Goal: Task Accomplishment & Management: Complete application form

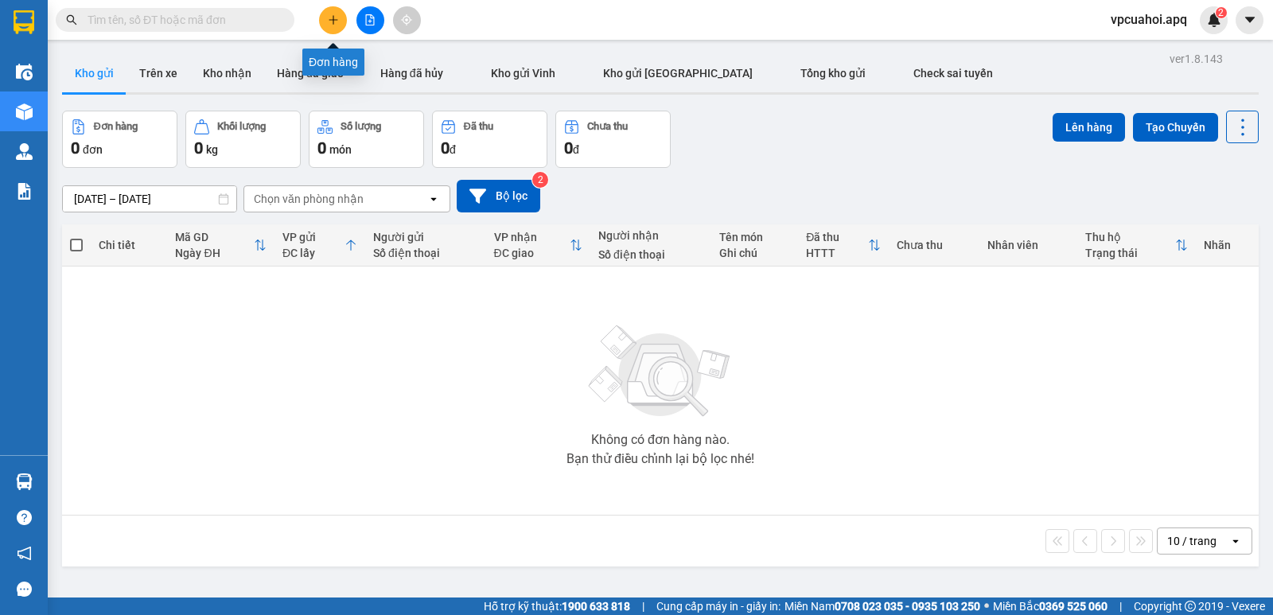
click at [336, 26] on button at bounding box center [333, 20] width 28 height 28
click at [336, 26] on body "Kết quả tìm kiếm ( 0 ) Bộ lọc No Data vpcuahoi.apq 2 Điều hành xe Kho hàng mới …" at bounding box center [636, 307] width 1273 height 615
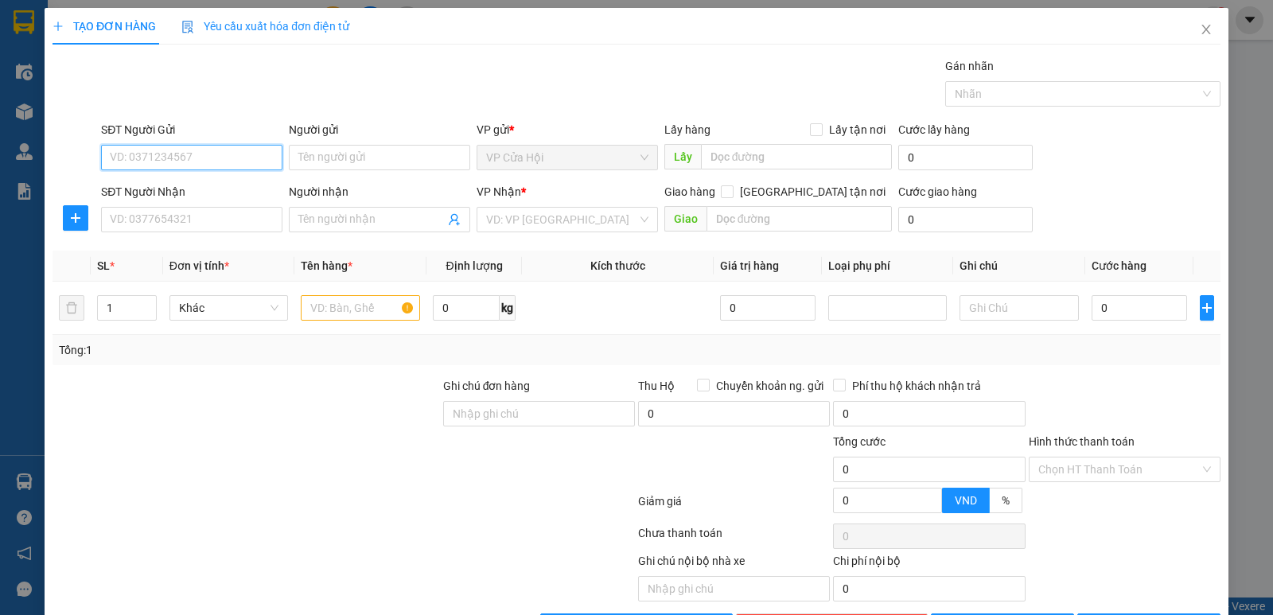
click at [145, 156] on input "SĐT Người Gửi" at bounding box center [191, 157] width 181 height 25
click at [299, 155] on input "Người gửi" at bounding box center [379, 157] width 181 height 25
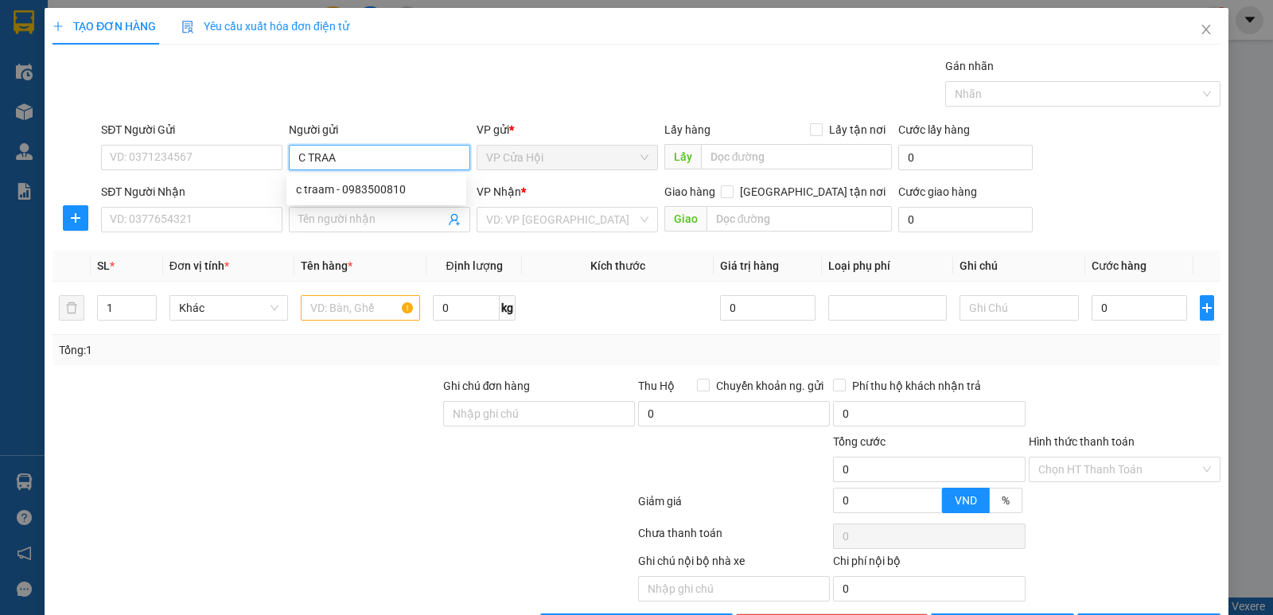
click at [344, 157] on input "C TRAA" at bounding box center [379, 157] width 181 height 25
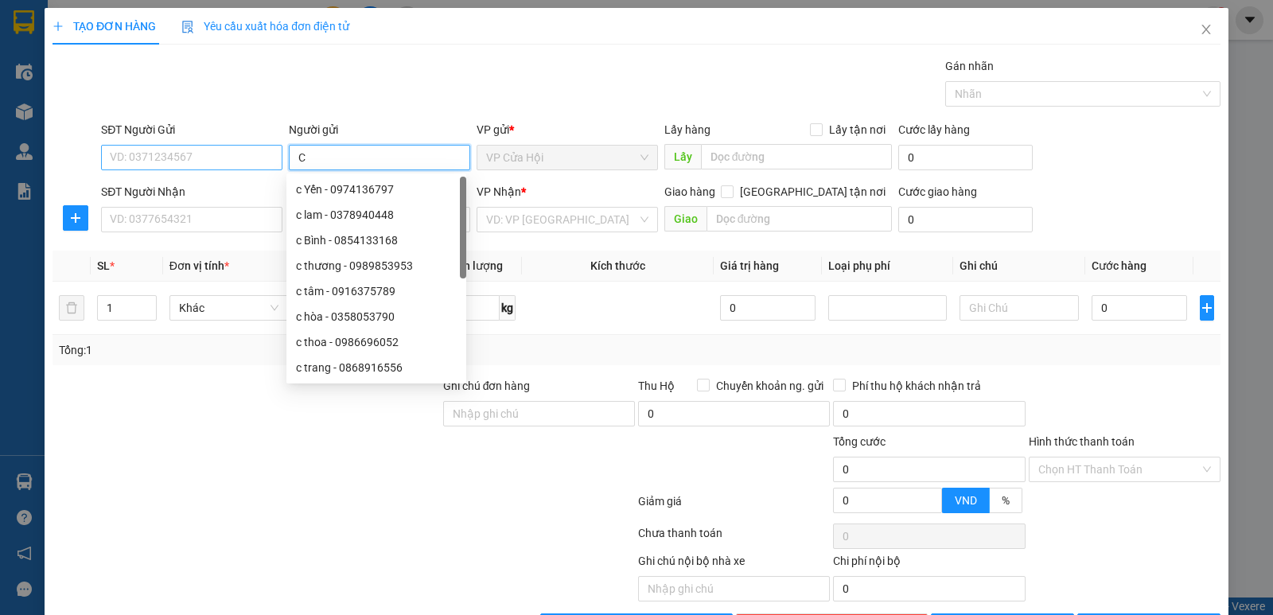
type input "C"
click at [235, 157] on input "SĐT Người Gửi" at bounding box center [191, 157] width 181 height 25
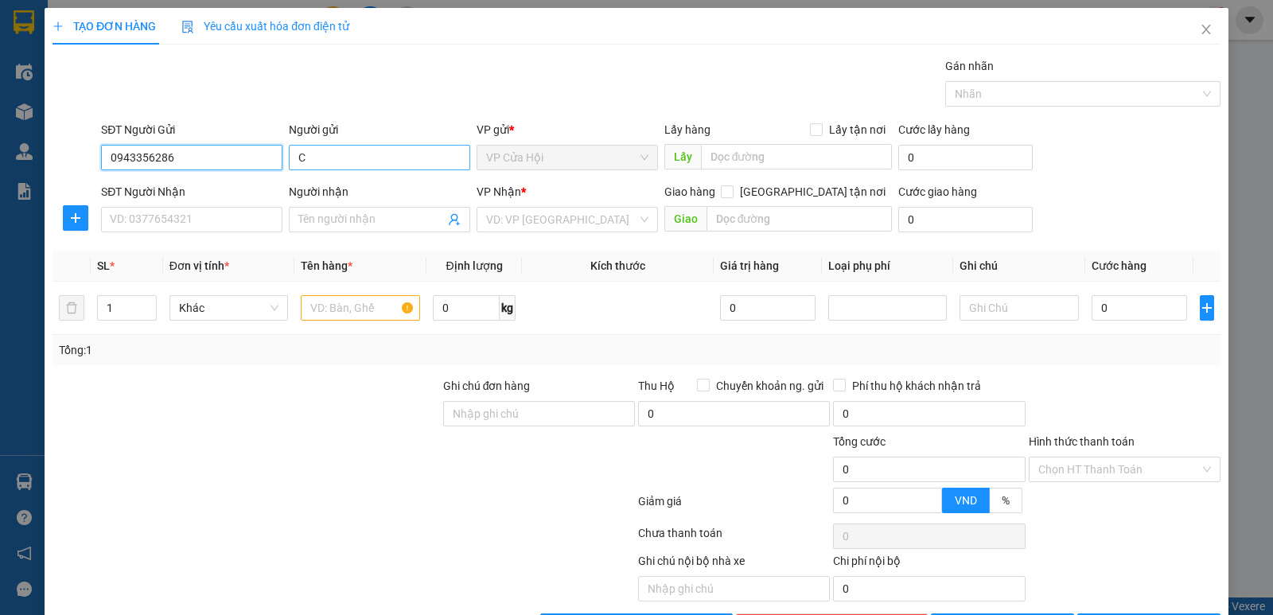
type input "0943356286"
click at [325, 155] on input "C" at bounding box center [379, 157] width 181 height 25
click at [1133, 379] on div at bounding box center [1124, 405] width 195 height 56
click at [364, 154] on input "C TRAAM" at bounding box center [379, 157] width 181 height 25
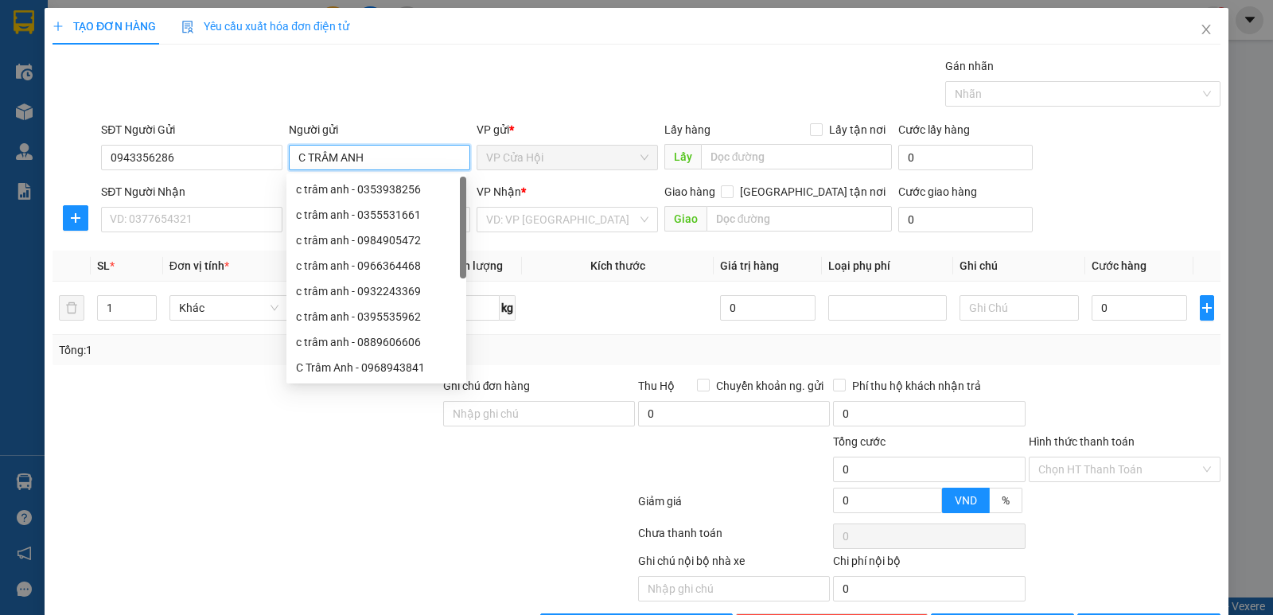
type input "C TRÂM ANH"
drag, startPoint x: 331, startPoint y: 84, endPoint x: 331, endPoint y: 161, distance: 77.9
click at [331, 88] on div "Gói vận chuyển * Tiêu chuẩn Gán nhãn Nhãn" at bounding box center [660, 85] width 1125 height 56
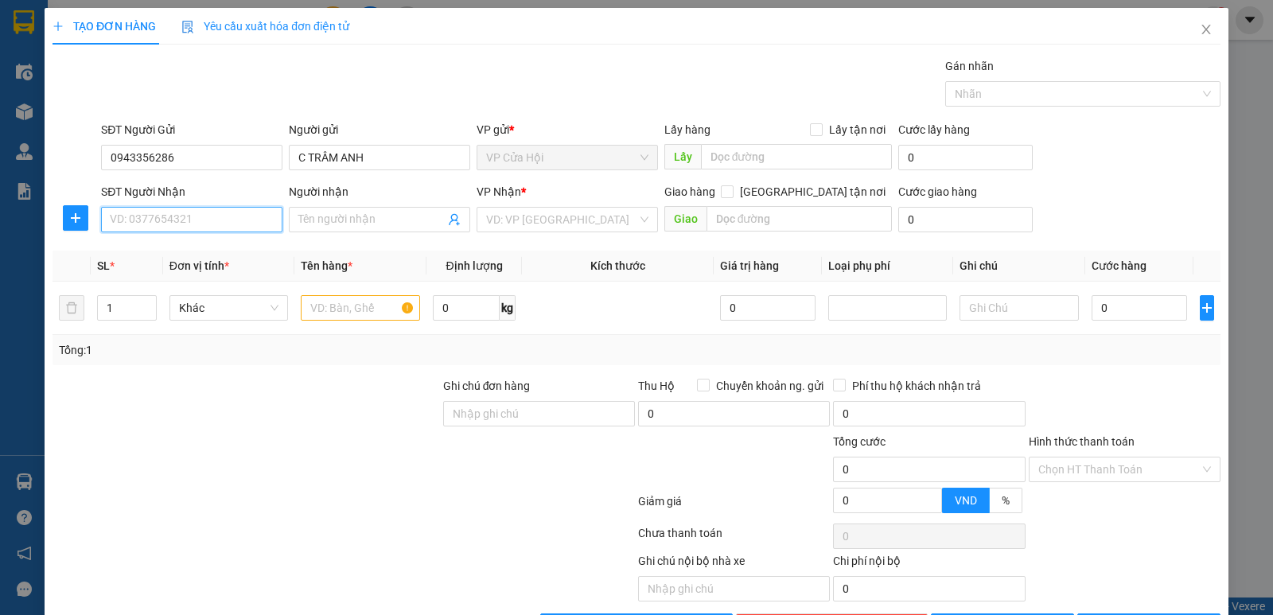
click at [173, 213] on input "SĐT Người Nhận" at bounding box center [191, 219] width 181 height 25
type input "0916666243"
click at [200, 135] on div "SĐT Người Gửi" at bounding box center [191, 129] width 181 height 17
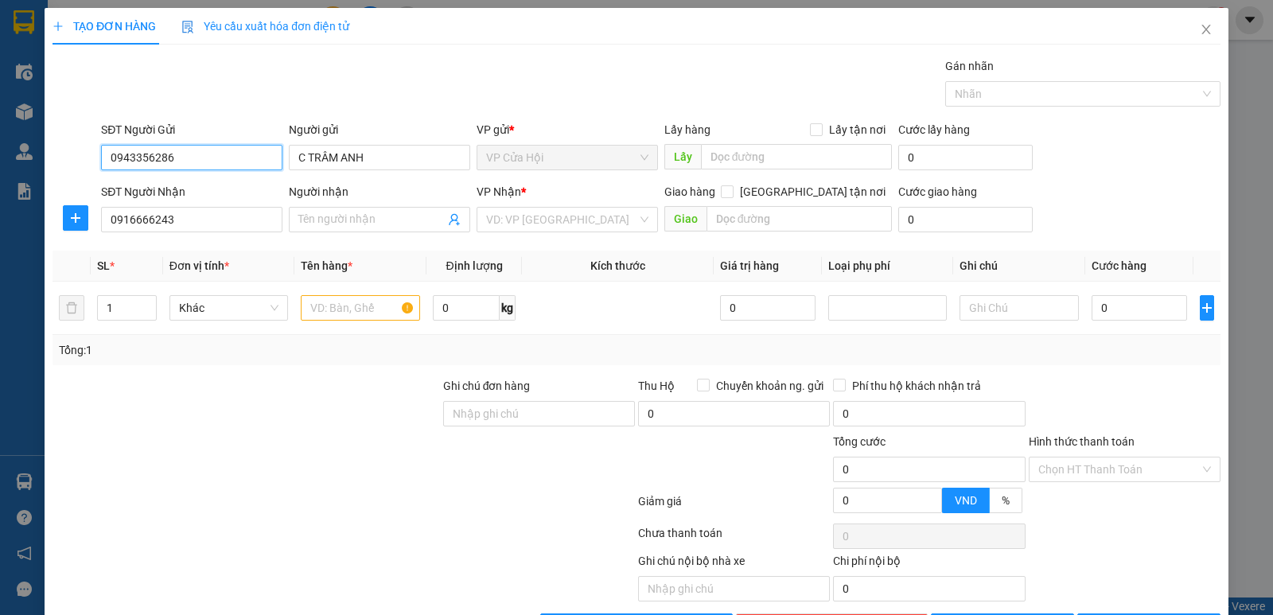
click at [200, 145] on input "0943356286" at bounding box center [191, 157] width 181 height 25
click at [313, 223] on input "Người nhận" at bounding box center [371, 219] width 146 height 17
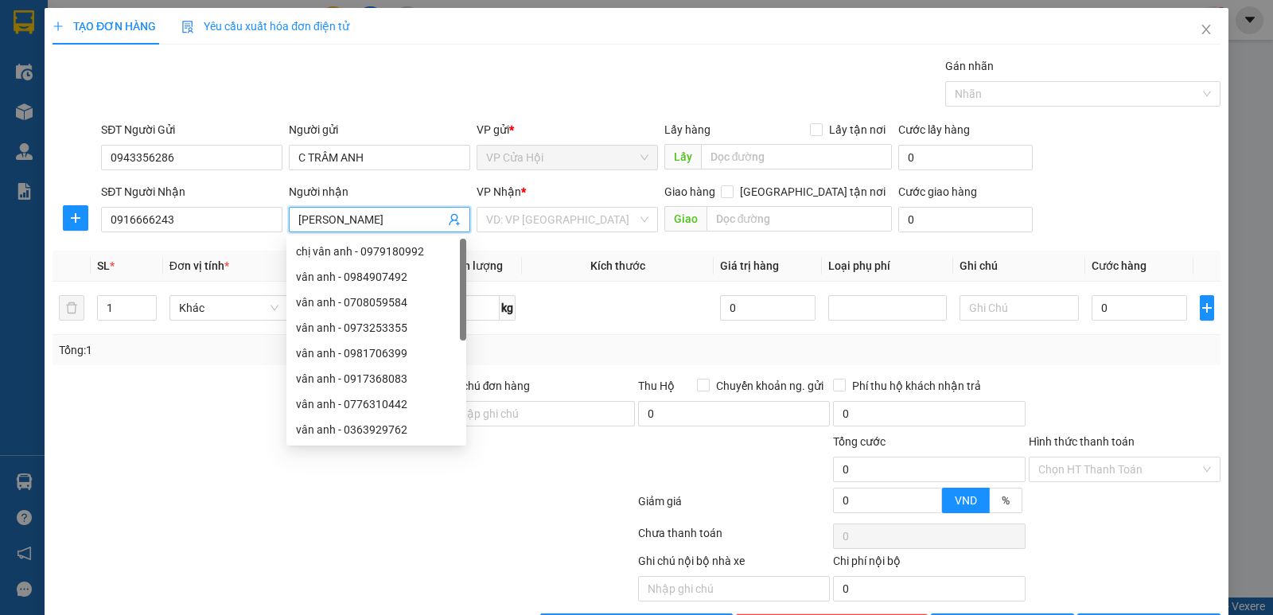
type input "[PERSON_NAME]"
click at [344, 67] on div "Gói vận chuyển * Tiêu chuẩn Gán nhãn Nhãn" at bounding box center [660, 85] width 1125 height 56
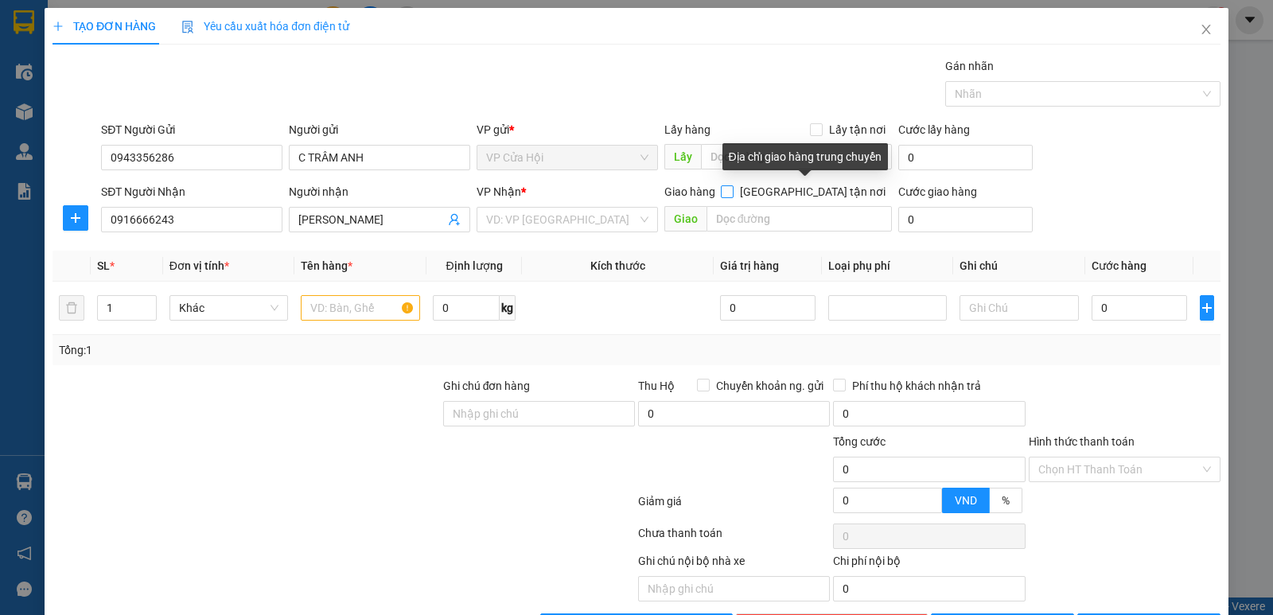
click at [732, 193] on input "[GEOGRAPHIC_DATA] tận nơi" at bounding box center [726, 190] width 11 height 11
checkbox input "true"
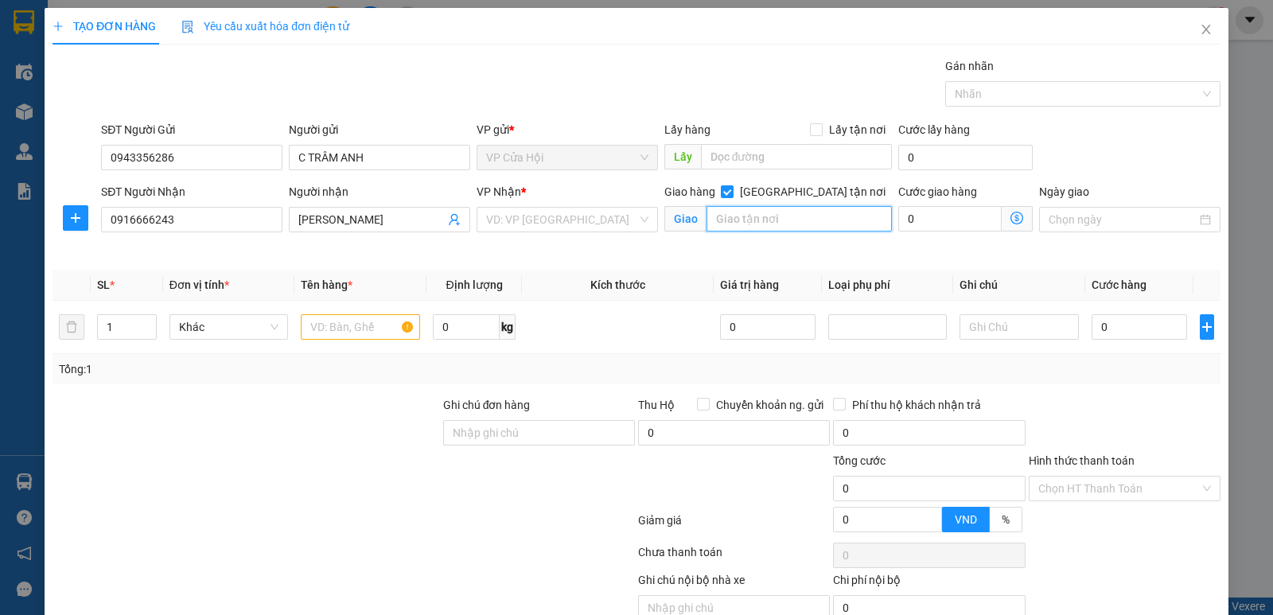
click at [735, 223] on input "text" at bounding box center [799, 218] width 186 height 25
type input "TẦNG 2 SẢNH THƯƠNG MẠI ,TÒA HOMECITY 177 TRUNG KÍNH YÊN HÒA HÀ NỘI"
click at [629, 275] on div "Transit Pickup Surcharge Ids Transit Deliver Surcharge Ids Transit Deliver Surc…" at bounding box center [636, 357] width 1168 height 600
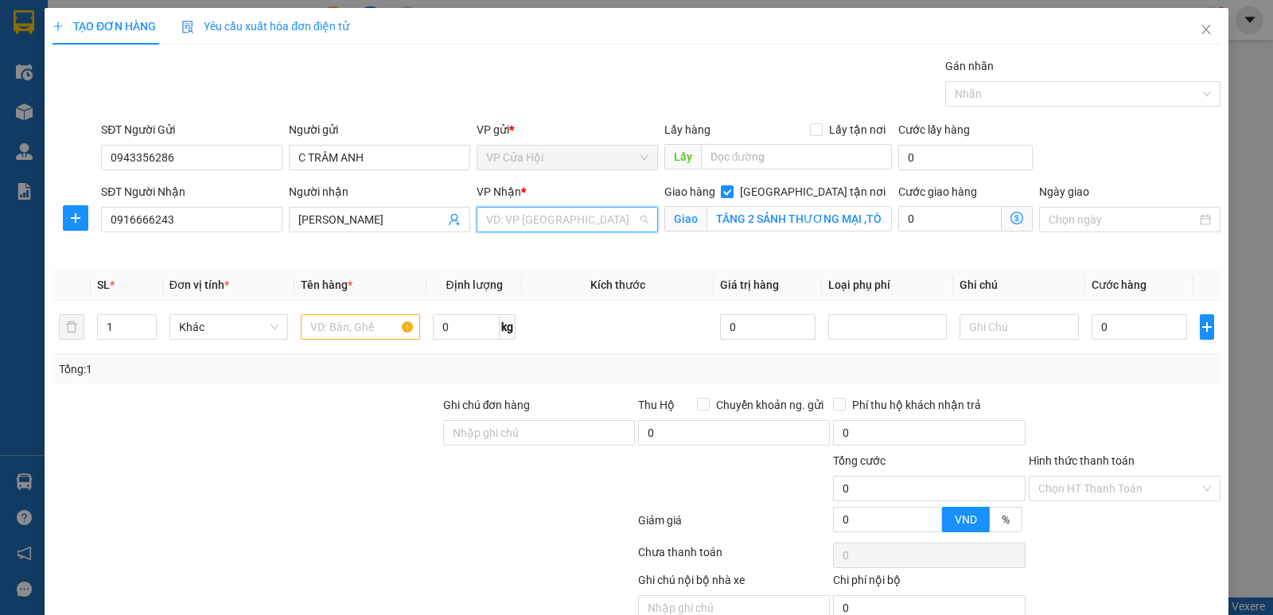
click at [511, 212] on input "search" at bounding box center [561, 220] width 151 height 24
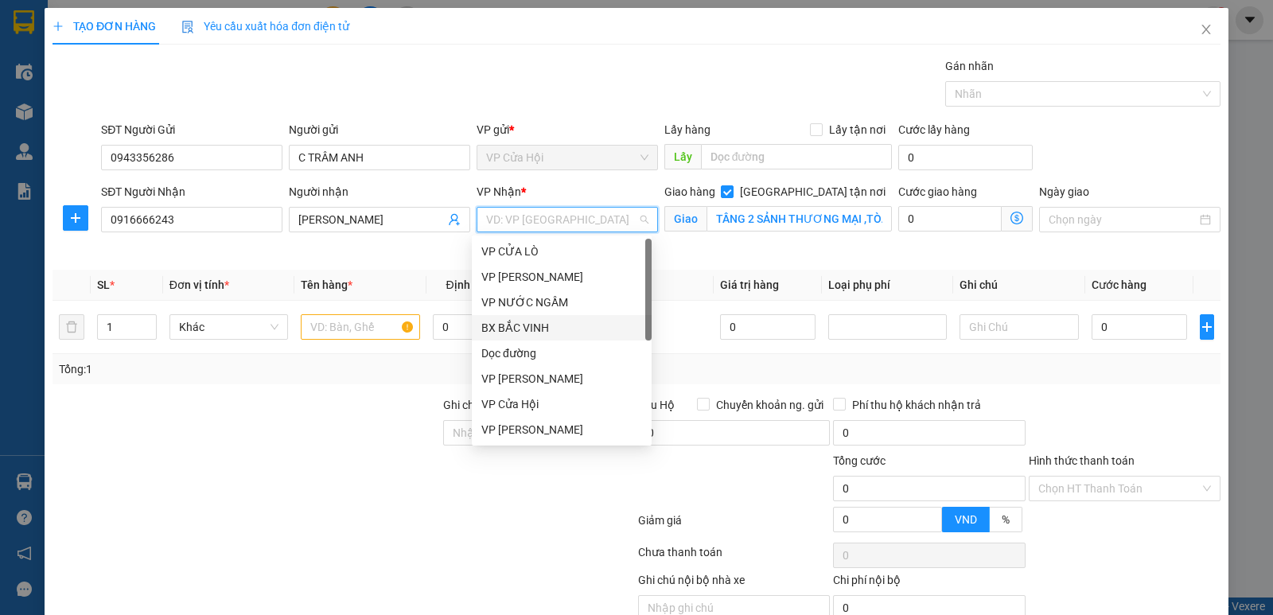
scroll to position [159, 0]
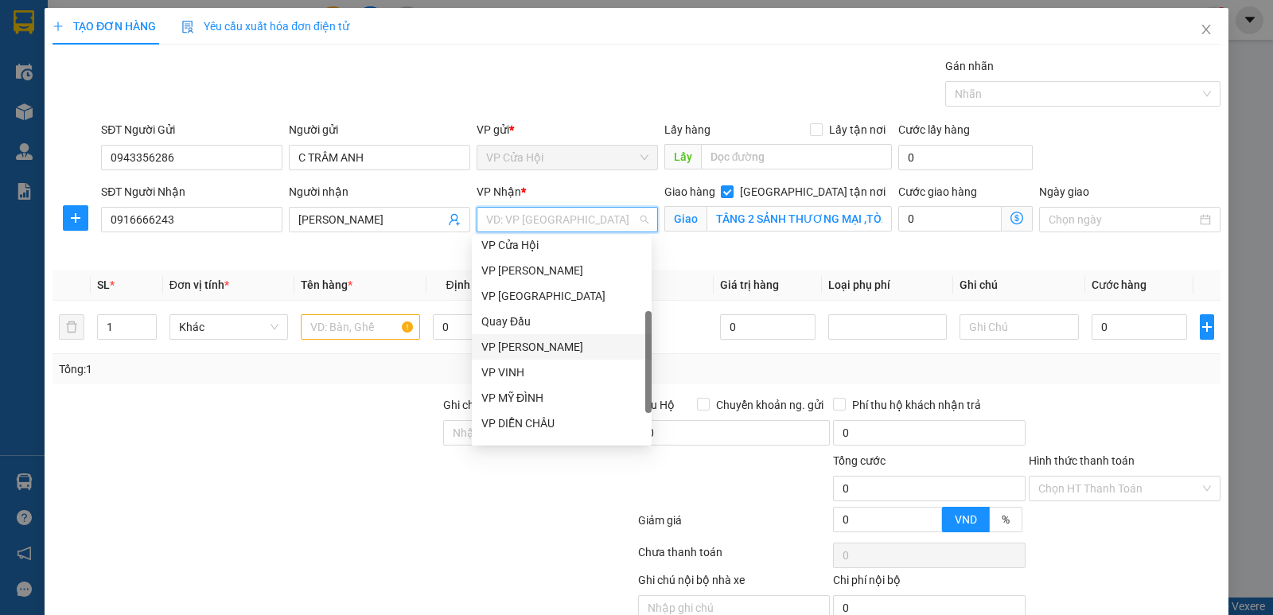
click at [537, 352] on div "VP [PERSON_NAME]" at bounding box center [561, 346] width 161 height 17
click at [537, 352] on td at bounding box center [618, 327] width 192 height 53
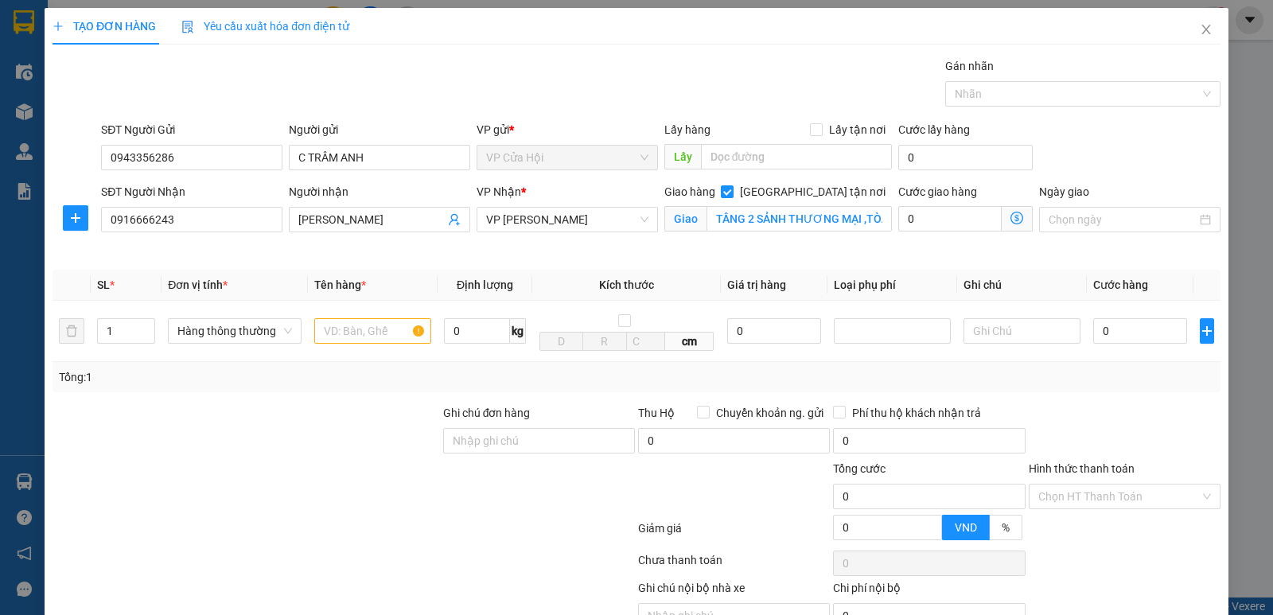
click at [1010, 215] on icon "dollar-circle" at bounding box center [1016, 218] width 13 height 13
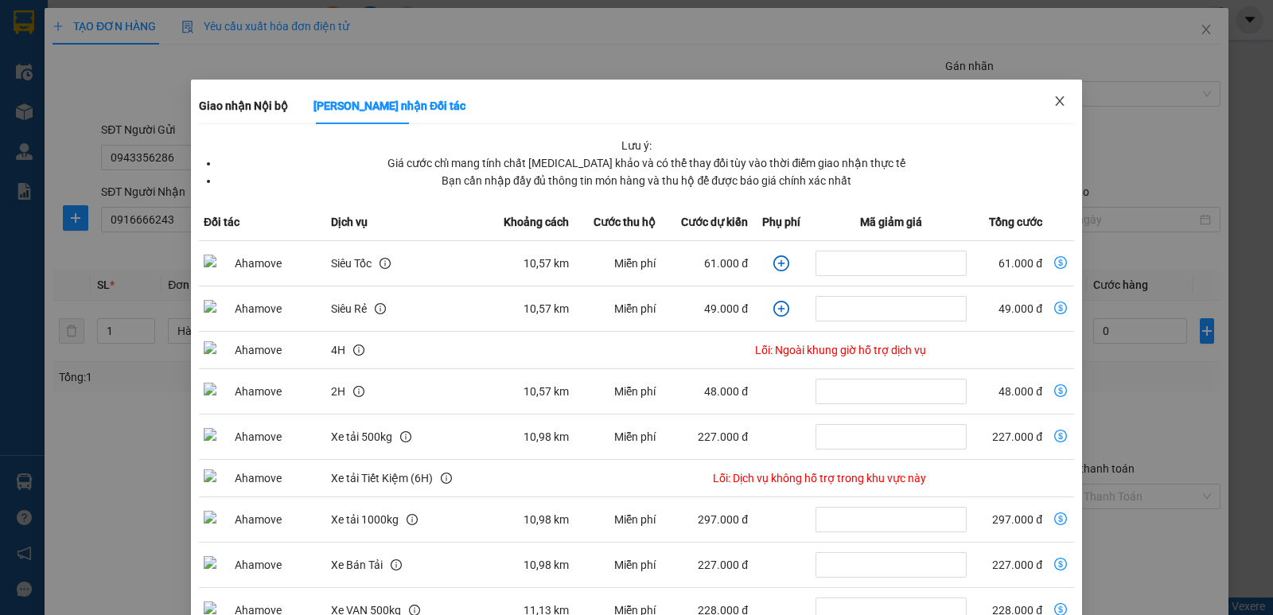
click at [1053, 103] on icon "close" at bounding box center [1059, 101] width 13 height 13
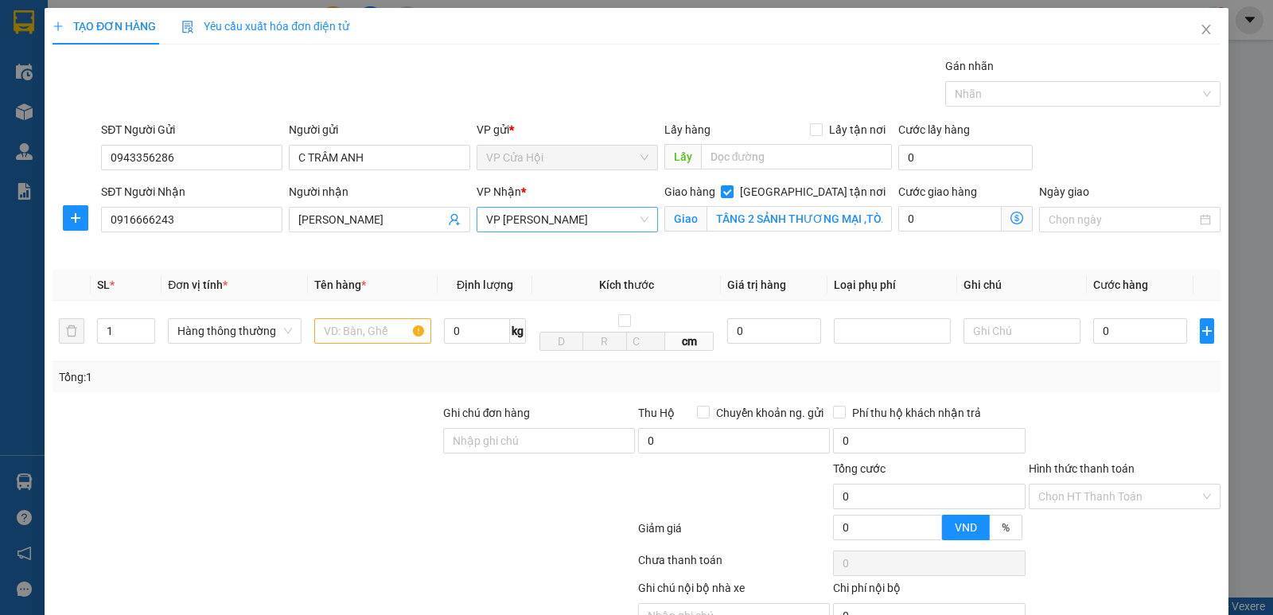
click at [583, 220] on span "VP [PERSON_NAME]" at bounding box center [567, 220] width 162 height 24
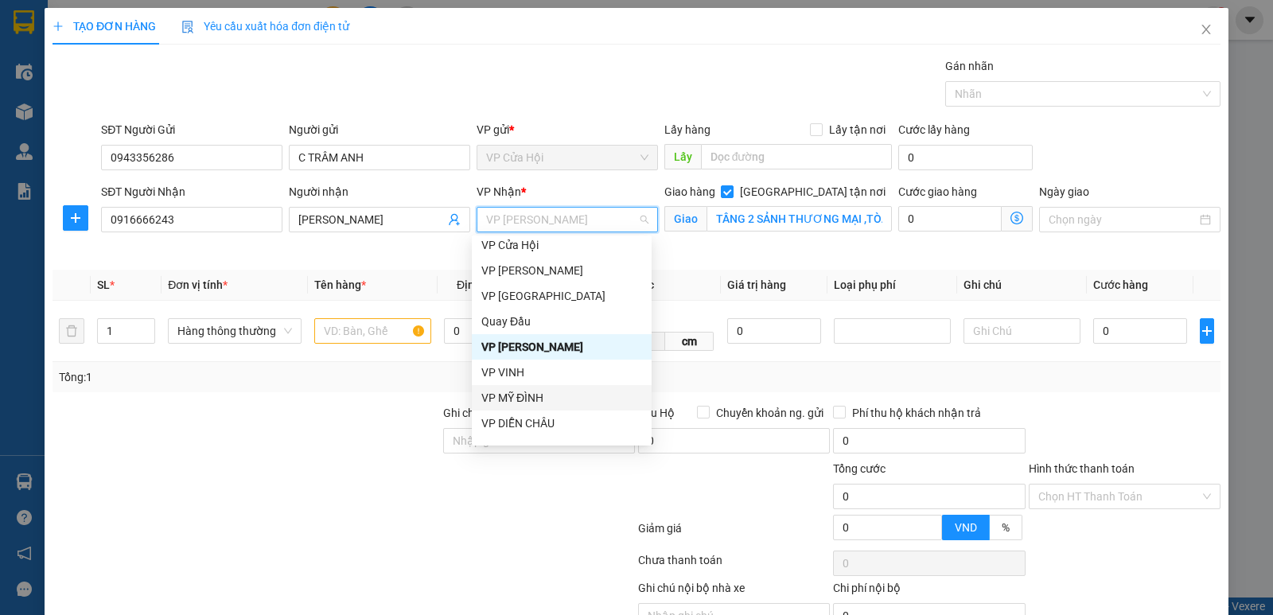
click at [525, 399] on div "VP MỸ ĐÌNH" at bounding box center [561, 397] width 161 height 17
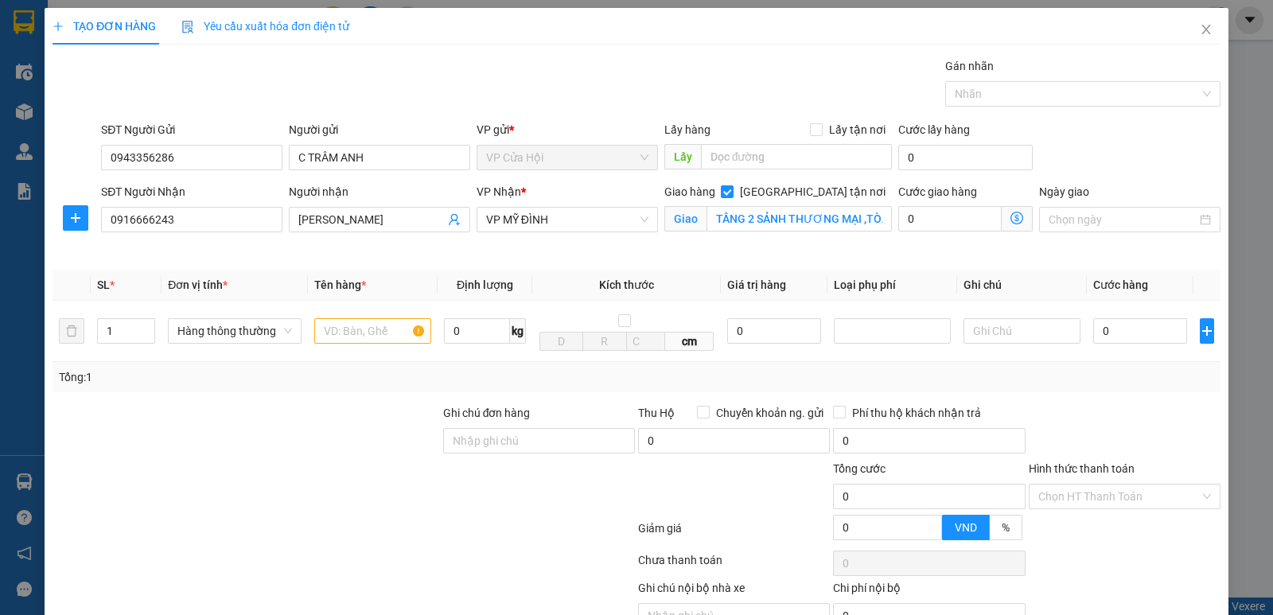
click at [1010, 213] on icon "dollar-circle" at bounding box center [1016, 218] width 13 height 13
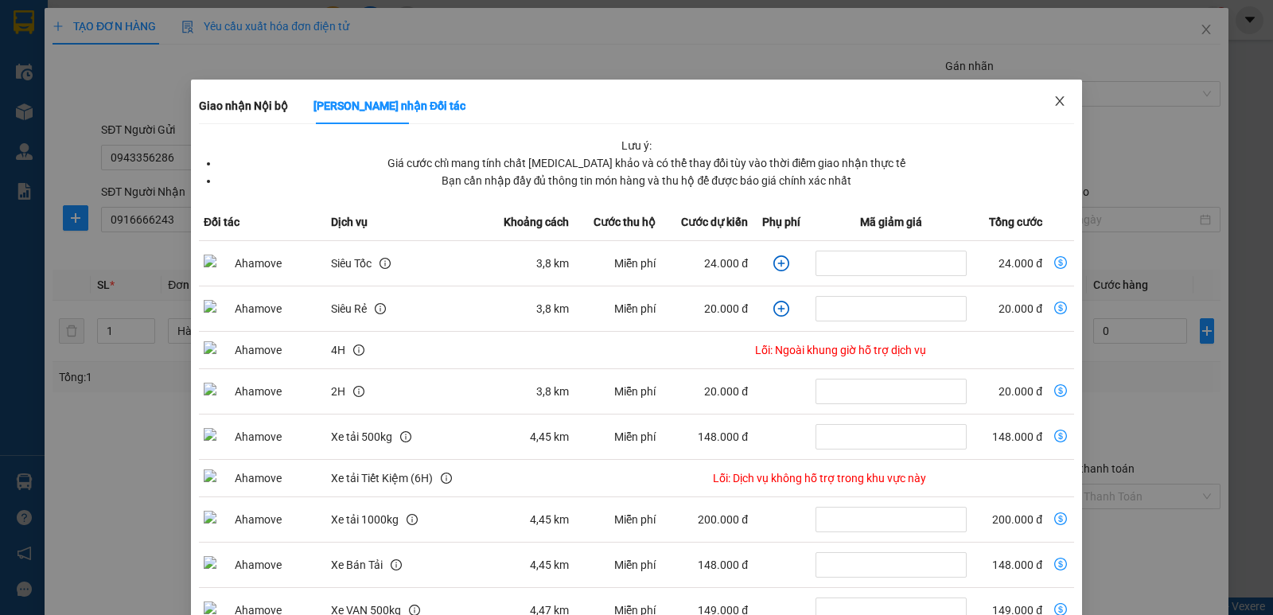
click at [1053, 98] on icon "close" at bounding box center [1059, 101] width 13 height 13
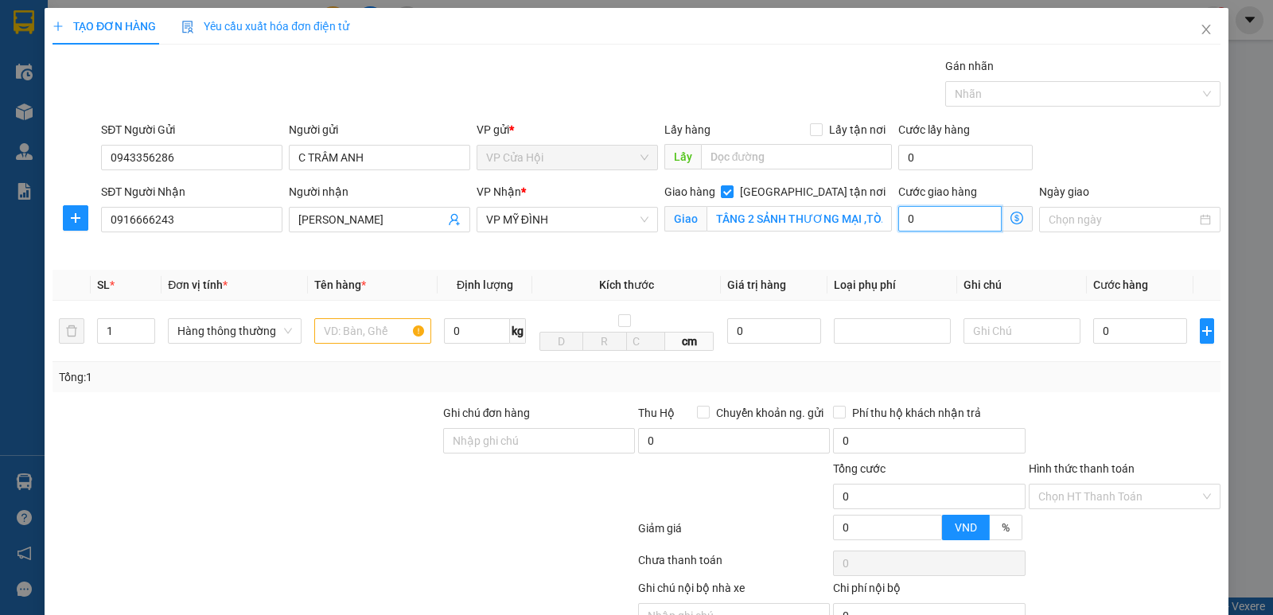
click at [935, 216] on input "0" at bounding box center [949, 218] width 103 height 25
type input "6"
type input "60"
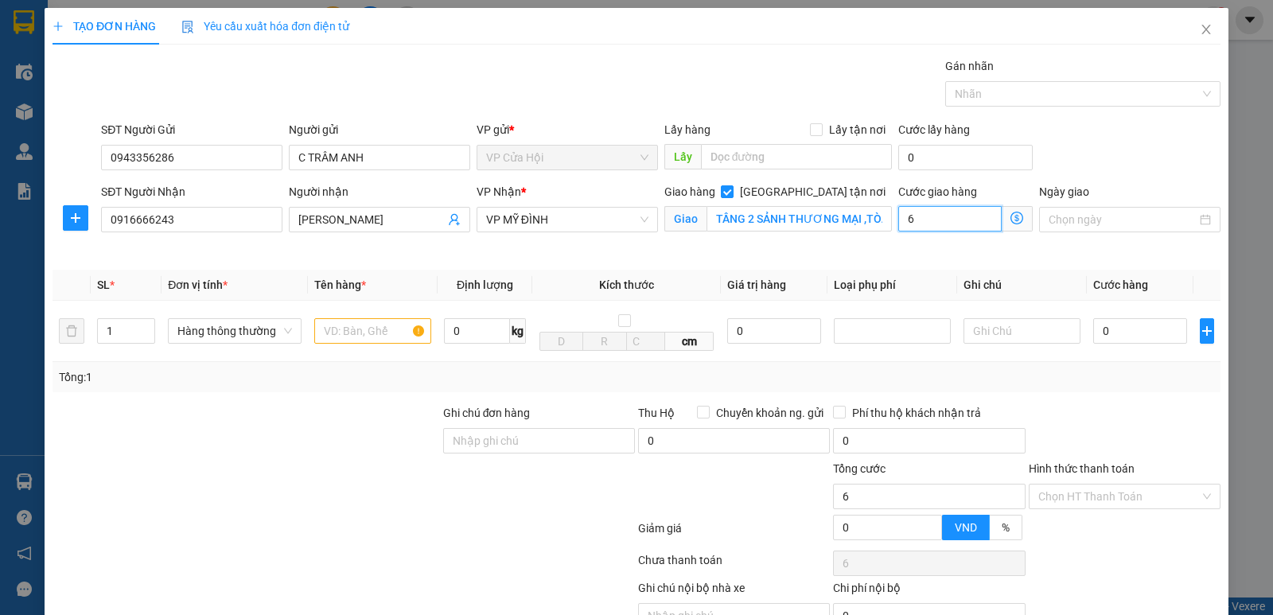
type input "60"
type input "60.000"
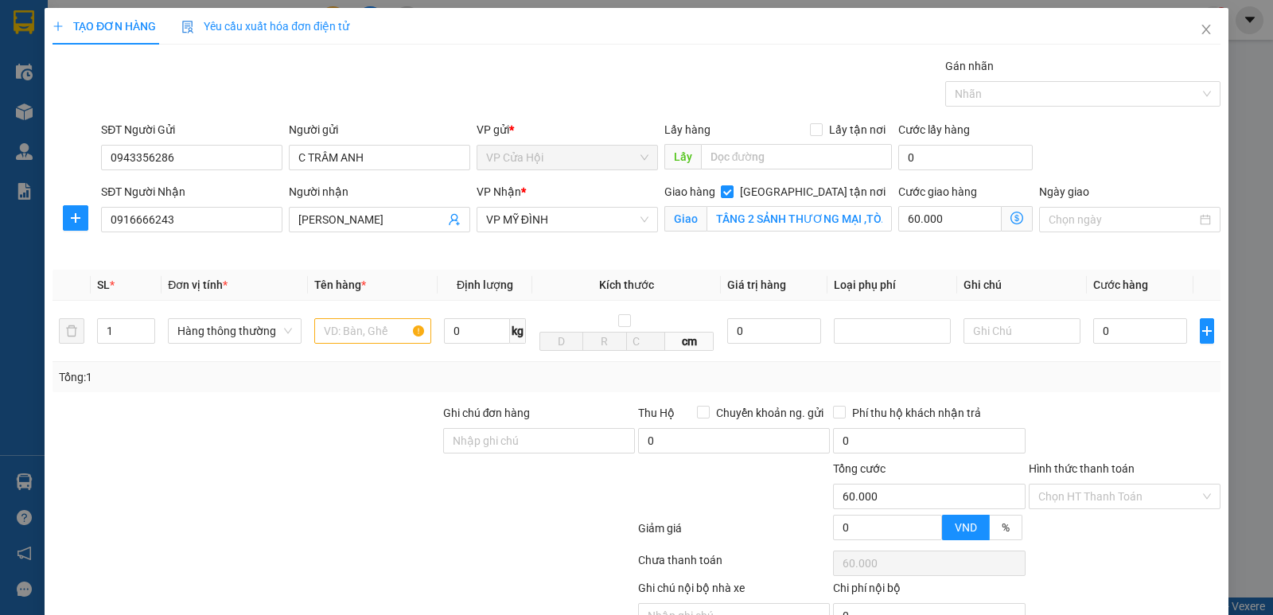
click at [860, 253] on div "Giao hàng Giao tận nơi Giao TẦNG 2 SẢNH THƯƠNG MẠI ,TÒA HOMECITY 177 TRUNG KÍNH…" at bounding box center [778, 220] width 235 height 75
click at [1121, 328] on input "0" at bounding box center [1140, 330] width 94 height 25
click at [147, 325] on icon "up" at bounding box center [147, 328] width 6 height 6
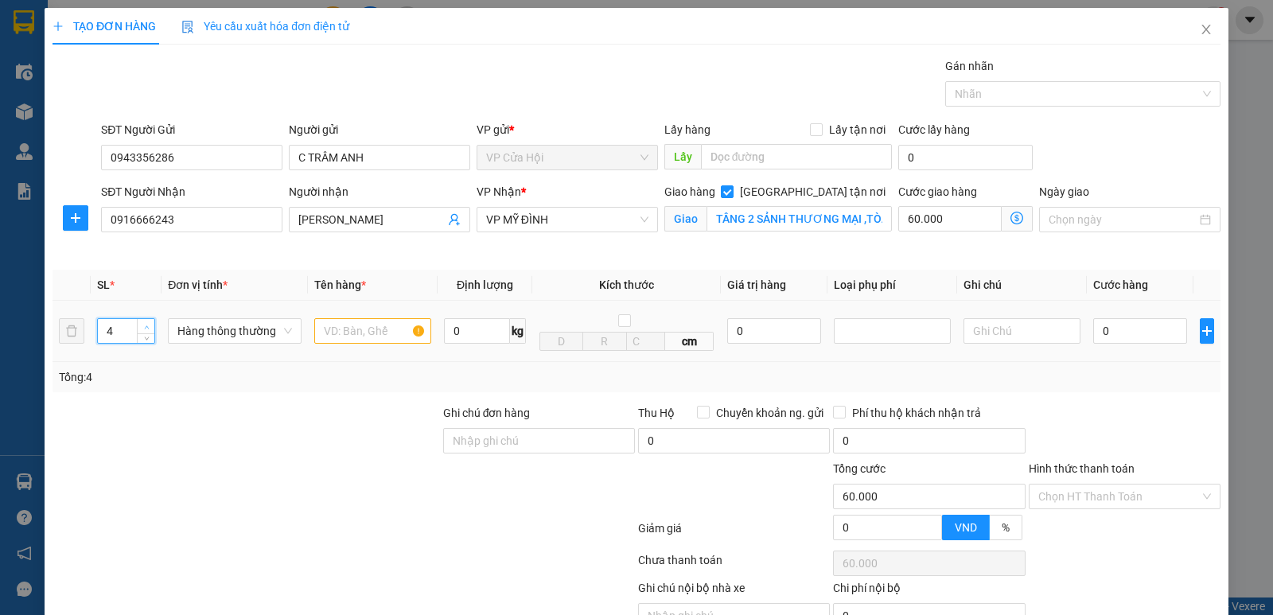
click at [147, 325] on icon "up" at bounding box center [147, 328] width 6 height 6
type input "5"
click at [147, 325] on icon "up" at bounding box center [147, 328] width 6 height 6
click at [247, 244] on div "SĐT Người Nhận 0916666243" at bounding box center [192, 220] width 188 height 75
click at [1114, 328] on input "0" at bounding box center [1140, 330] width 94 height 25
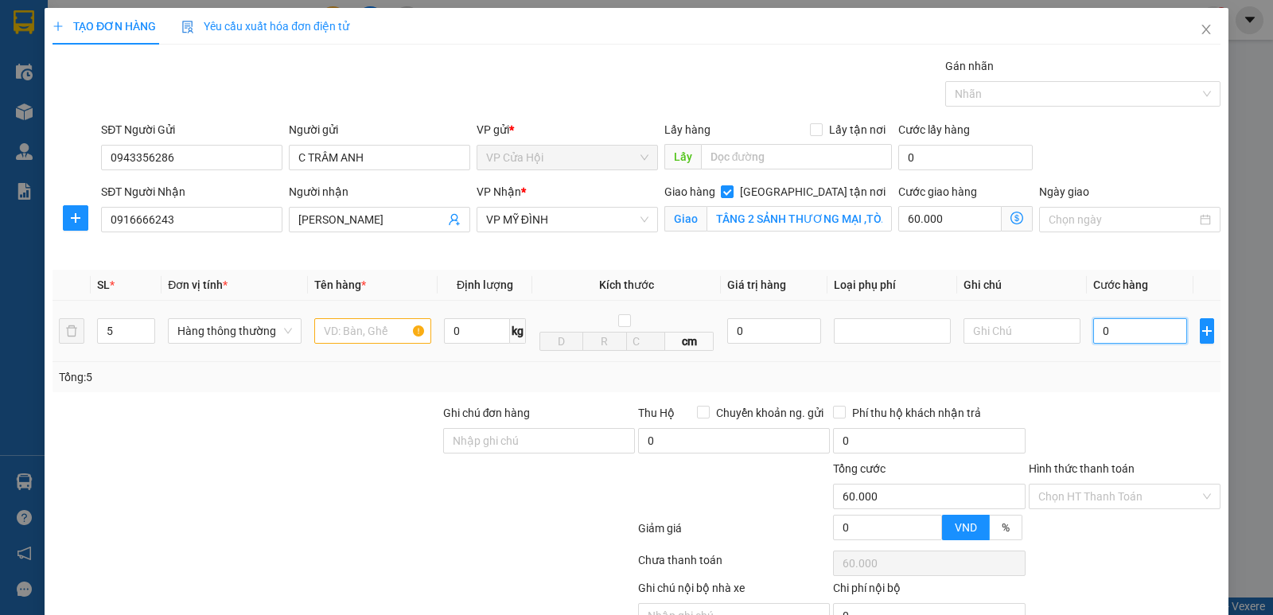
type input "1"
type input "60.001"
type input "15"
type input "60.015"
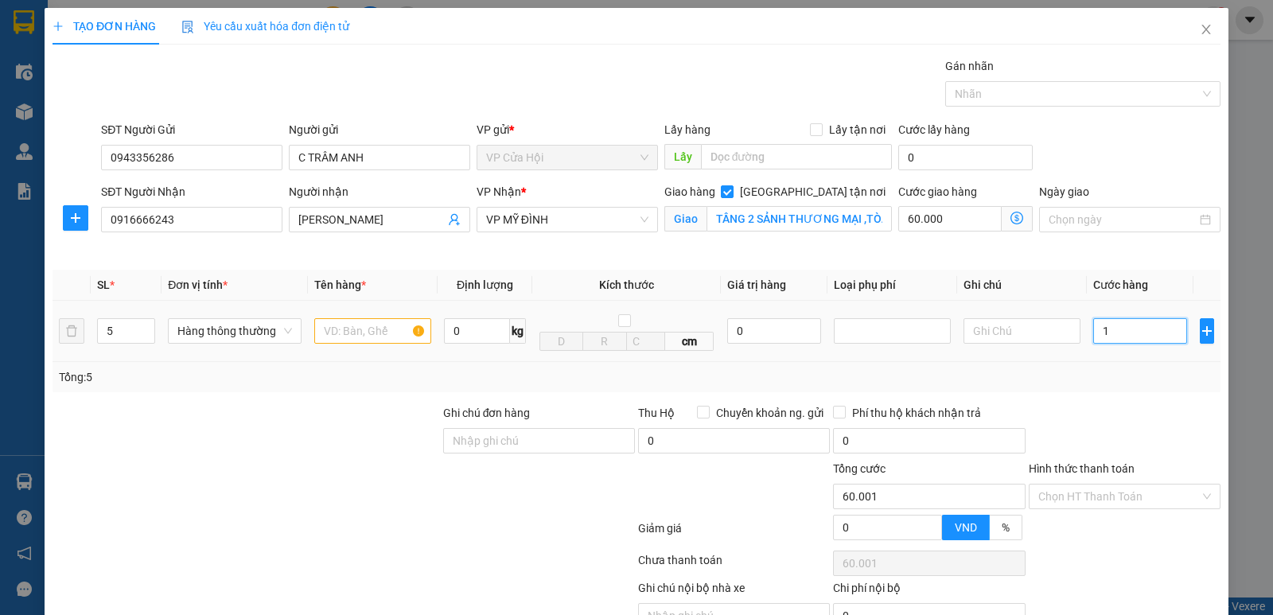
type input "60.015"
type input "150"
type input "60.150"
type input "150.000"
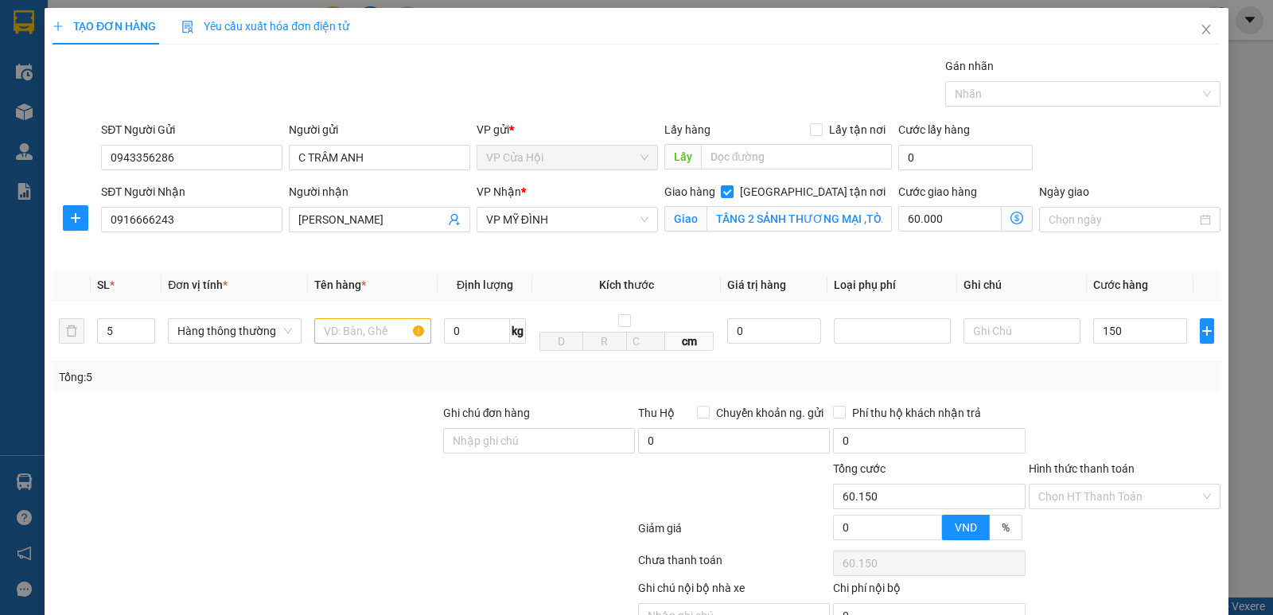
type input "210.000"
click at [1125, 383] on div "Tổng: 5" at bounding box center [636, 376] width 1155 height 17
click at [946, 220] on input "60.000" at bounding box center [949, 218] width 103 height 25
type input "150.000"
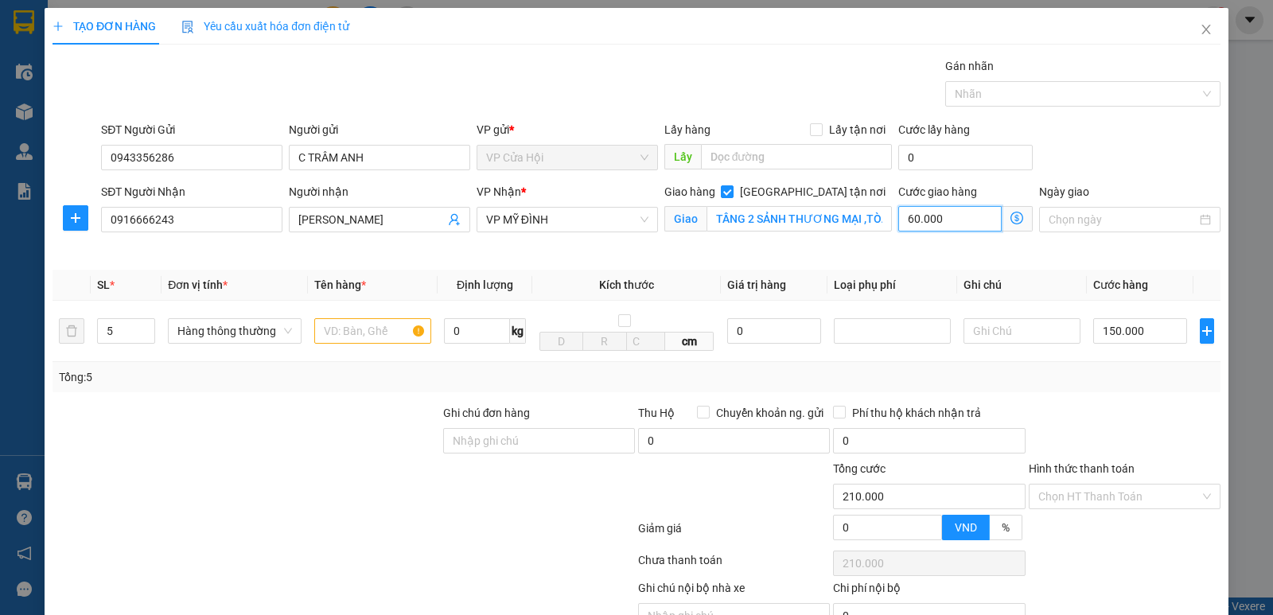
type input "150.000"
type input "0"
click at [924, 220] on input "0" at bounding box center [949, 218] width 103 height 25
type input "150.007"
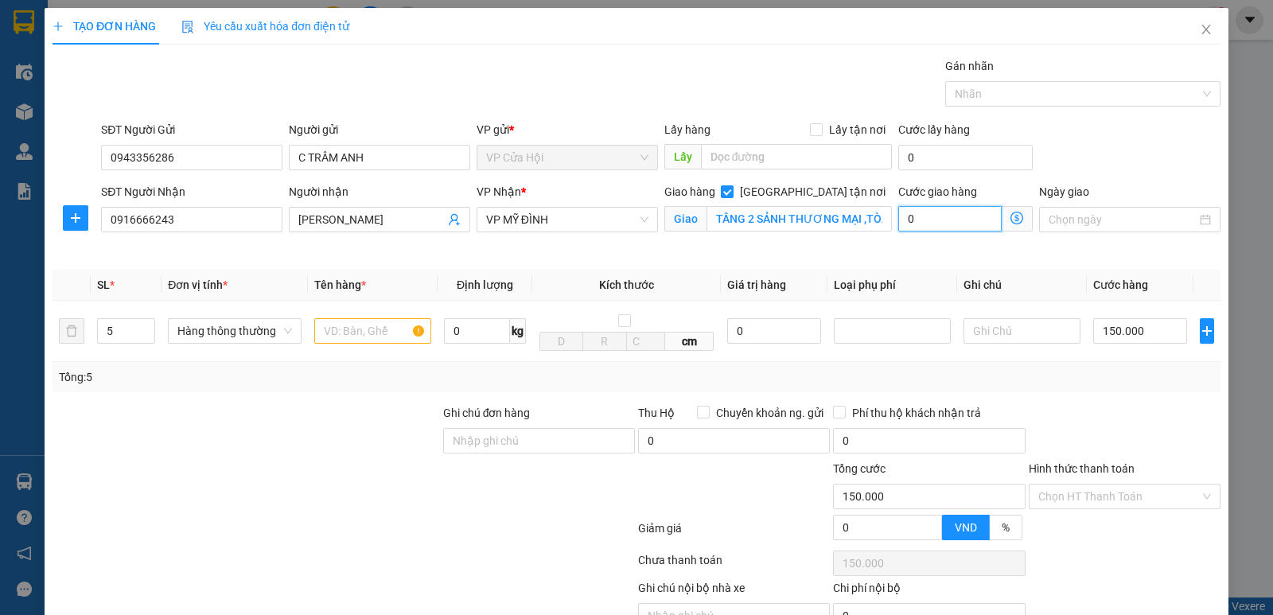
type input "7"
type input "150.070"
type input "70"
type input "220.000"
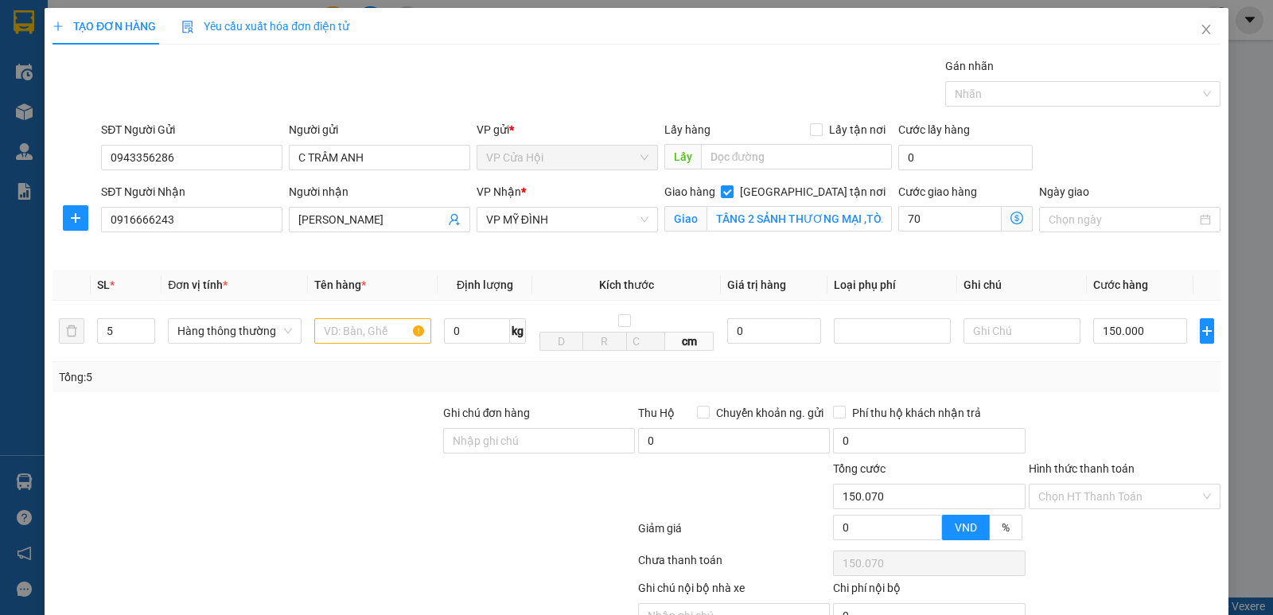
type input "220.000"
type input "70.000"
click at [807, 250] on div "Giao hàng Giao tận nơi Giao TẦNG 2 SẢNH THƯƠNG MẠI ,TÒA HOMECITY 177 TRUNG KÍNH…" at bounding box center [778, 220] width 235 height 75
click at [1125, 496] on input "Hình thức thanh toán" at bounding box center [1118, 496] width 161 height 24
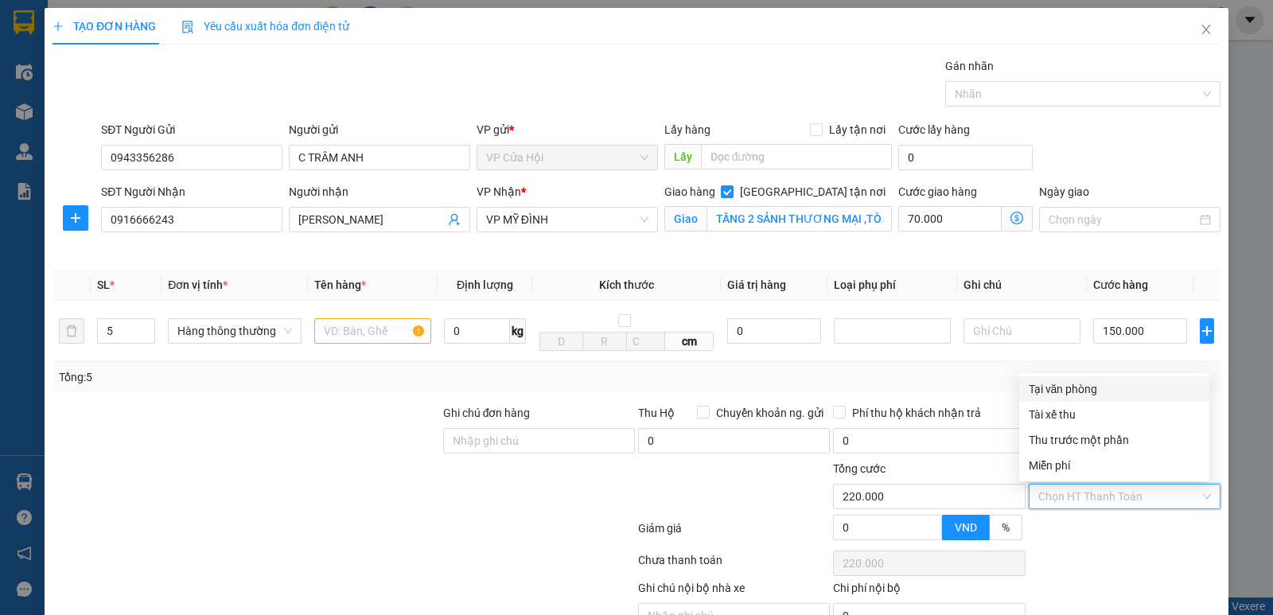
click at [1073, 390] on div "Tại văn phòng" at bounding box center [1113, 388] width 171 height 17
type input "0"
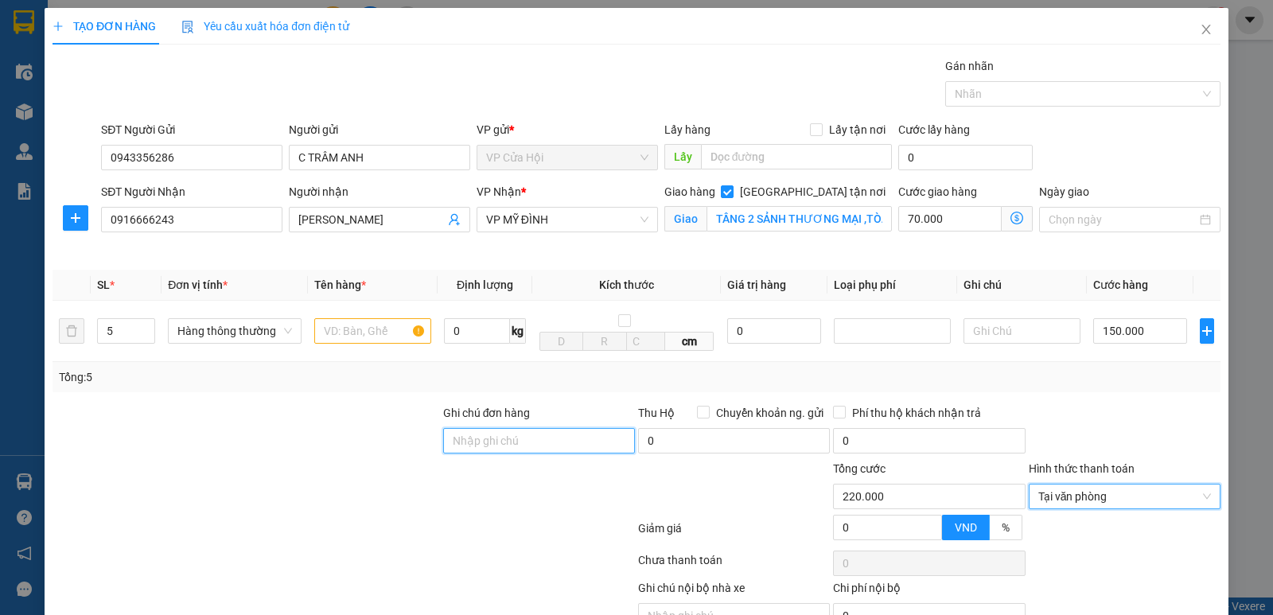
click at [513, 440] on input "Ghi chú đơn hàng" at bounding box center [539, 440] width 192 height 25
click at [348, 332] on input "text" at bounding box center [372, 330] width 117 height 25
type input "THỰC PHẨM ĐÔNG LẠNH"
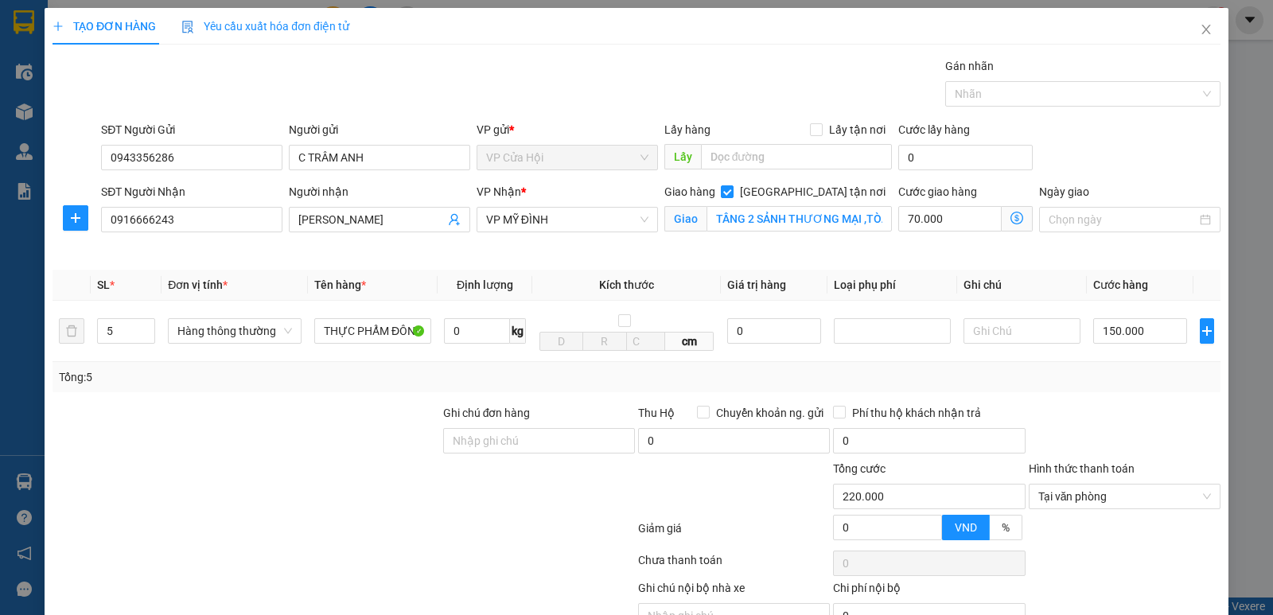
click at [352, 255] on div "Người nhận VÂN ANH" at bounding box center [380, 220] width 188 height 75
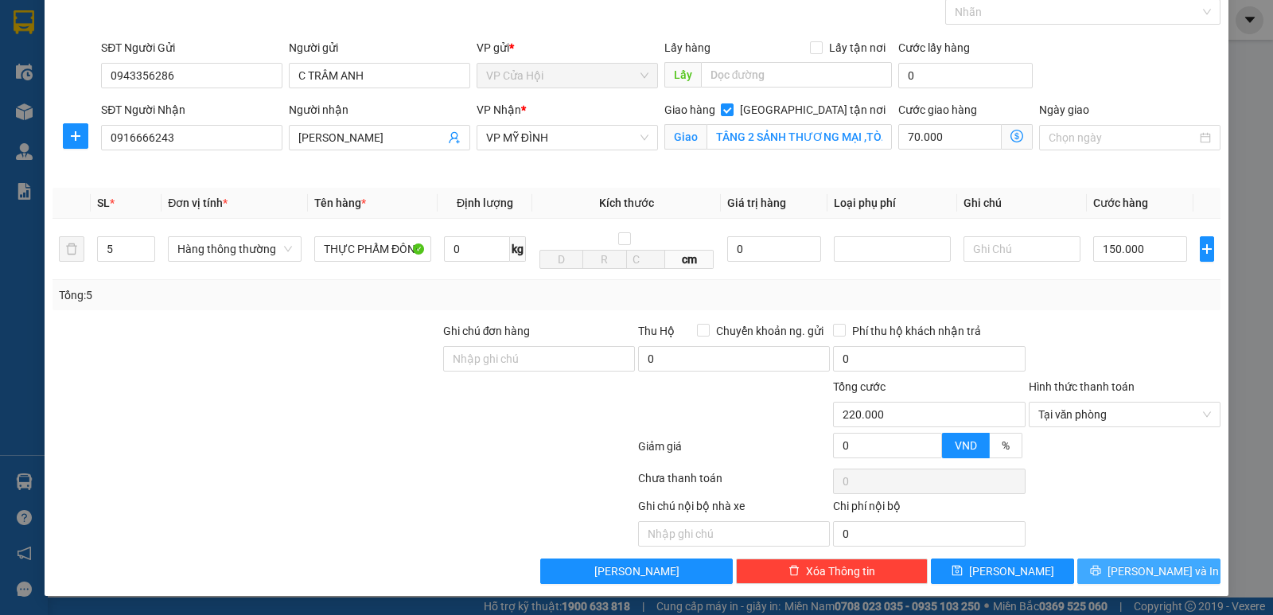
click at [1125, 569] on span "[PERSON_NAME] và In" at bounding box center [1162, 570] width 111 height 17
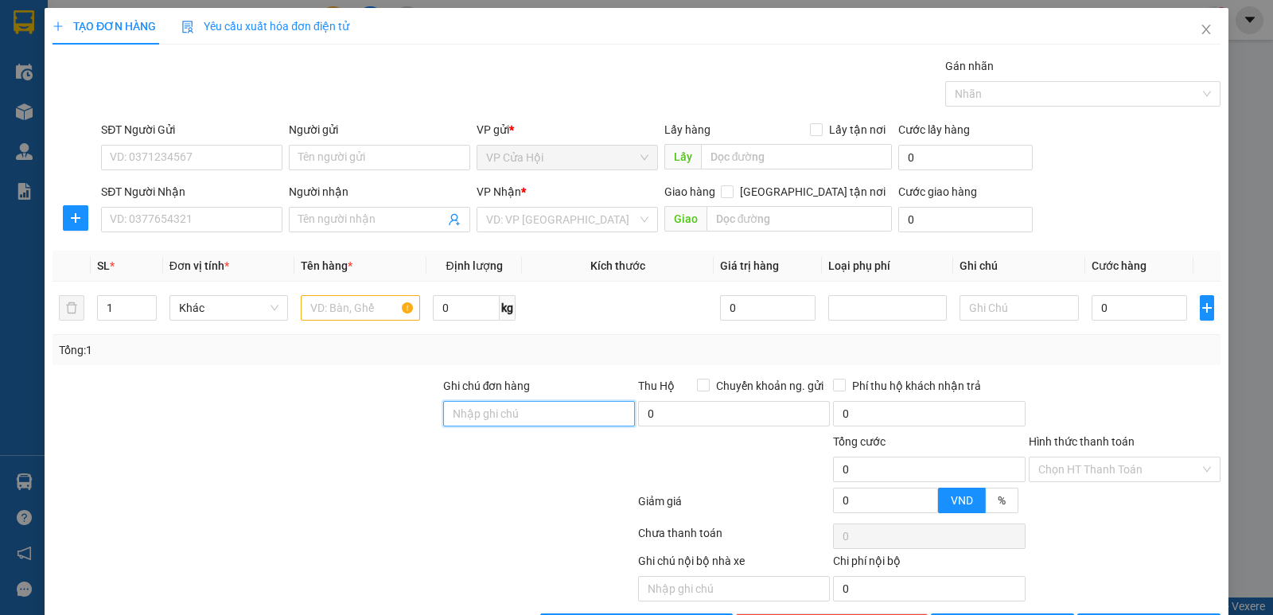
click at [544, 406] on input "Ghi chú đơn hàng" at bounding box center [539, 413] width 192 height 25
type input "khách cần vội ,nhờ bốc síp sớm hộ nhé"
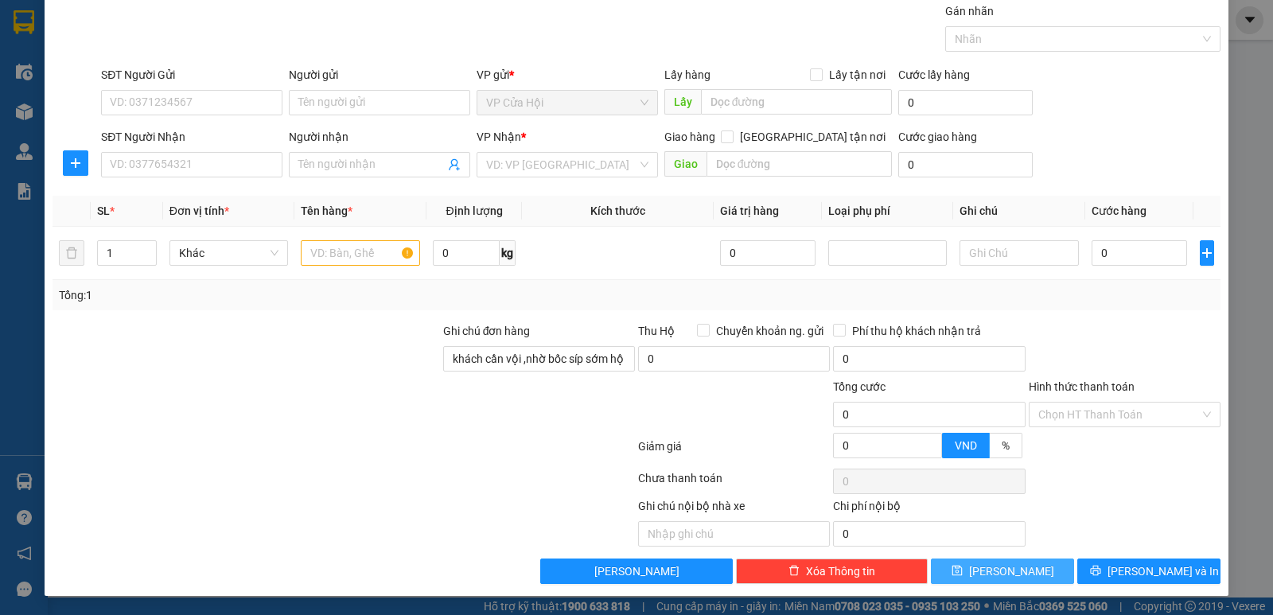
click at [986, 579] on button "[PERSON_NAME]" at bounding box center [1002, 570] width 143 height 25
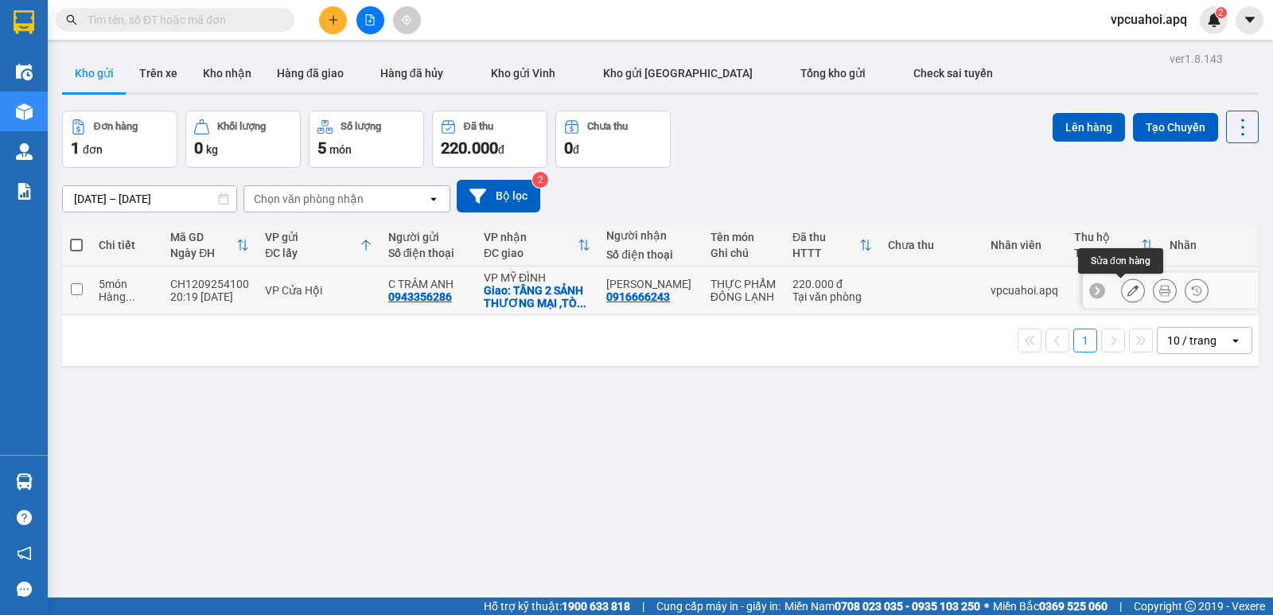
click at [1127, 291] on icon at bounding box center [1132, 290] width 11 height 11
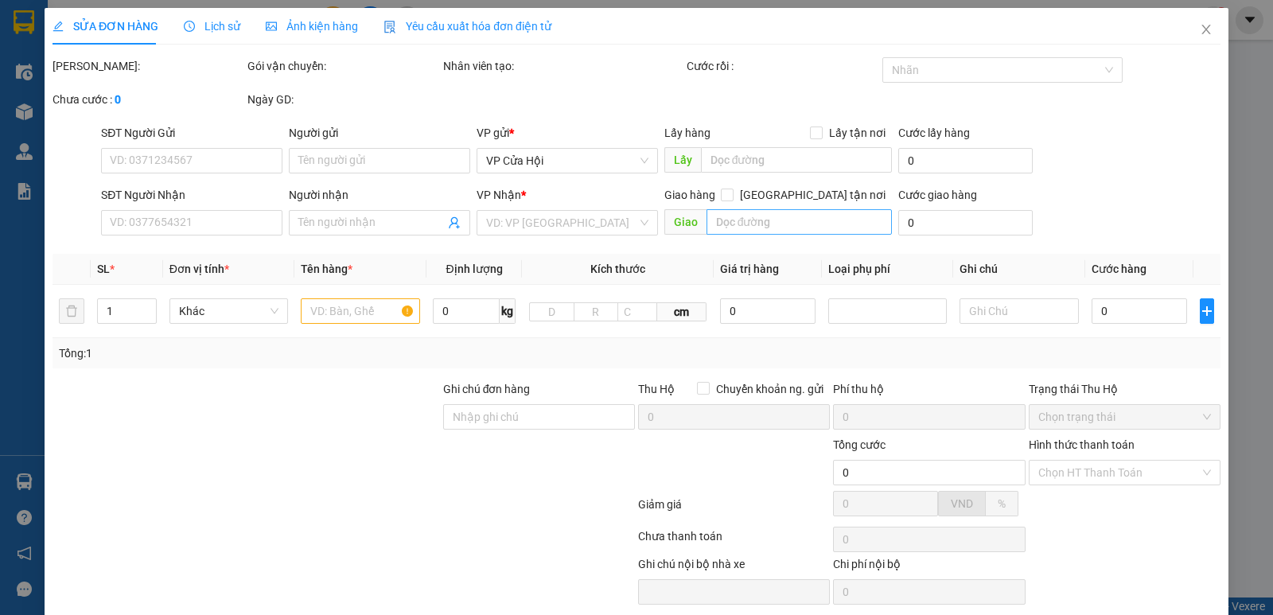
type input "0943356286"
type input "C TRÂM ANH"
type input "0916666243"
type input "[PERSON_NAME]"
checkbox input "true"
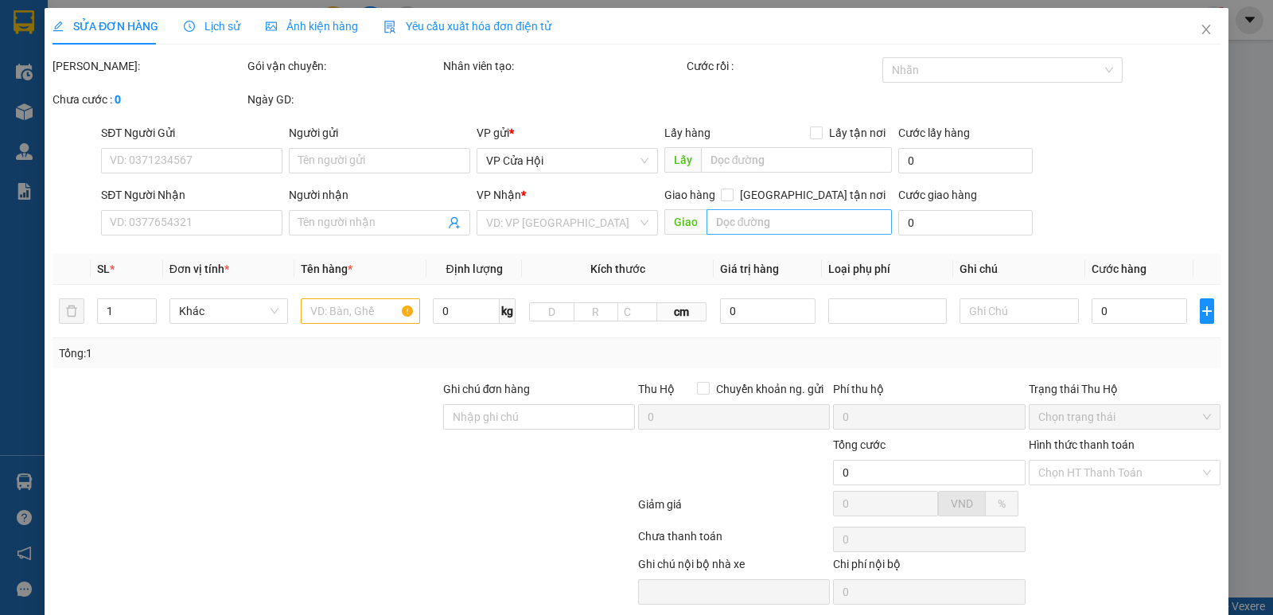
type input "TẦNG 2 SẢNH THƯƠNG MẠI ,TÒA HOMECITY 177 TRUNG KÍNH YÊN HÒA HÀ NỘI"
type input "220.000"
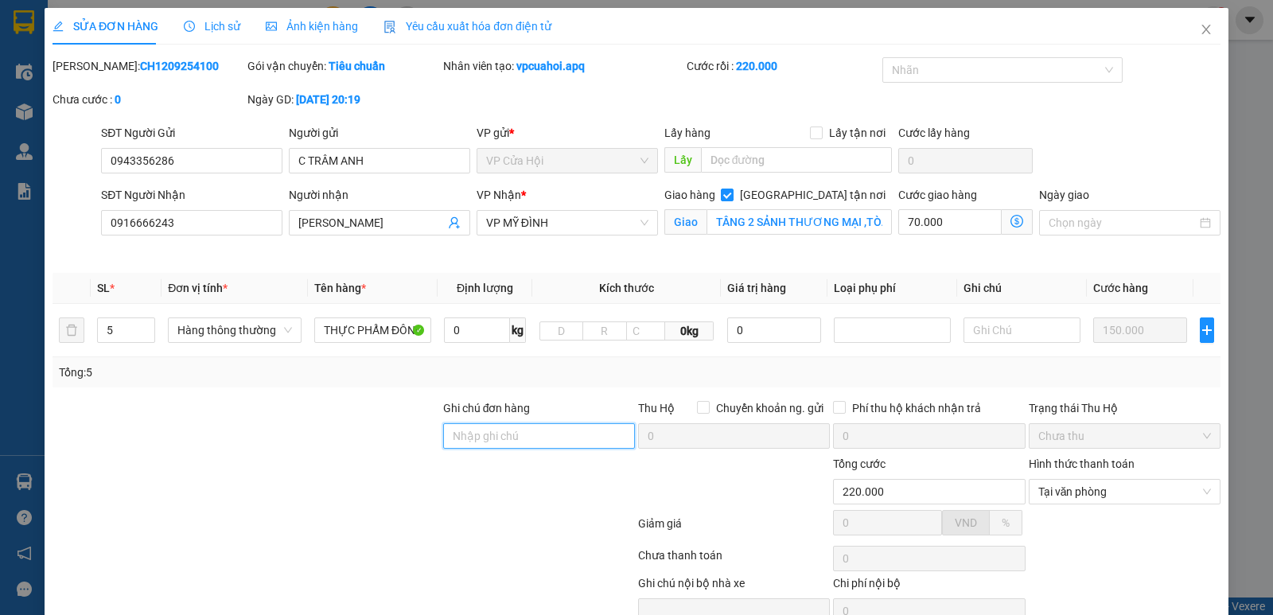
click at [570, 434] on input "Ghi chú đơn hàng" at bounding box center [539, 435] width 192 height 25
type input "khách cần vội ,nhờ bốc síp sớm hộ nhé"
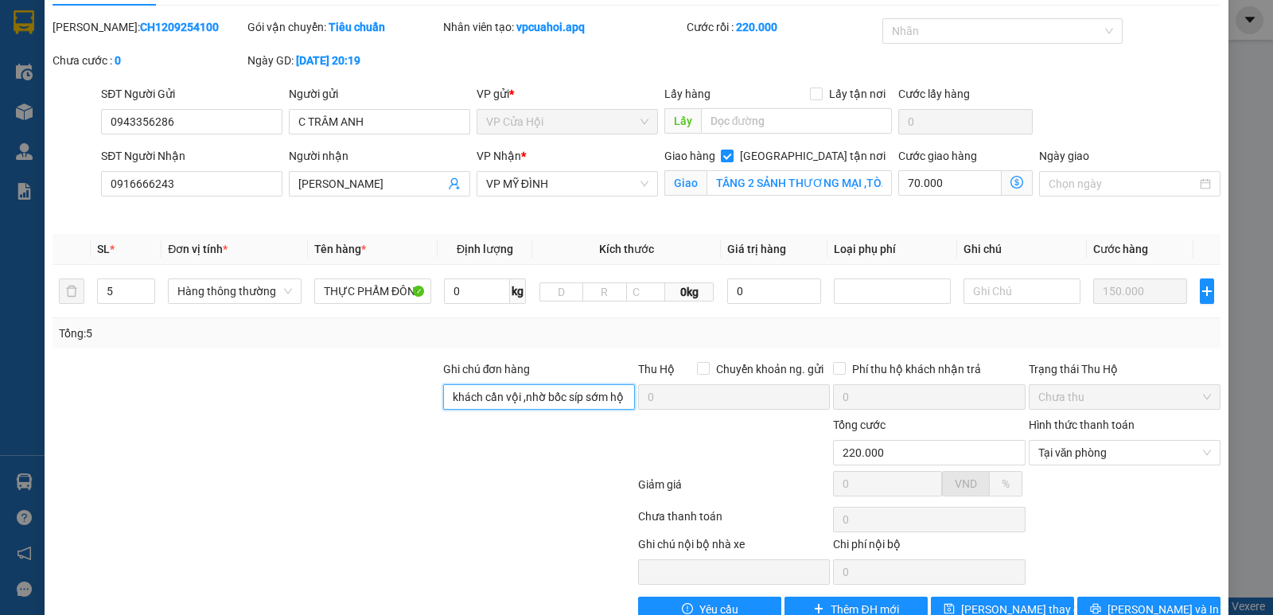
scroll to position [77, 0]
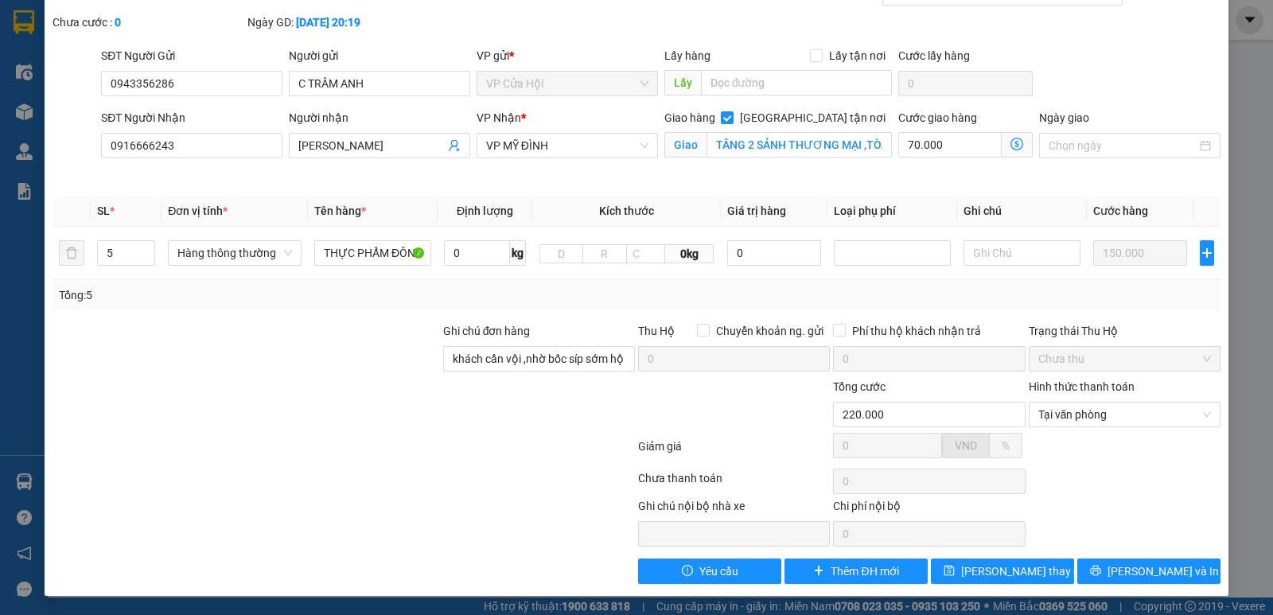
click at [522, 468] on div at bounding box center [343, 481] width 585 height 32
click at [997, 569] on span "Lưu thay đổi" at bounding box center [1024, 570] width 127 height 17
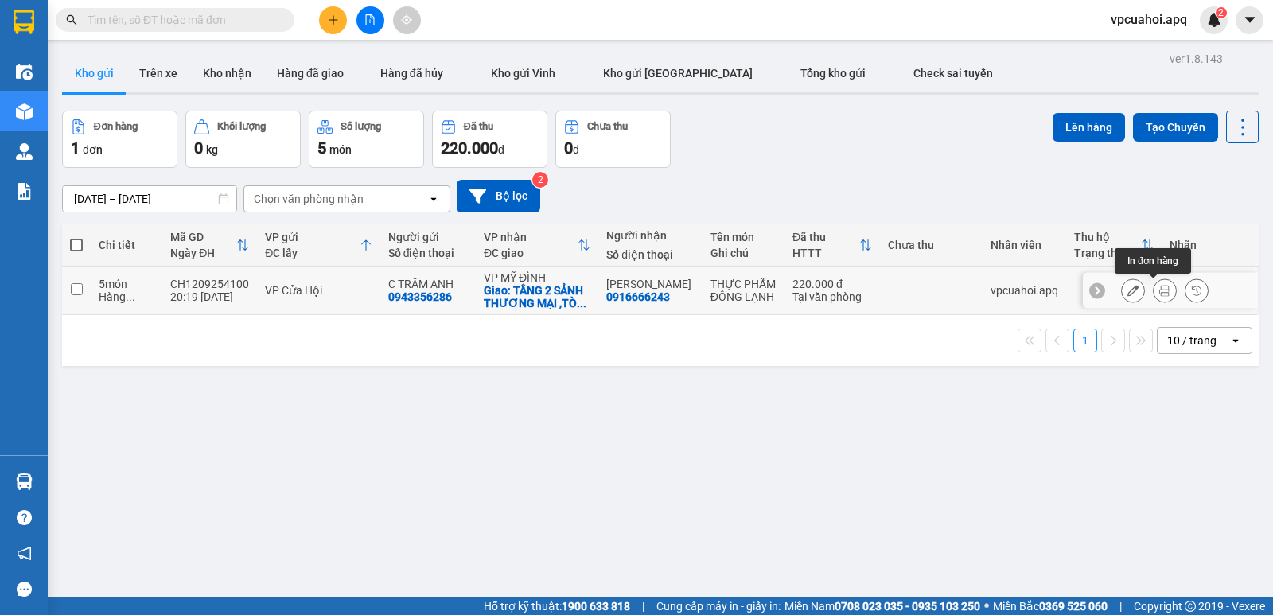
click at [1156, 297] on button at bounding box center [1164, 291] width 22 height 28
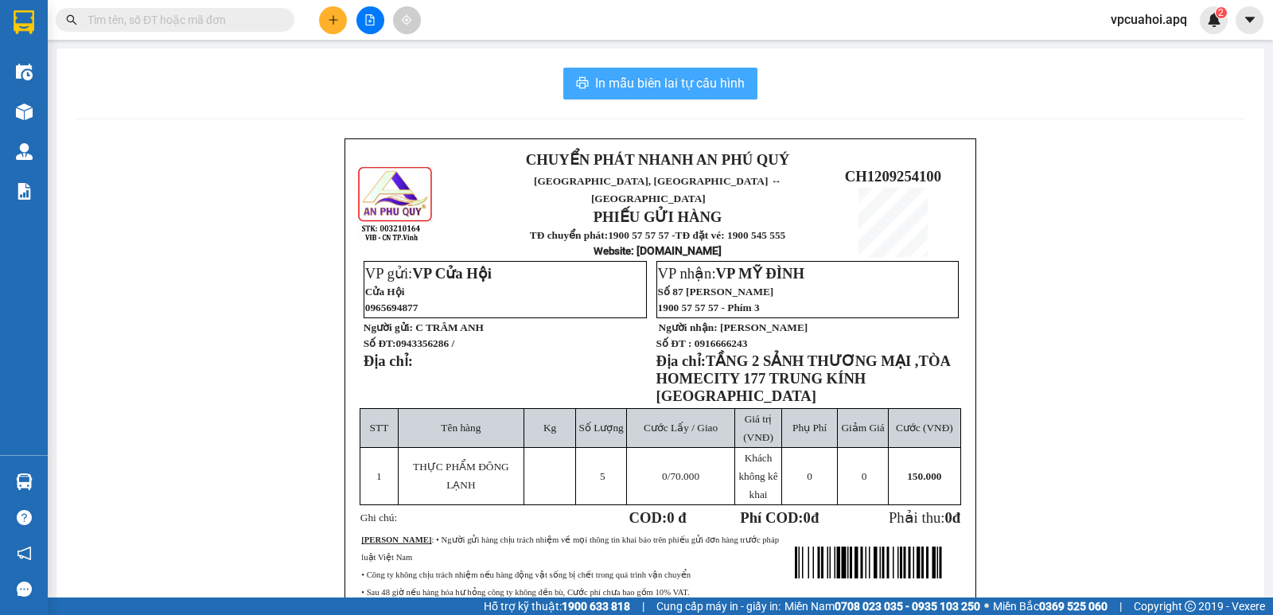
click at [653, 83] on span "In mẫu biên lai tự cấu hình" at bounding box center [670, 83] width 150 height 20
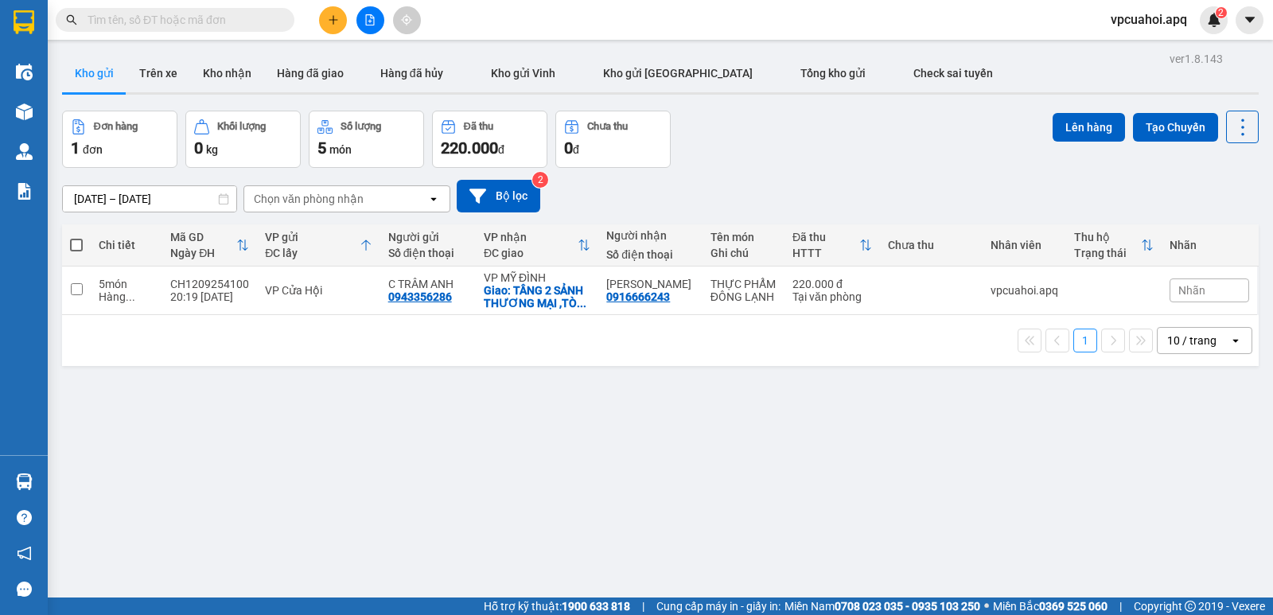
click at [946, 542] on div "ver 1.8.143 Kho gửi Trên xe Kho nhận Hàng đã giao Hàng đã hủy Kho gửi Vinh Kho …" at bounding box center [660, 355] width 1209 height 615
click at [900, 536] on div "ver 1.8.143 Kho gửi Trên xe Kho nhận Hàng đã giao Hàng đã hủy Kho gửi Vinh Kho …" at bounding box center [660, 355] width 1209 height 615
click at [328, 21] on icon "plus" at bounding box center [333, 19] width 11 height 11
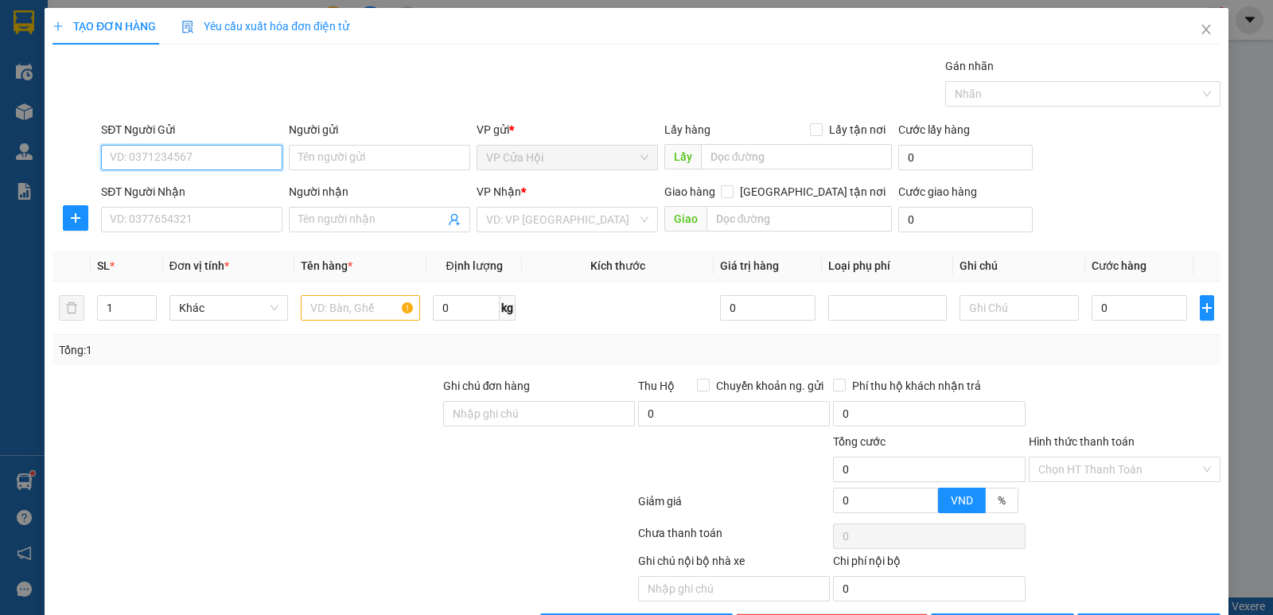
click at [173, 155] on input "SĐT Người Gửi" at bounding box center [191, 157] width 181 height 25
click at [174, 193] on div "0942113806 - chị hòa" at bounding box center [190, 189] width 161 height 17
type input "0942113806"
type input "chị hòa"
type input "0942113806"
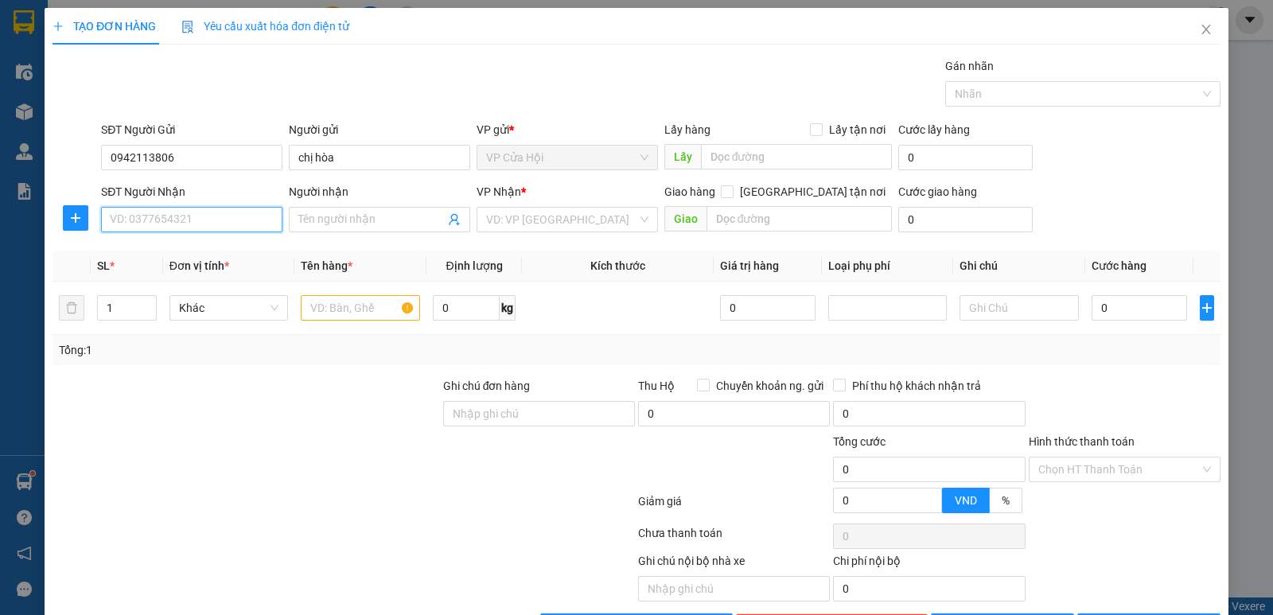
click at [171, 212] on input "SĐT Người Nhận" at bounding box center [191, 219] width 181 height 25
click at [172, 279] on div "0988867826 - bà an" at bounding box center [190, 276] width 161 height 17
type input "0988867826"
type input "bà an"
checkbox input "true"
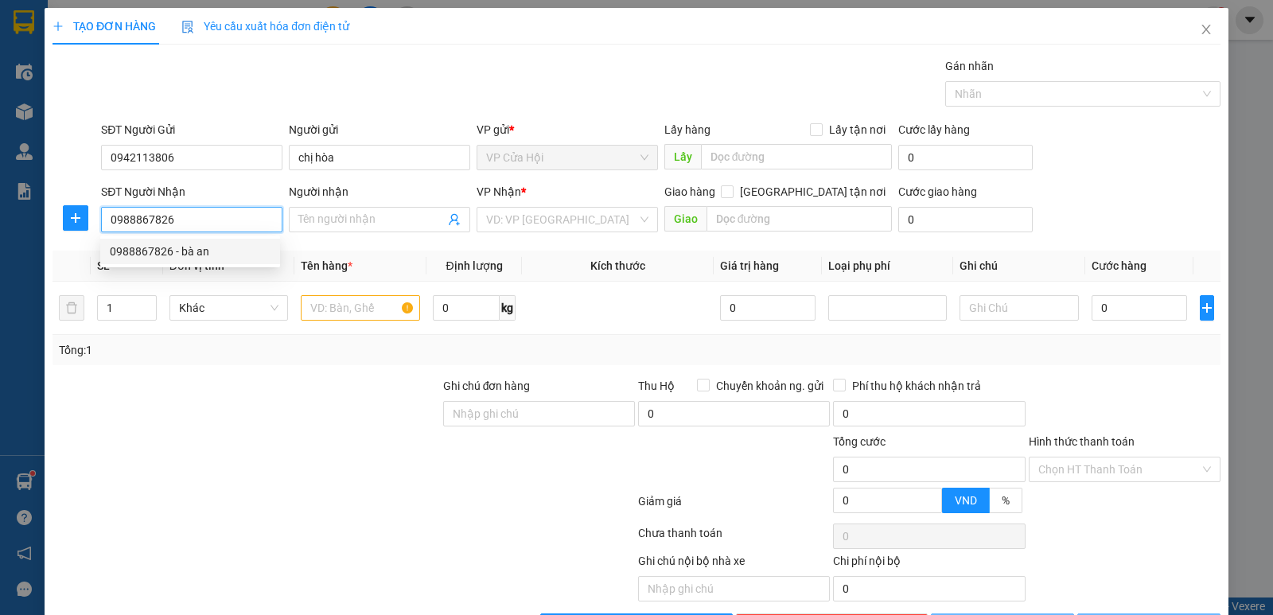
type input "ngõ 554 ngách 1 nhà 11a ,nguyễn văn cừ ,gia lâm hà nội"
type input "30.000"
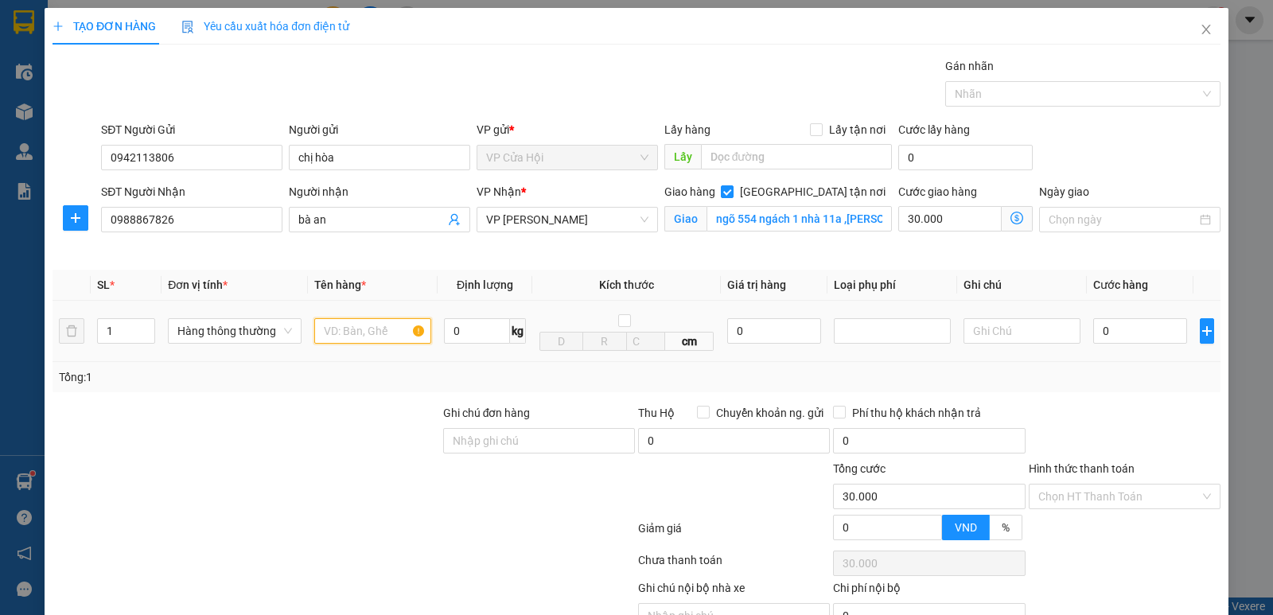
click at [348, 329] on input "text" at bounding box center [372, 330] width 117 height 25
type input "THỰC PHẨM ĐÔNG"
click at [347, 243] on div "Người nhận bà an" at bounding box center [380, 220] width 188 height 75
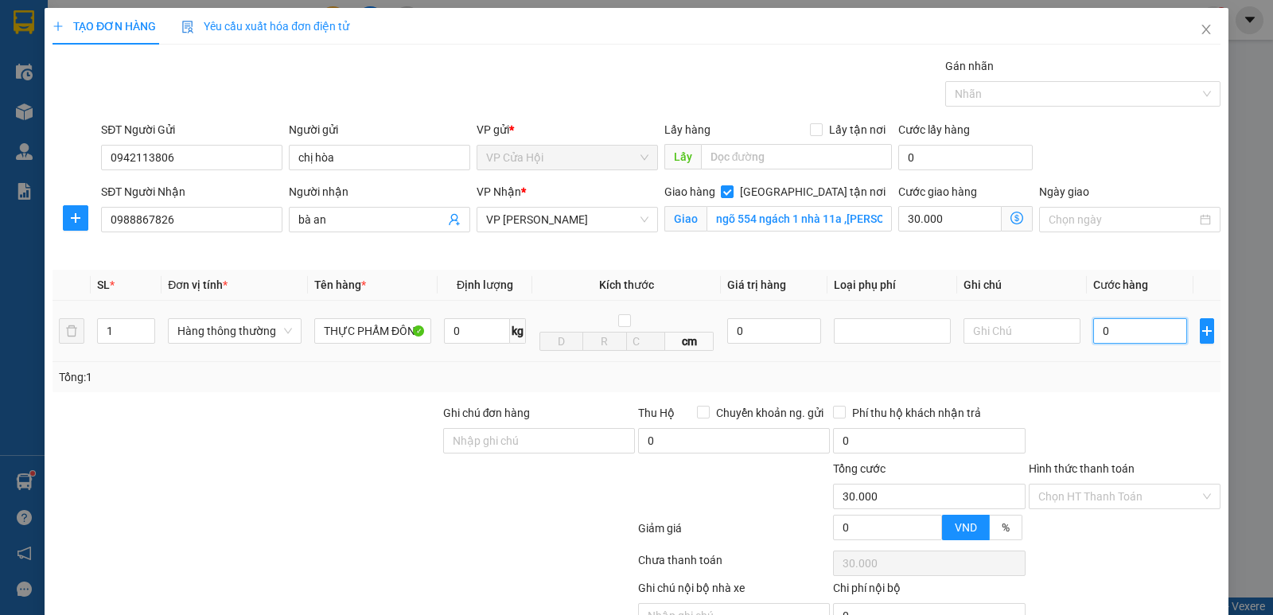
click at [1117, 336] on input "0" at bounding box center [1140, 330] width 94 height 25
type input "3"
type input "30.003"
type input "30"
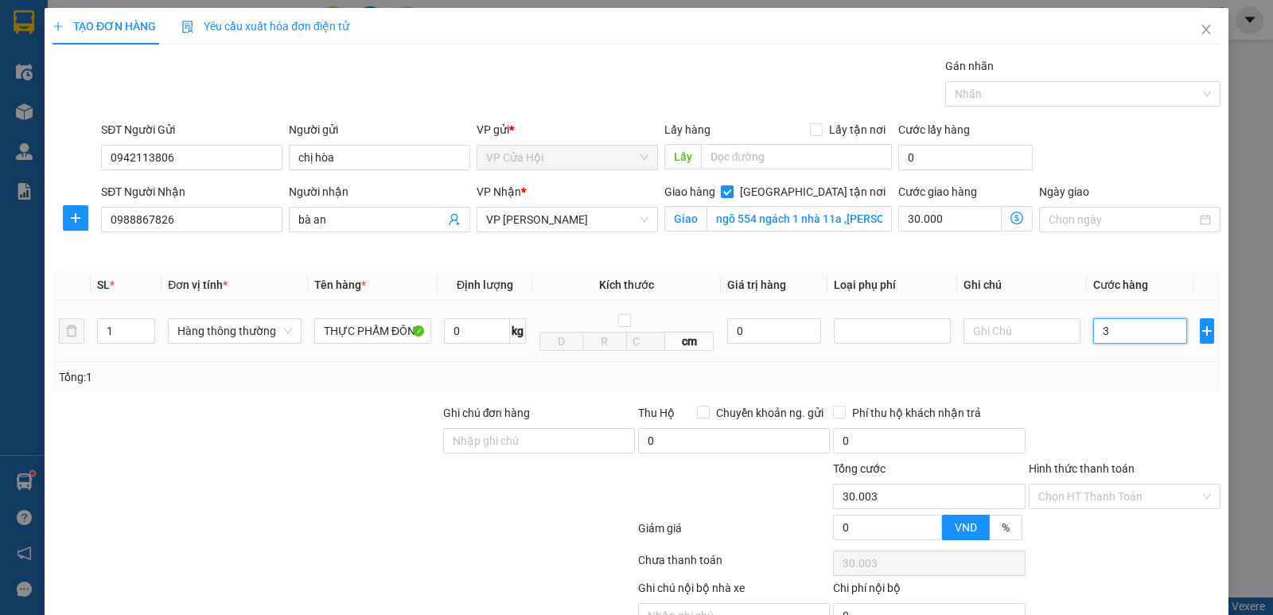
type input "30.030"
type input "30.000"
type input "60.000"
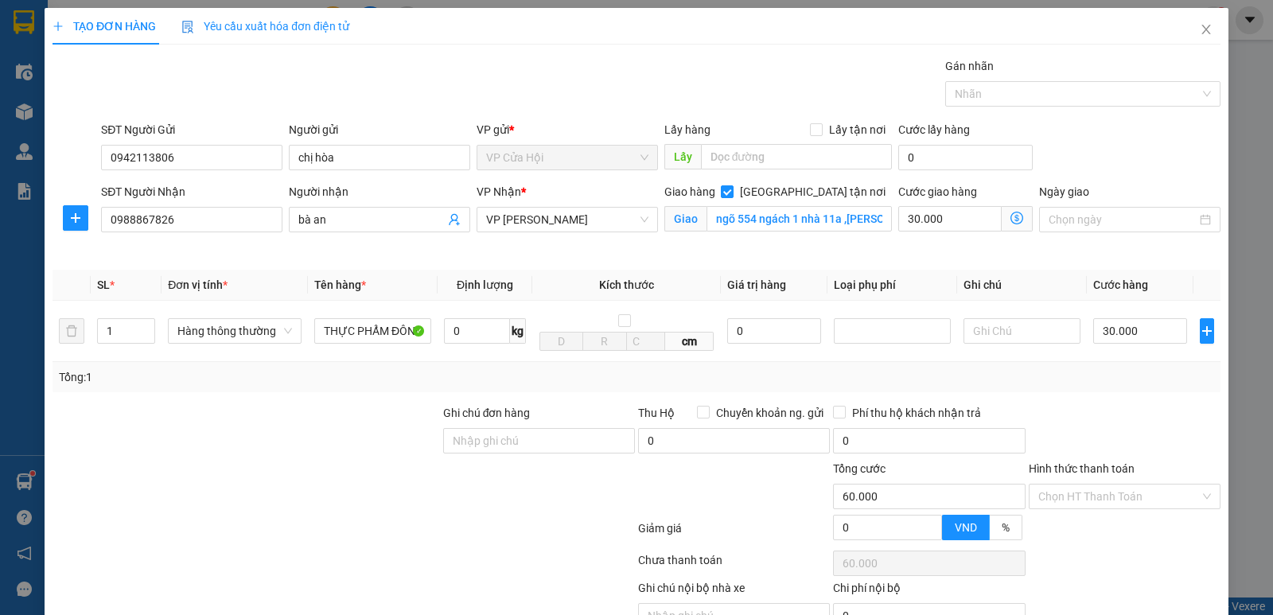
click at [1102, 375] on div "Tổng: 1" at bounding box center [636, 376] width 1155 height 17
click at [1010, 216] on icon "dollar-circle" at bounding box center [1016, 218] width 13 height 13
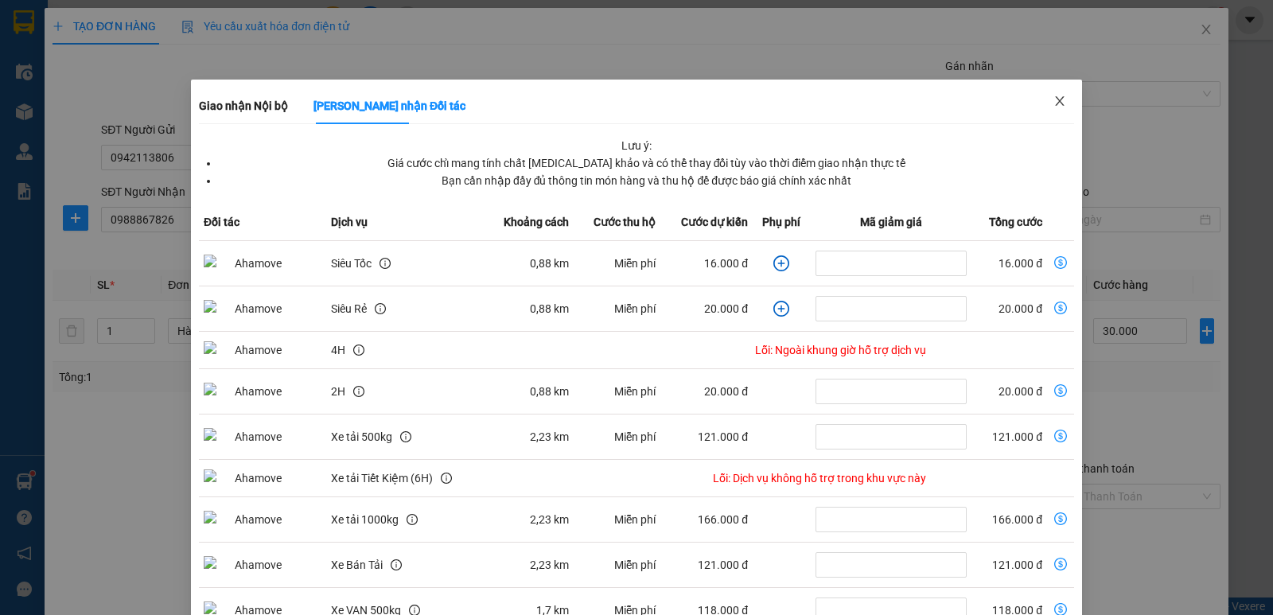
click at [1055, 98] on icon "close" at bounding box center [1059, 101] width 13 height 13
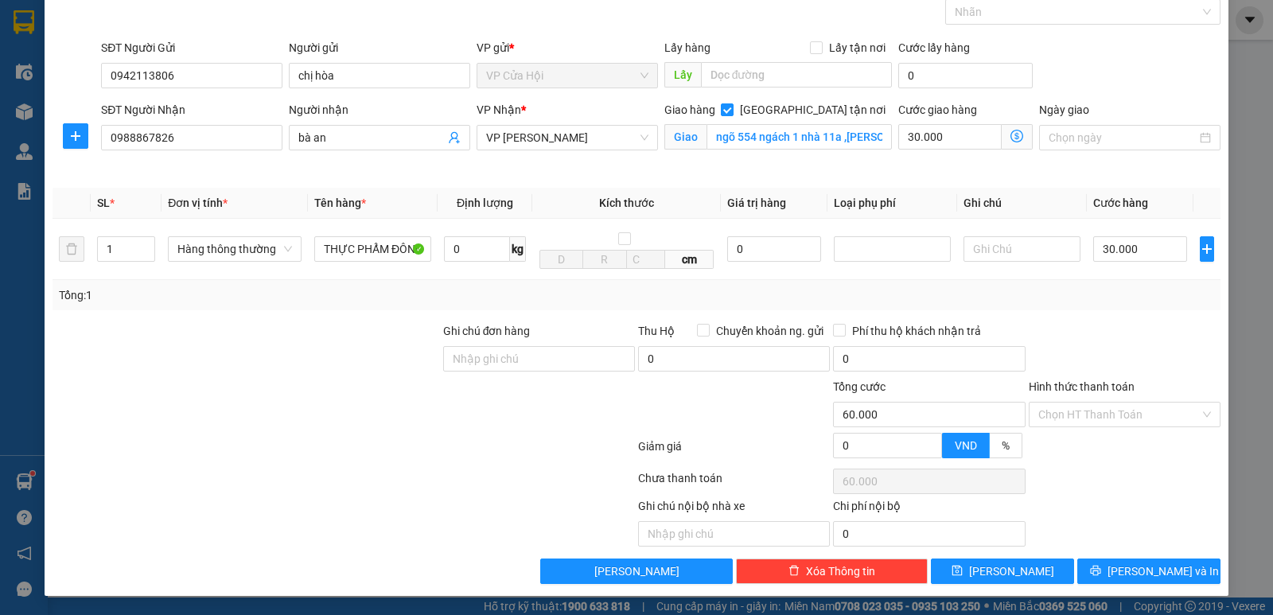
scroll to position [83, 0]
click at [1016, 573] on button "[PERSON_NAME]" at bounding box center [1002, 570] width 143 height 25
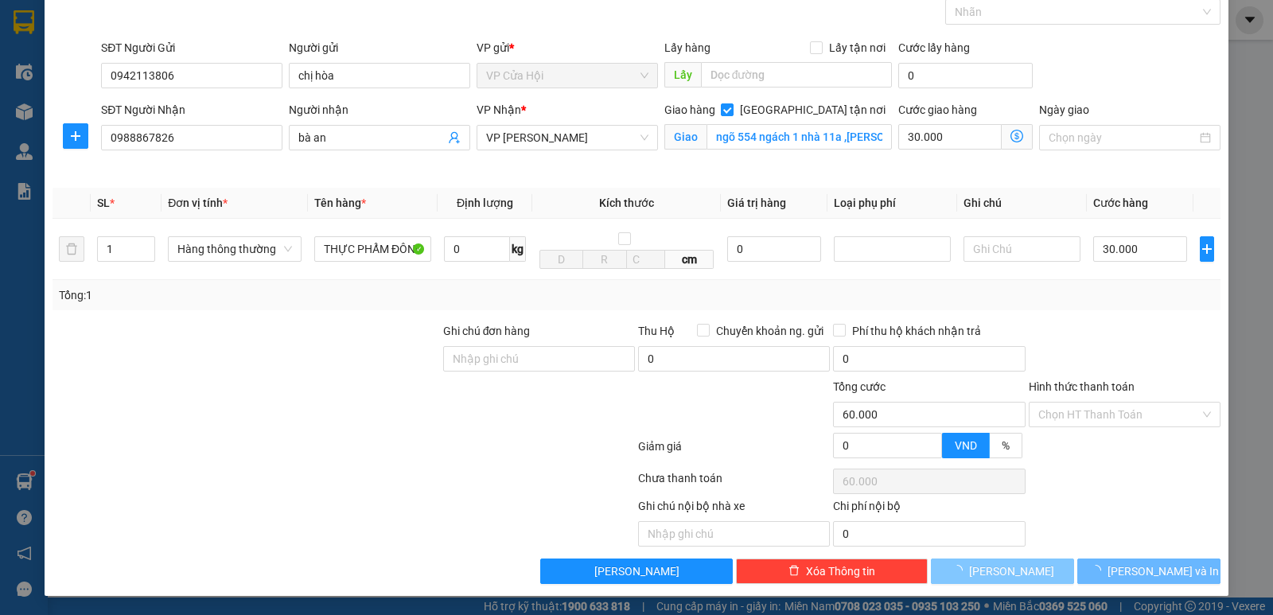
checkbox input "false"
type input "0"
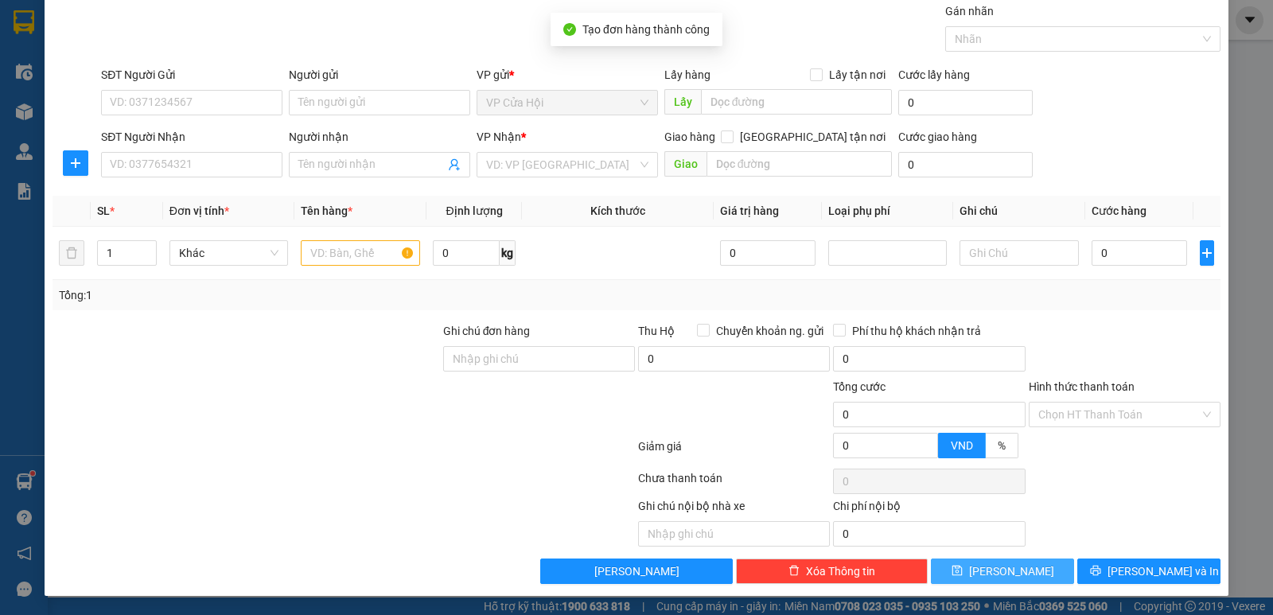
scroll to position [55, 0]
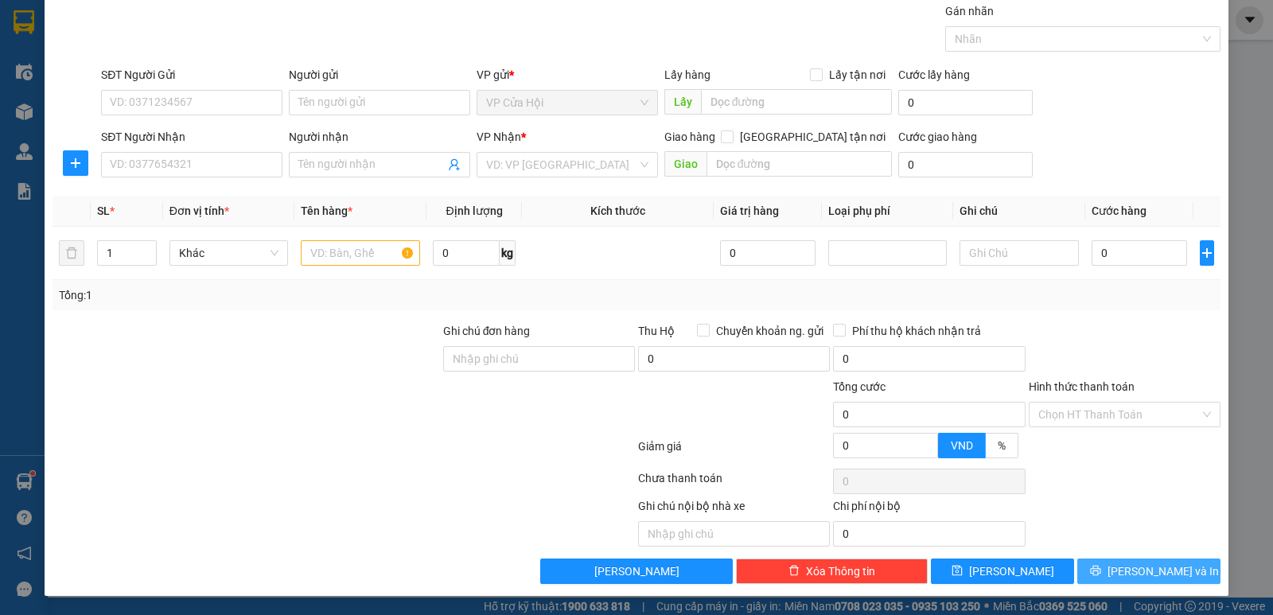
click at [1131, 573] on span "[PERSON_NAME] và In" at bounding box center [1162, 570] width 111 height 17
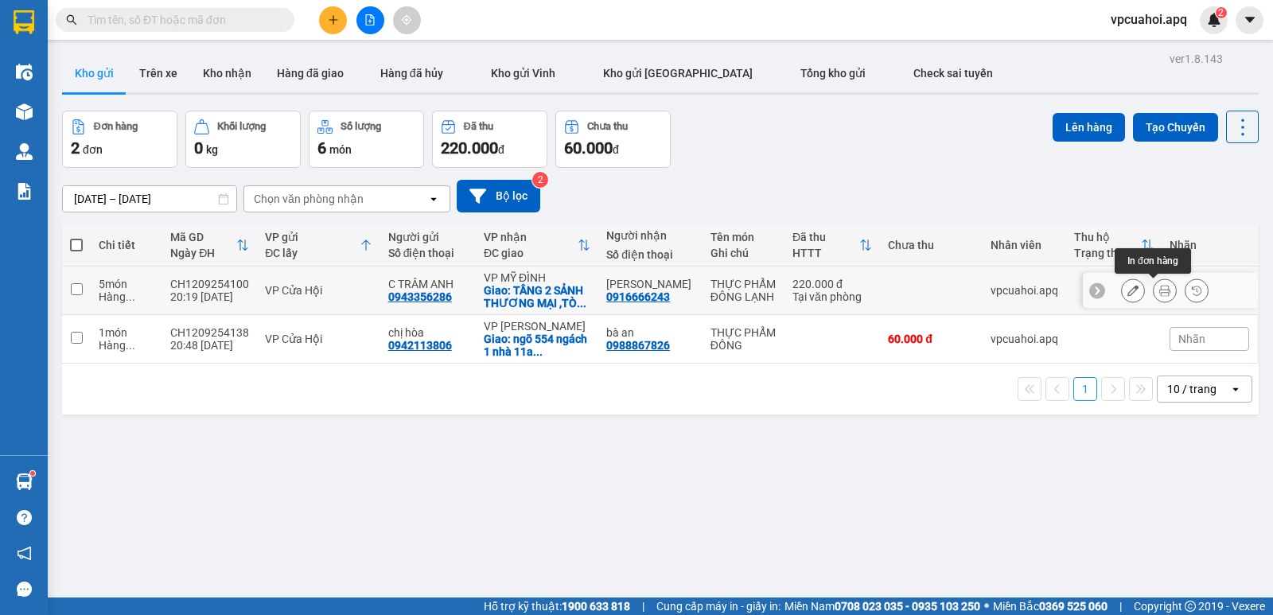
click at [1159, 293] on icon at bounding box center [1164, 290] width 11 height 11
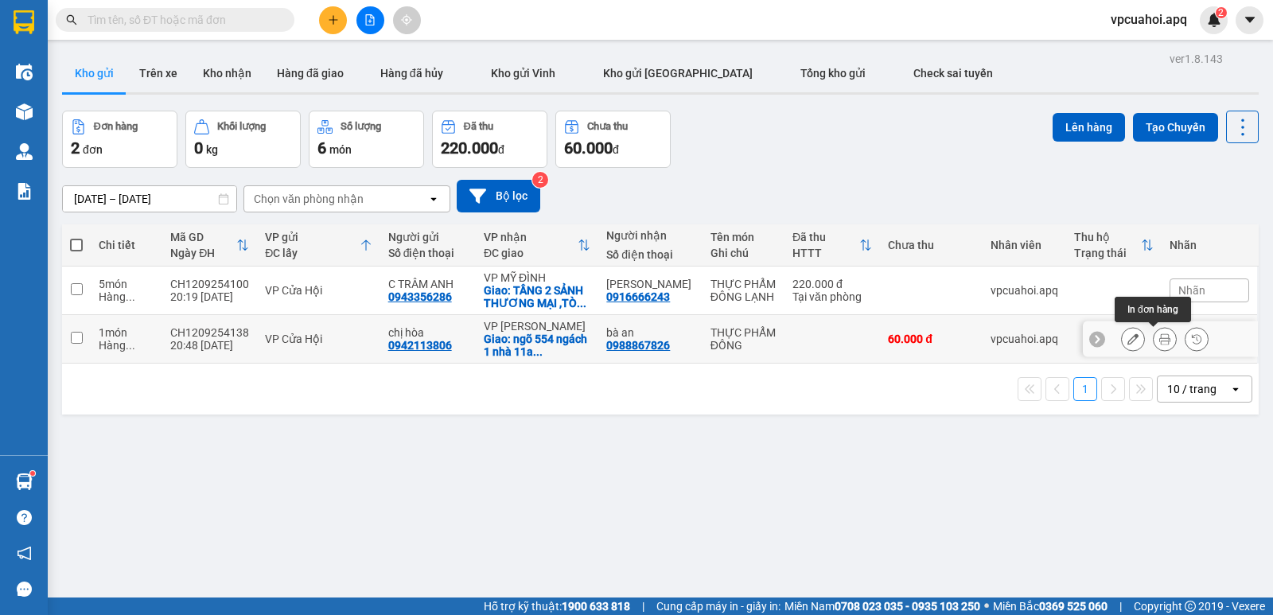
click at [1159, 336] on icon at bounding box center [1164, 338] width 11 height 11
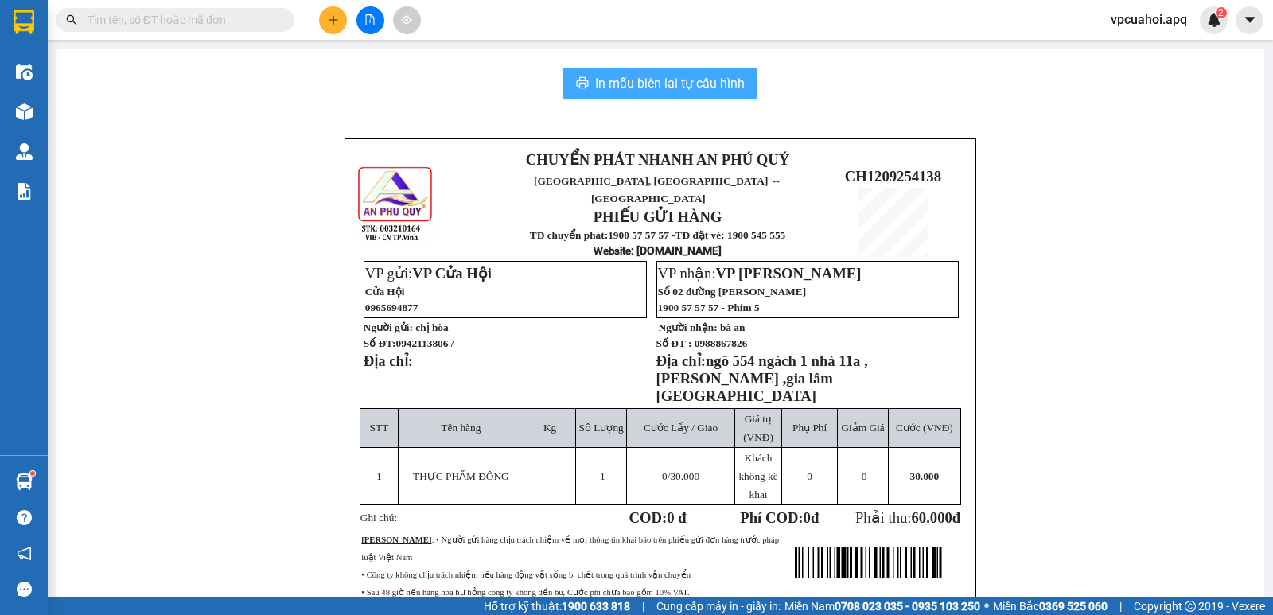
click at [635, 84] on span "In mẫu biên lai tự cấu hình" at bounding box center [670, 83] width 150 height 20
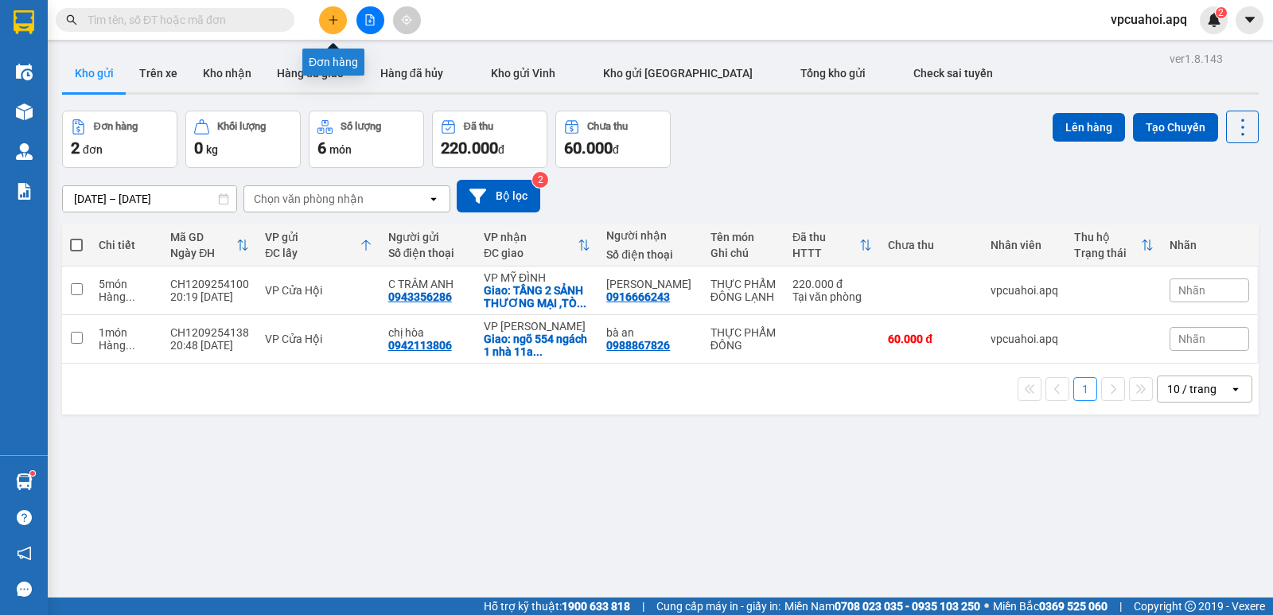
click at [336, 21] on icon "plus" at bounding box center [333, 19] width 11 height 11
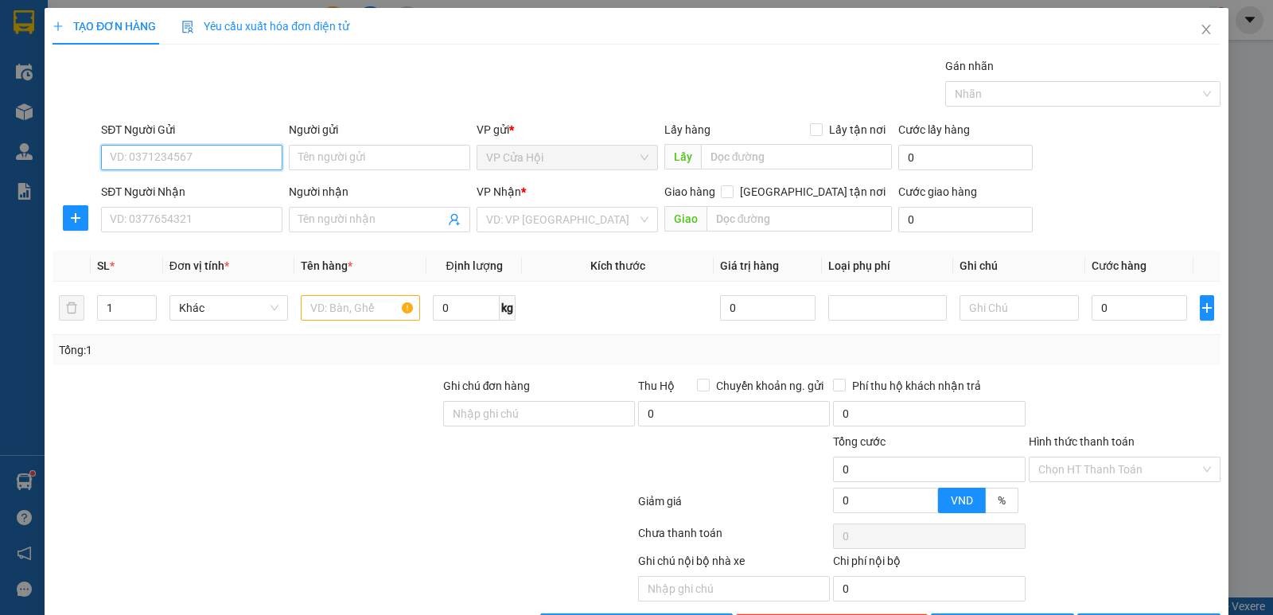
click at [118, 157] on input "SĐT Người Gửi" at bounding box center [191, 157] width 181 height 25
type input "0966457547"
click at [143, 193] on div "0966457547 - a chương" at bounding box center [190, 189] width 161 height 17
type input "a chương"
type input "0966457547"
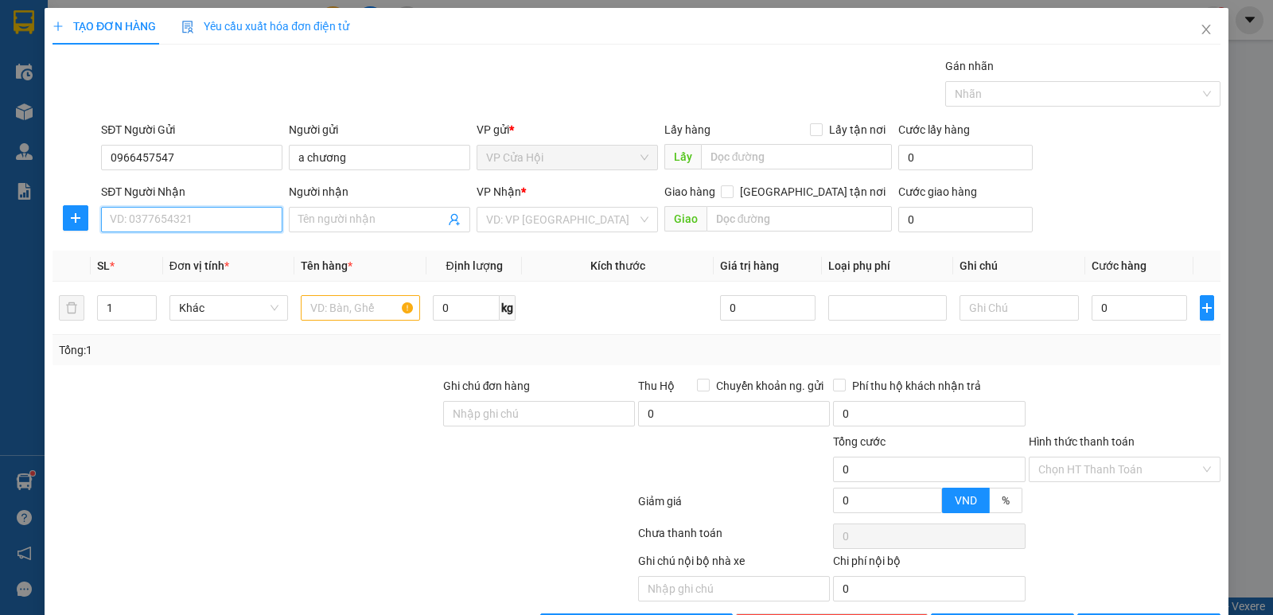
click at [165, 216] on input "SĐT Người Nhận" at bounding box center [191, 219] width 181 height 25
click at [152, 253] on div "0987966077 - c nga" at bounding box center [190, 251] width 161 height 17
type input "0987966077"
type input "c nga"
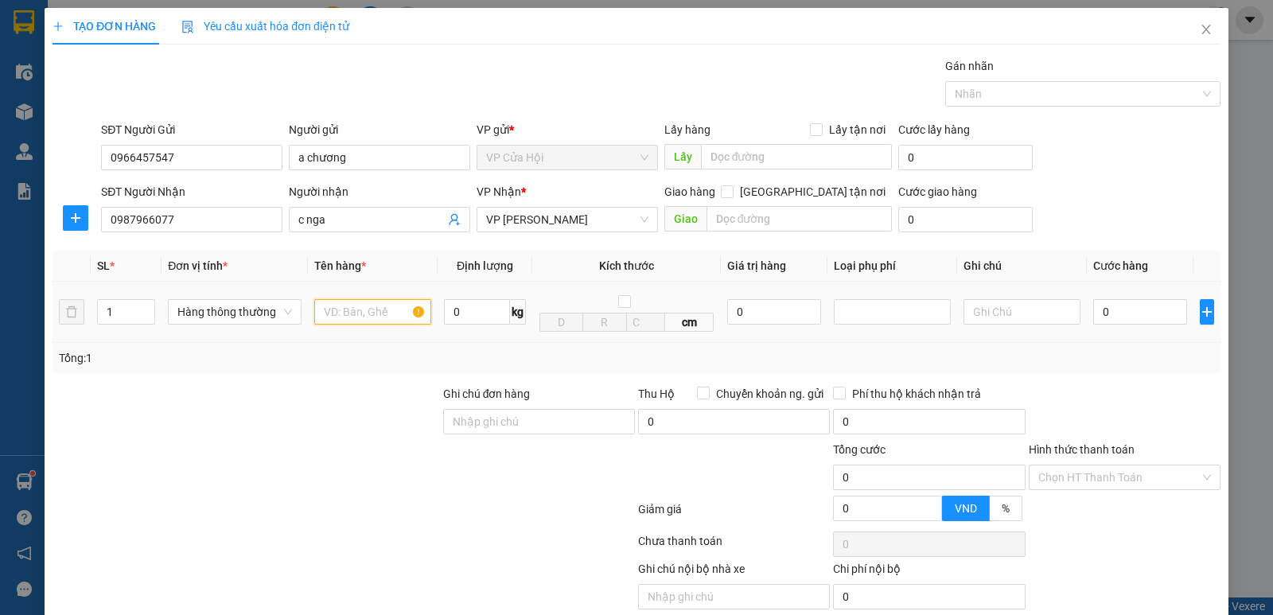
click at [337, 308] on input "text" at bounding box center [372, 311] width 117 height 25
type input "THỰC PHẨM ĐÔNG"
click at [423, 107] on div "Gói vận chuyển * Tiêu chuẩn Gán nhãn Nhãn" at bounding box center [660, 85] width 1125 height 56
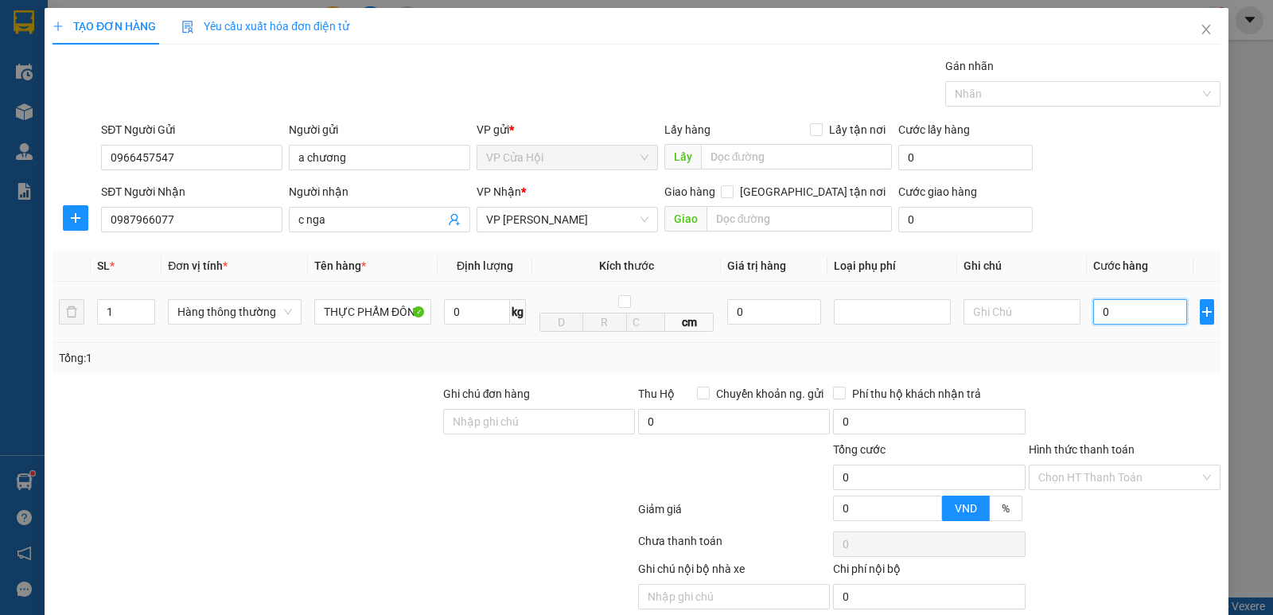
click at [1118, 311] on input "0" at bounding box center [1140, 311] width 94 height 25
type input "7"
type input "70"
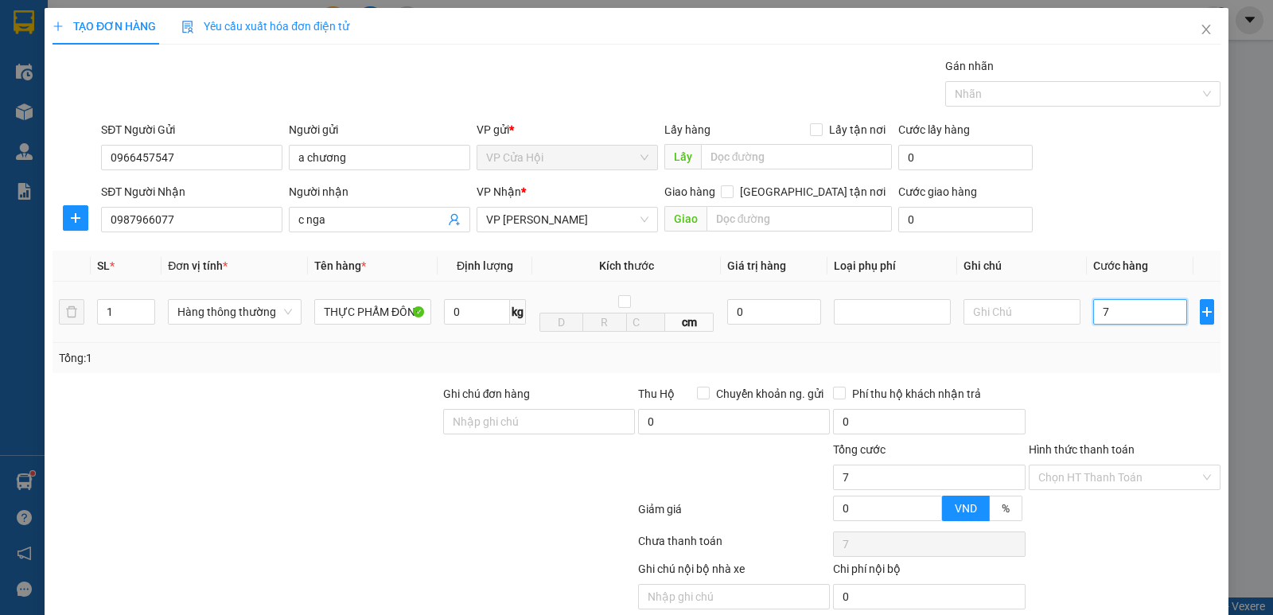
type input "70"
type input "70.000"
click at [1060, 338] on td at bounding box center [1022, 312] width 130 height 61
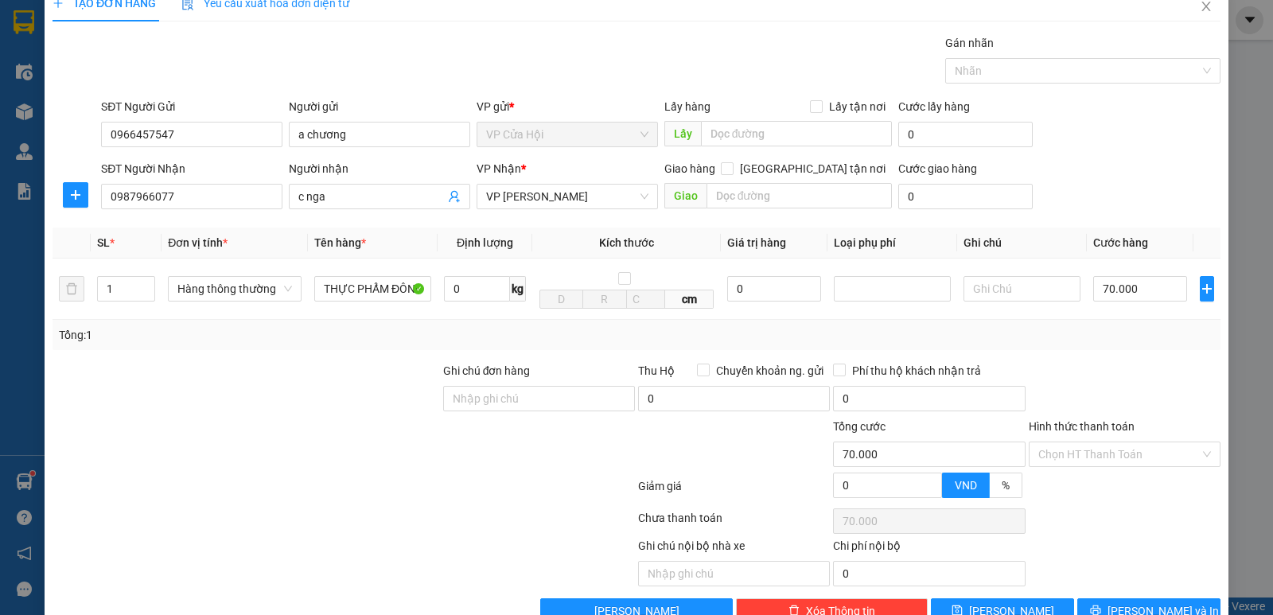
scroll to position [64, 0]
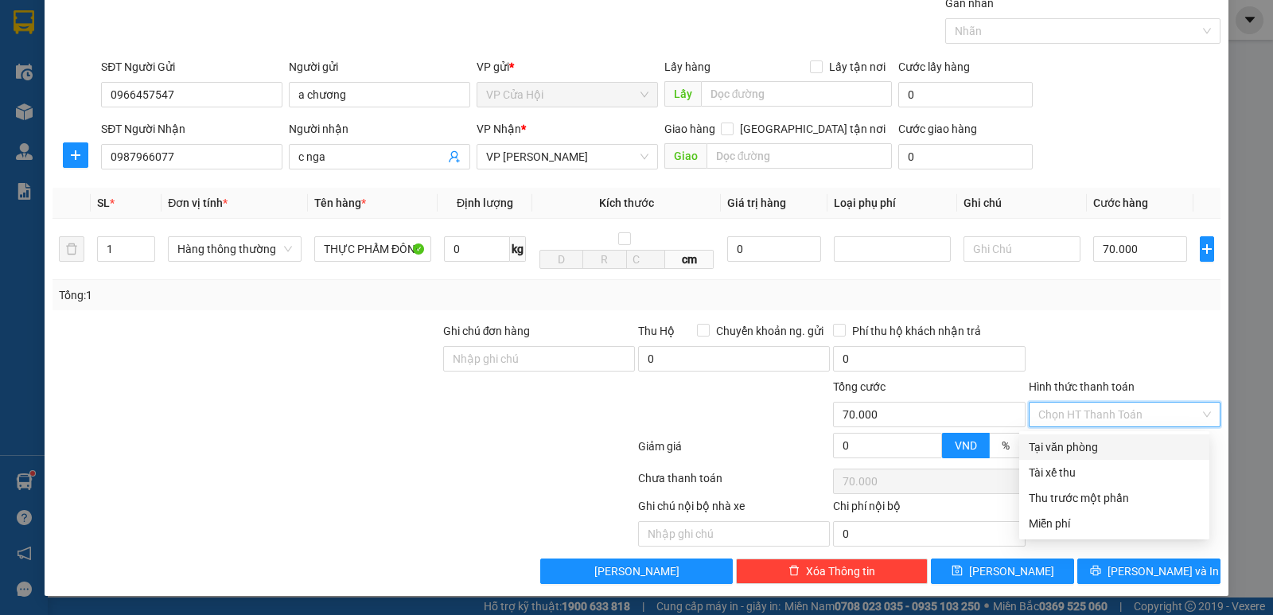
click at [1093, 415] on input "Hình thức thanh toán" at bounding box center [1118, 414] width 161 height 24
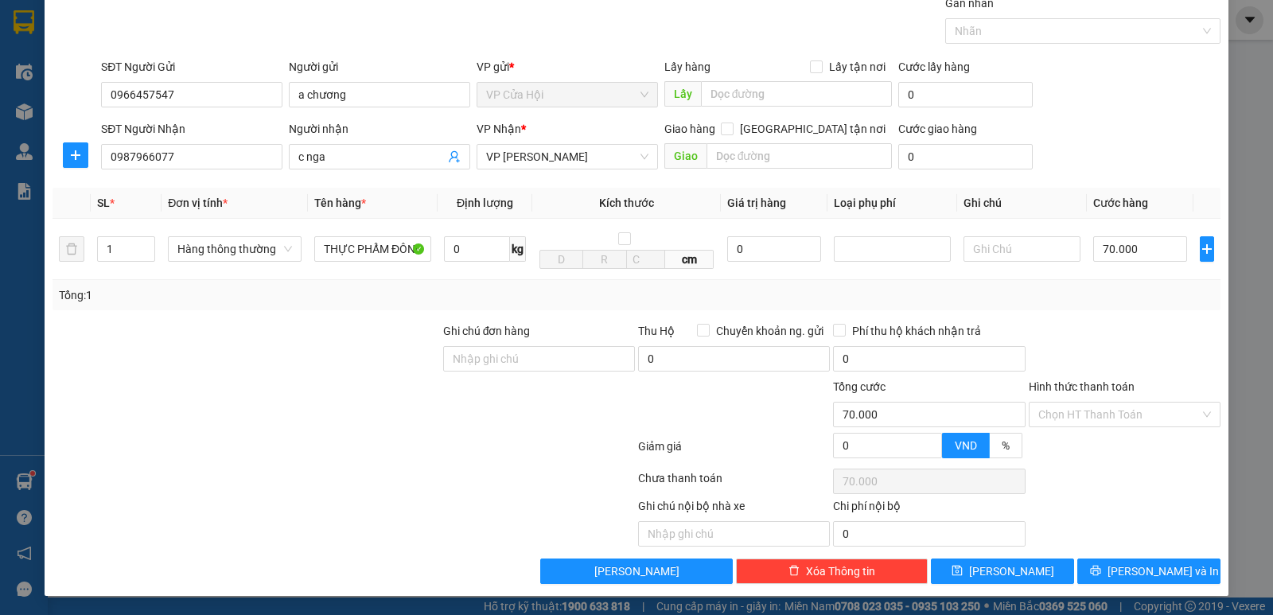
drag, startPoint x: 682, startPoint y: 406, endPoint x: 870, endPoint y: 476, distance: 200.1
click at [682, 409] on div at bounding box center [733, 406] width 195 height 56
click at [1089, 411] on input "Hình thức thanh toán" at bounding box center [1118, 414] width 161 height 24
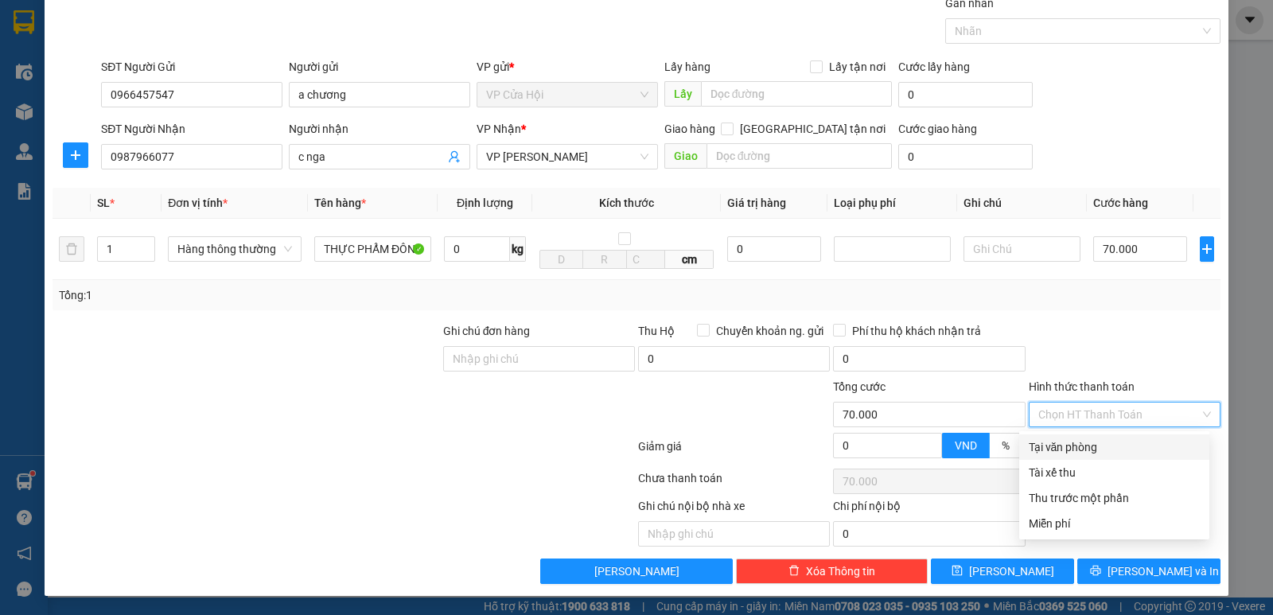
click at [1080, 448] on div "Tại văn phòng" at bounding box center [1113, 446] width 171 height 17
type input "0"
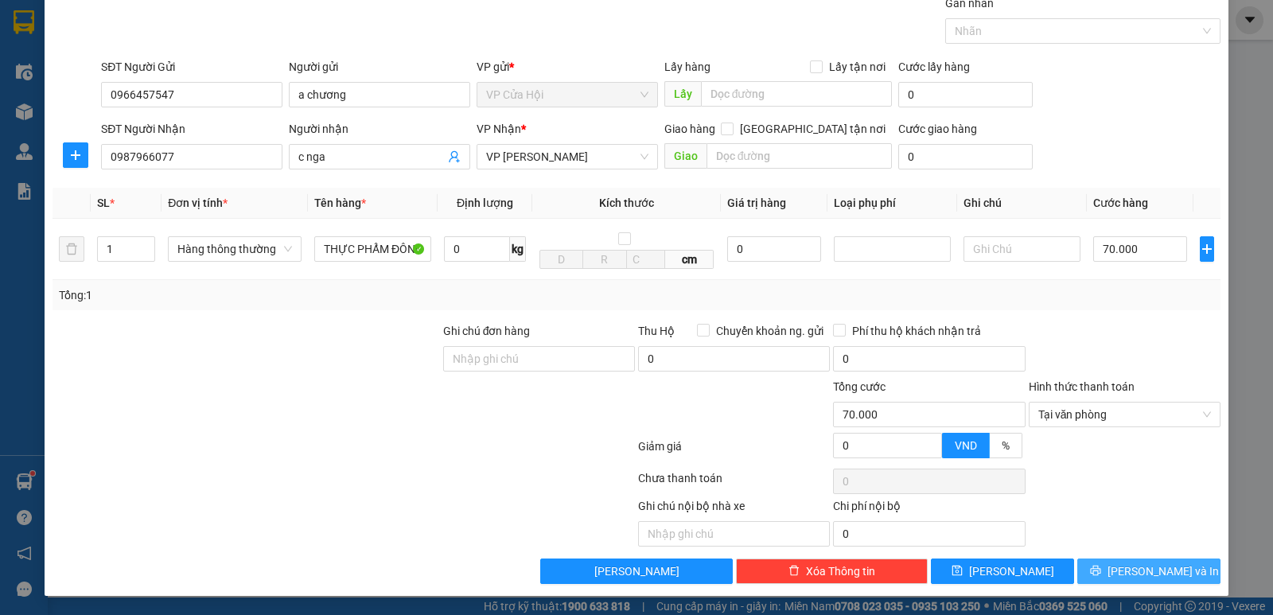
click at [1100, 569] on icon "printer" at bounding box center [1095, 571] width 10 height 10
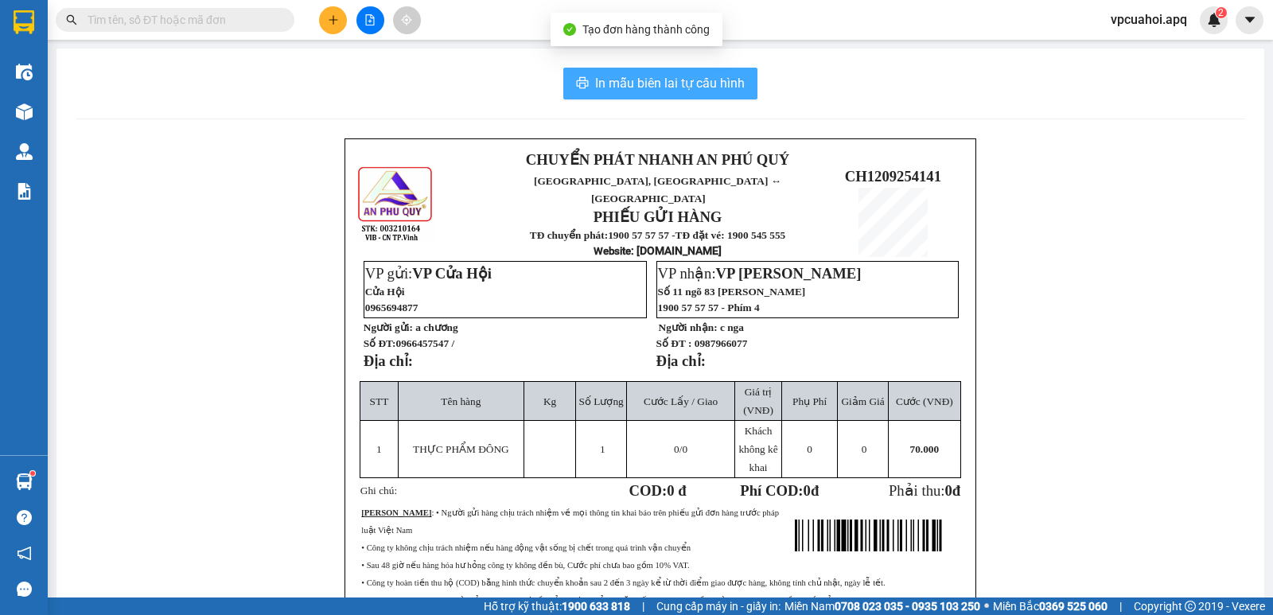
click at [637, 87] on span "In mẫu biên lai tự cấu hình" at bounding box center [670, 83] width 150 height 20
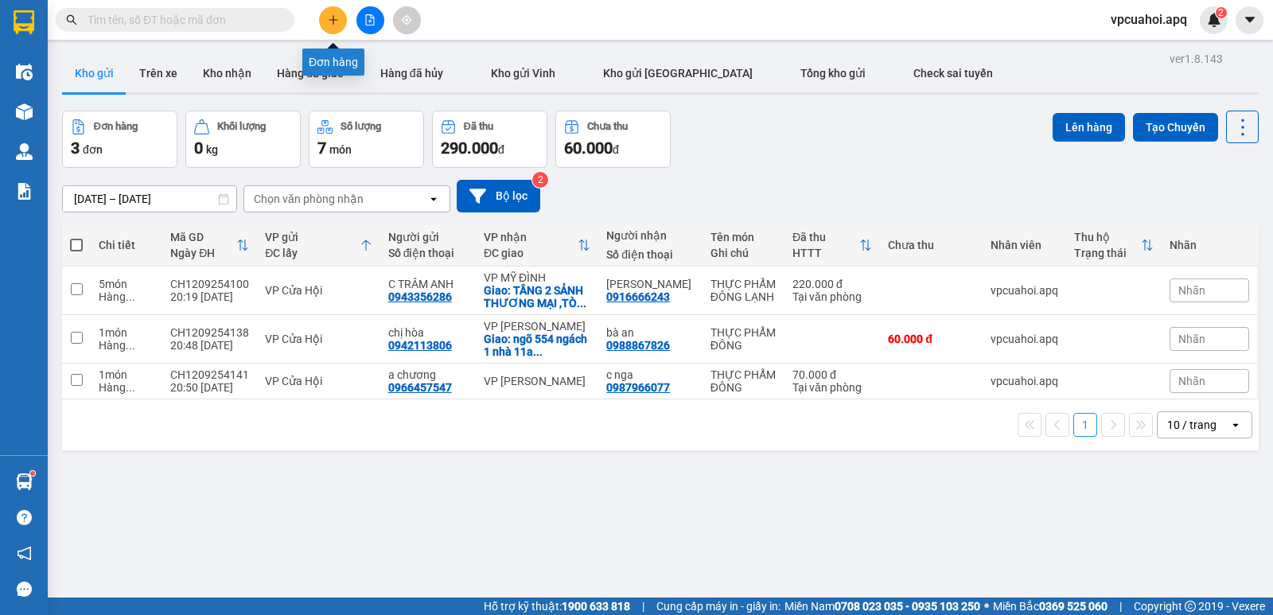
click at [328, 20] on icon "plus" at bounding box center [333, 19] width 11 height 11
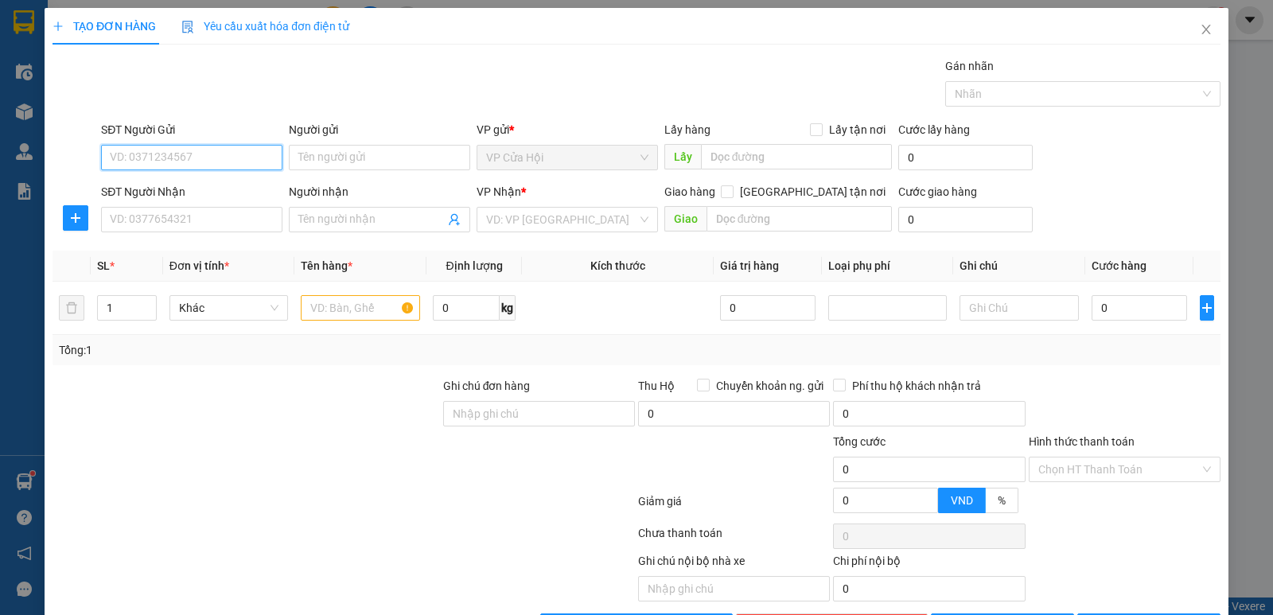
drag, startPoint x: 125, startPoint y: 154, endPoint x: 121, endPoint y: 126, distance: 28.1
click at [125, 154] on input "SĐT Người Gửi" at bounding box center [191, 157] width 181 height 25
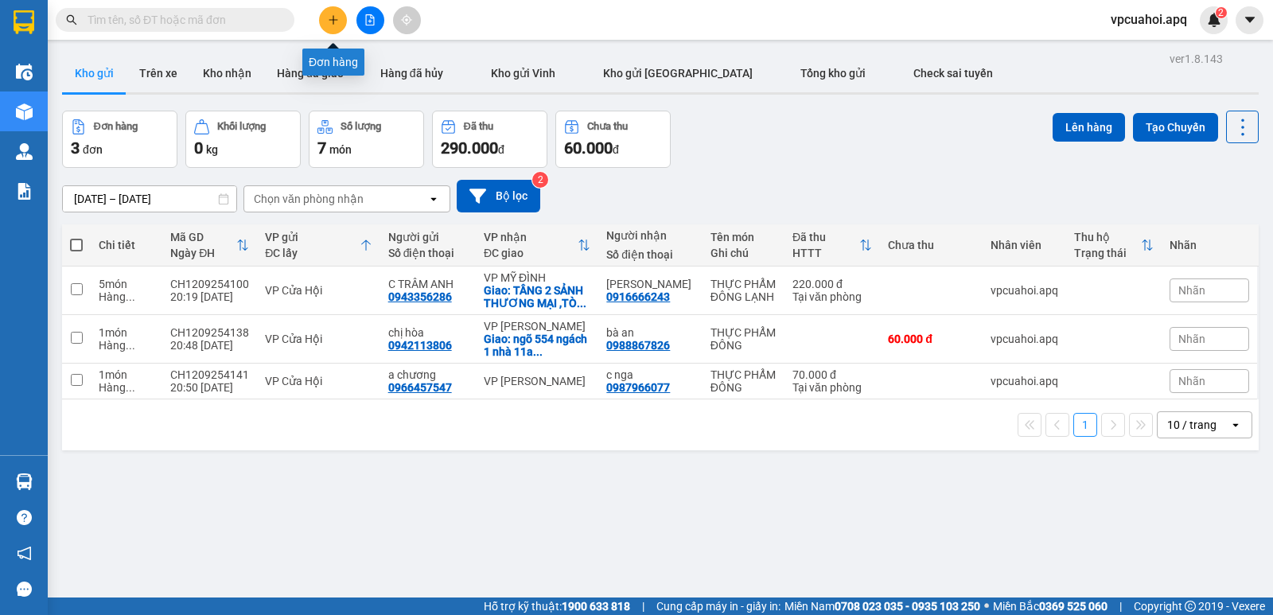
click at [336, 19] on icon "plus" at bounding box center [333, 19] width 11 height 11
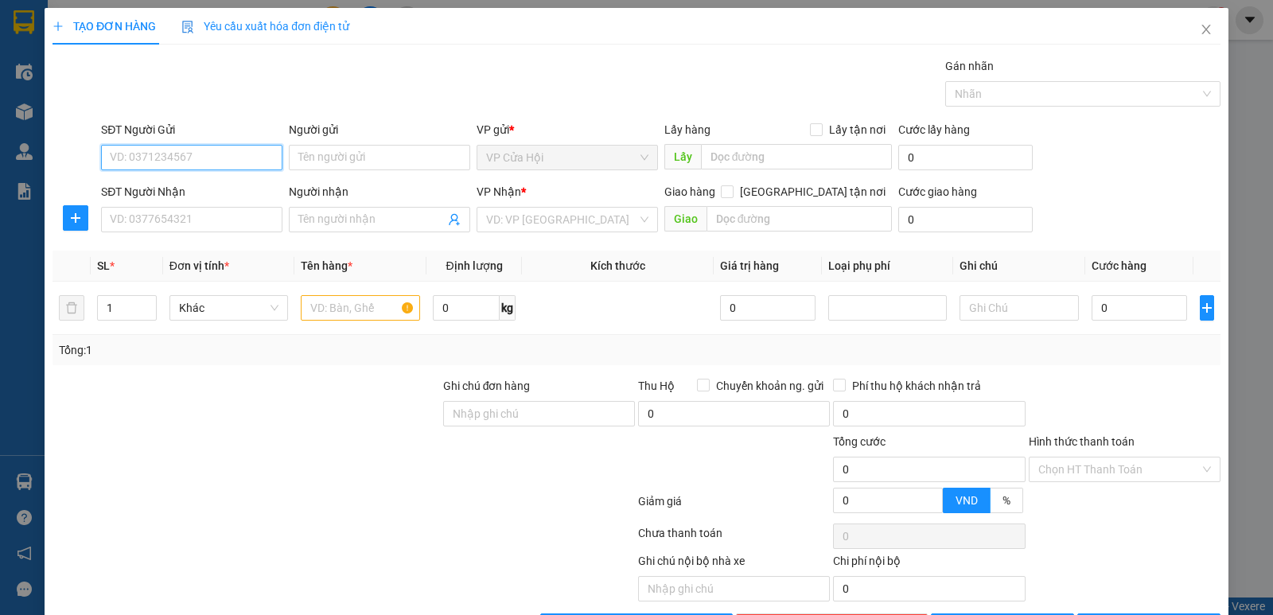
click at [146, 159] on input "SĐT Người Gửi" at bounding box center [191, 157] width 181 height 25
click at [143, 155] on input "SĐT Người Gửi" at bounding box center [191, 157] width 181 height 25
type input "0978994366"
click at [198, 189] on div "0978994366 - c huệ" at bounding box center [190, 189] width 161 height 17
type input "c huệ"
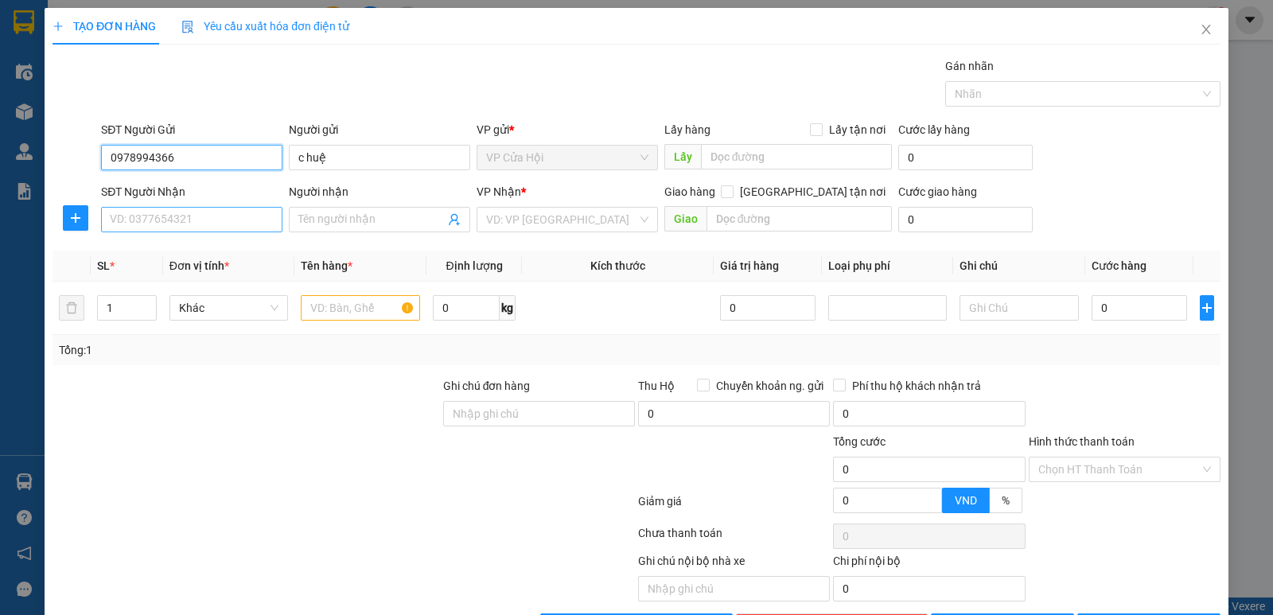
type input "0978994366"
click at [193, 218] on input "SĐT Người Nhận" at bounding box center [191, 219] width 181 height 25
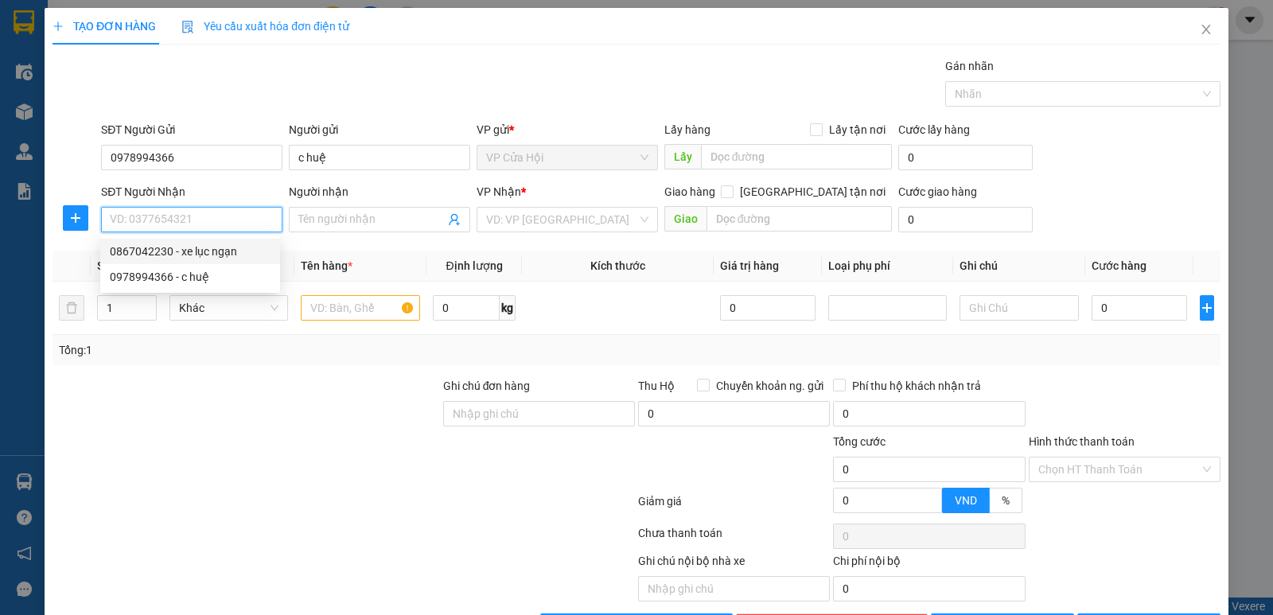
click at [157, 255] on div "0867042230 - xe lục ngạn" at bounding box center [190, 251] width 161 height 17
type input "0867042230"
type input "xe lục ngạn"
checkbox input "true"
type input "xin lấy tại xe"
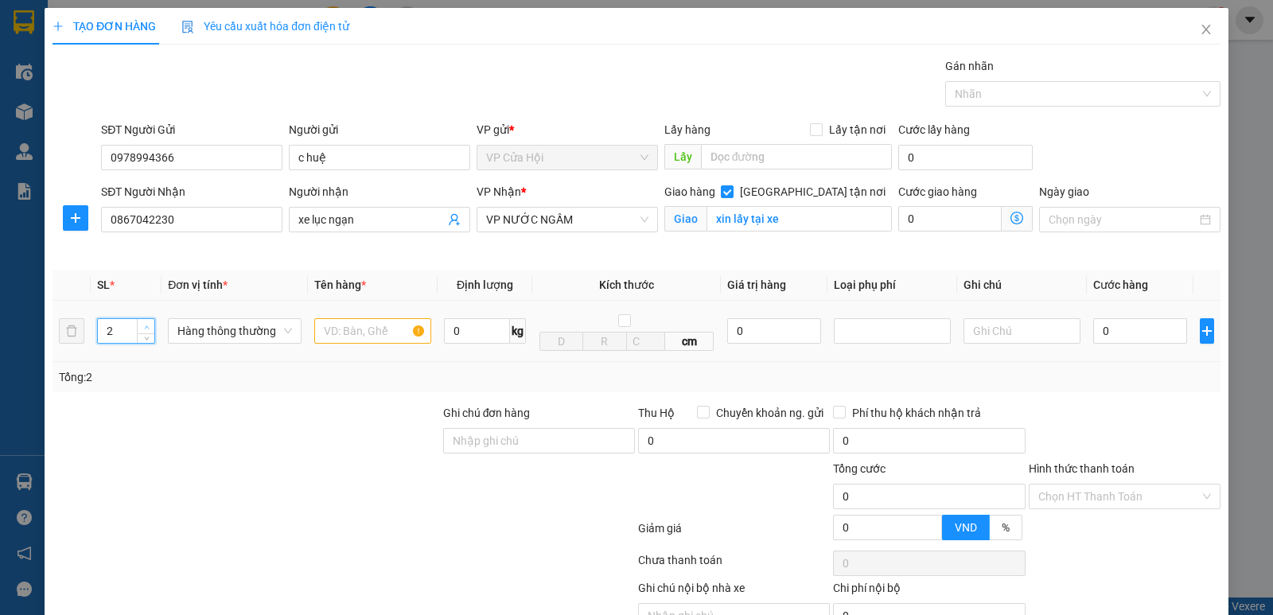
click at [147, 326] on icon "up" at bounding box center [147, 328] width 6 height 6
type input "3"
click at [147, 326] on icon "up" at bounding box center [147, 328] width 6 height 6
click at [261, 244] on div "SĐT Người Nhận 0867042230" at bounding box center [192, 220] width 188 height 75
click at [327, 328] on input "text" at bounding box center [372, 330] width 117 height 25
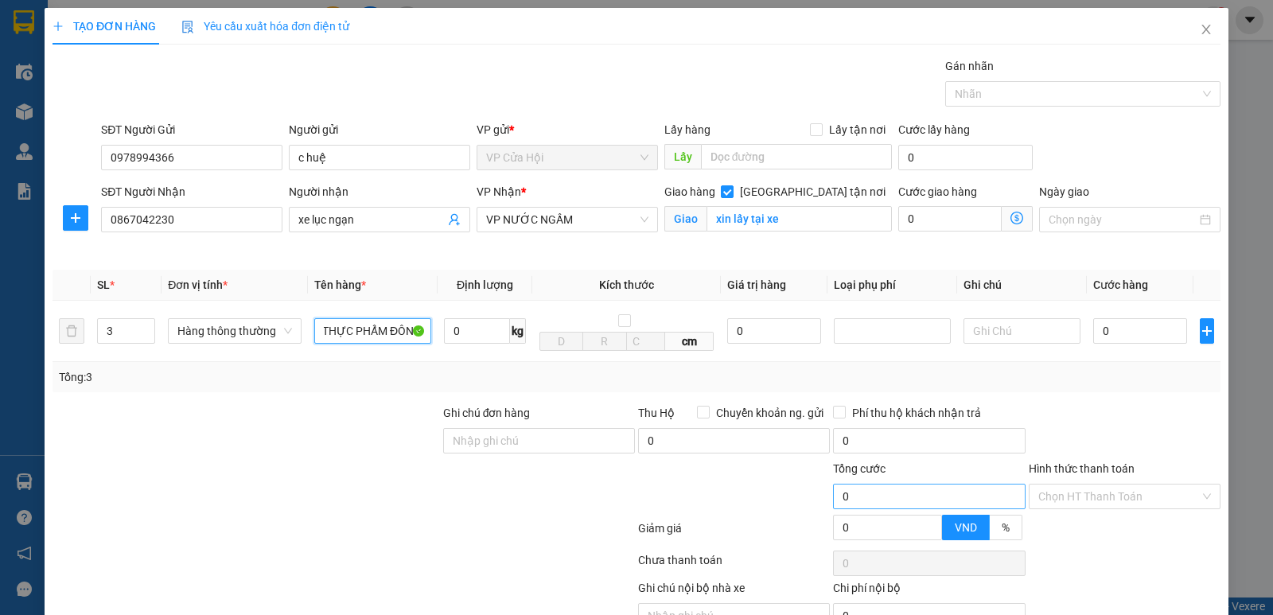
scroll to position [83, 0]
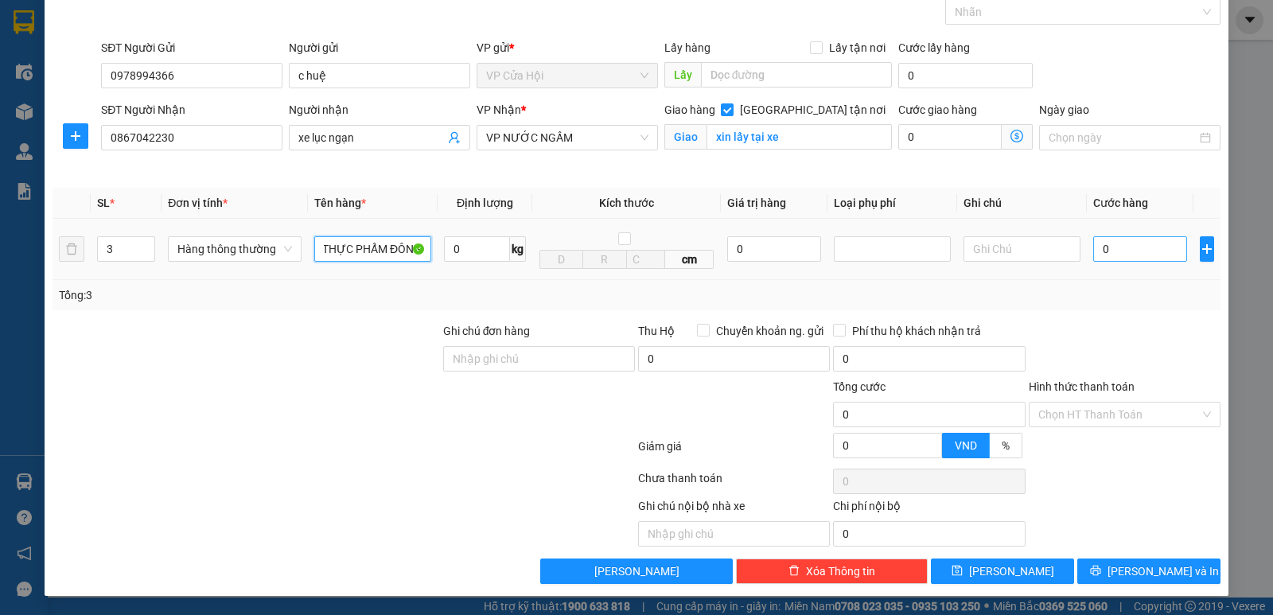
type input "THỰC PHẨM ĐÔNG"
click at [1125, 243] on input "0" at bounding box center [1140, 248] width 94 height 25
type input "1"
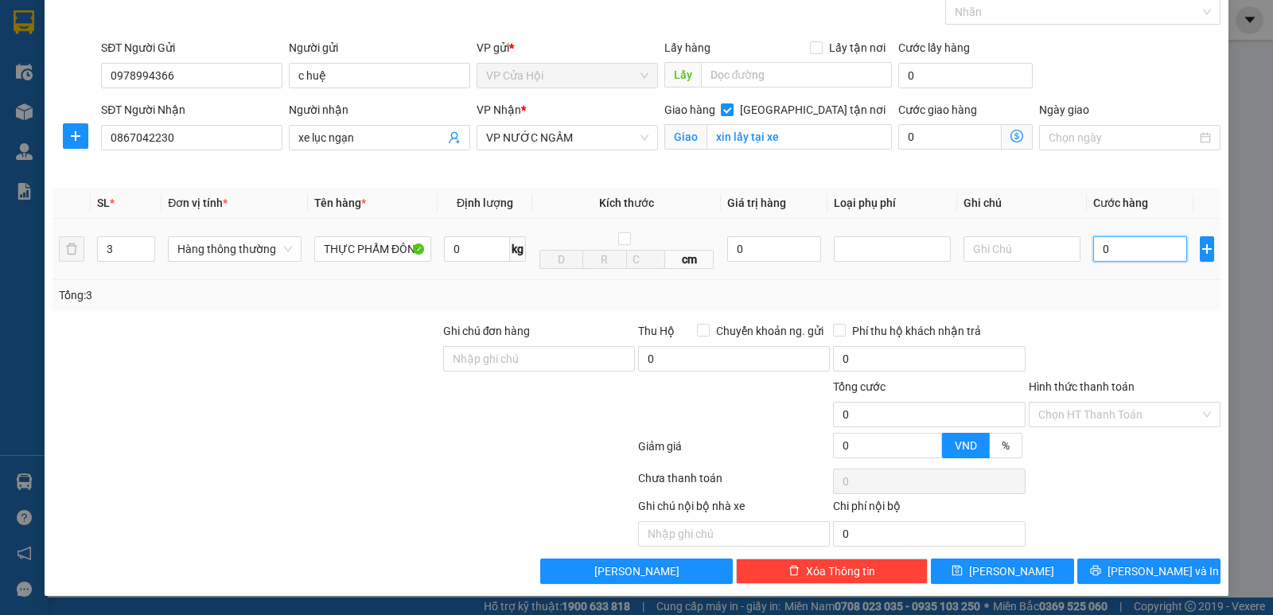
type input "1"
type input "11"
type input "110"
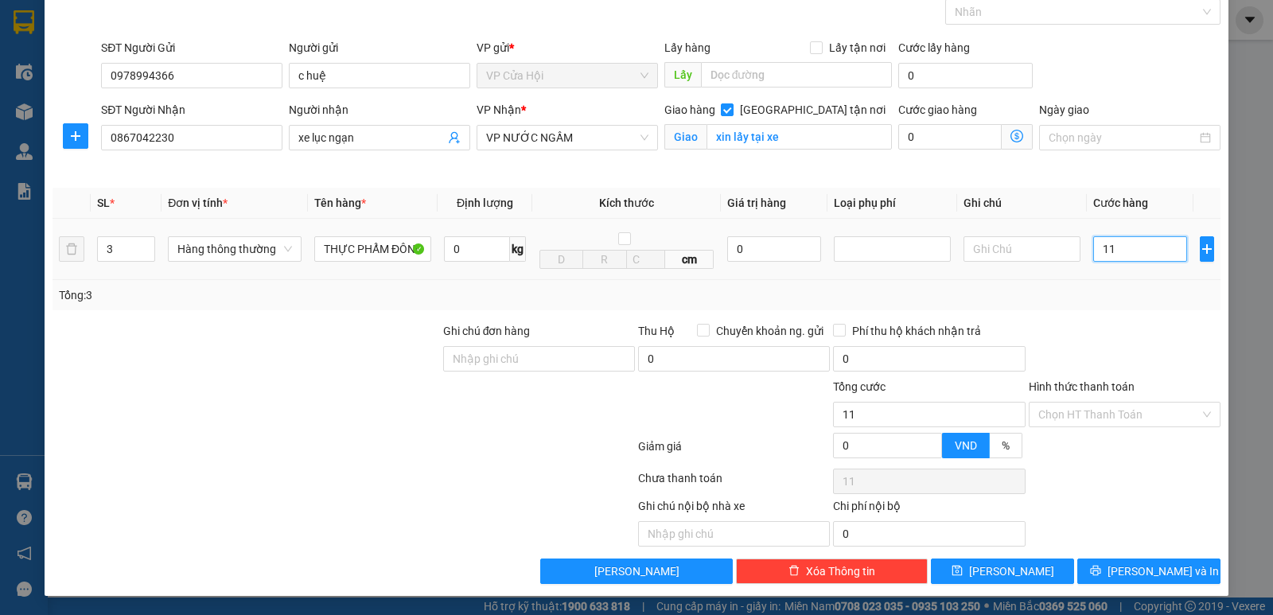
type input "110"
type input "110.000"
click at [1161, 339] on div at bounding box center [1124, 350] width 195 height 56
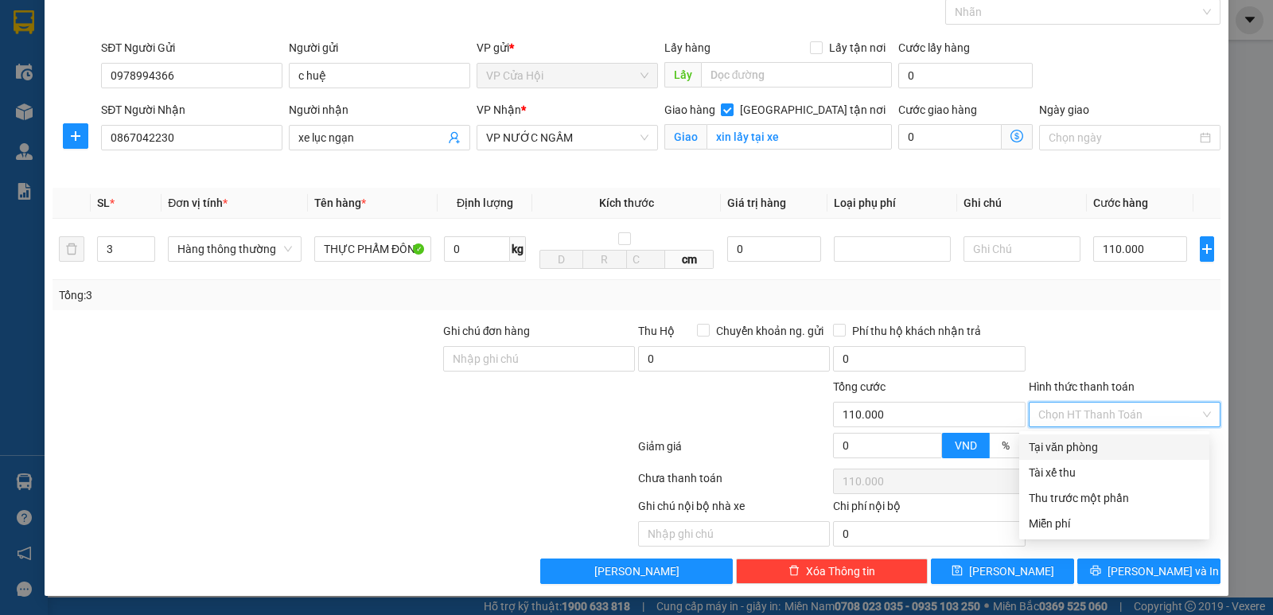
click at [1102, 418] on input "Hình thức thanh toán" at bounding box center [1118, 414] width 161 height 24
click at [1094, 450] on div "Tại văn phòng" at bounding box center [1113, 446] width 171 height 17
type input "0"
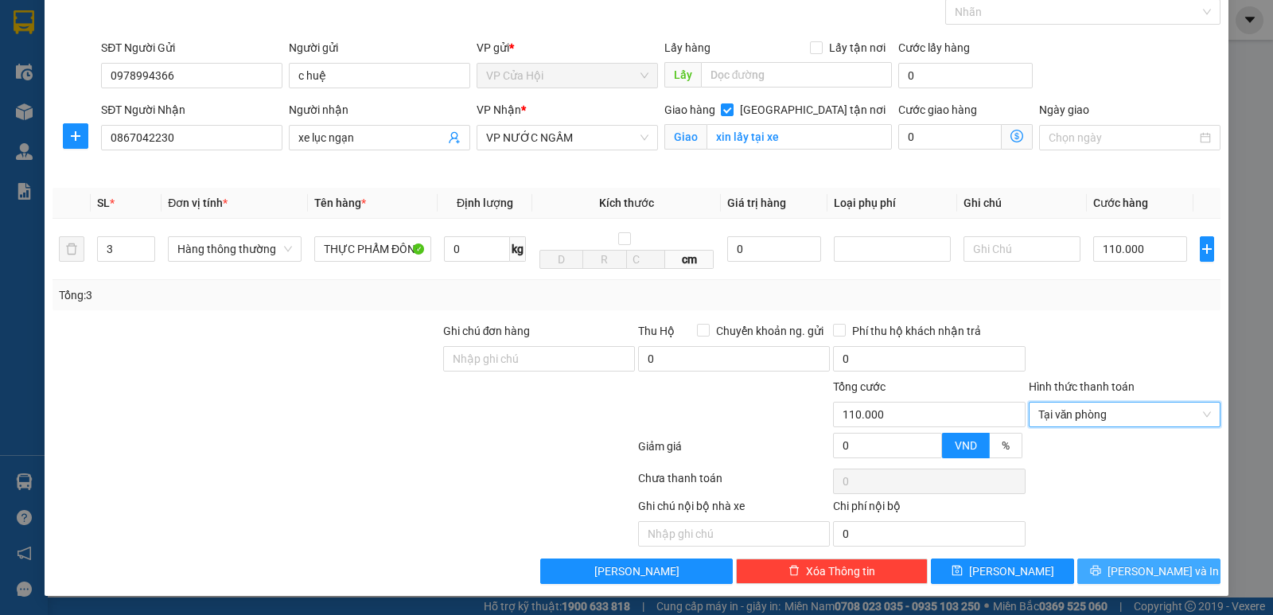
click at [1144, 577] on span "[PERSON_NAME] và In" at bounding box center [1162, 570] width 111 height 17
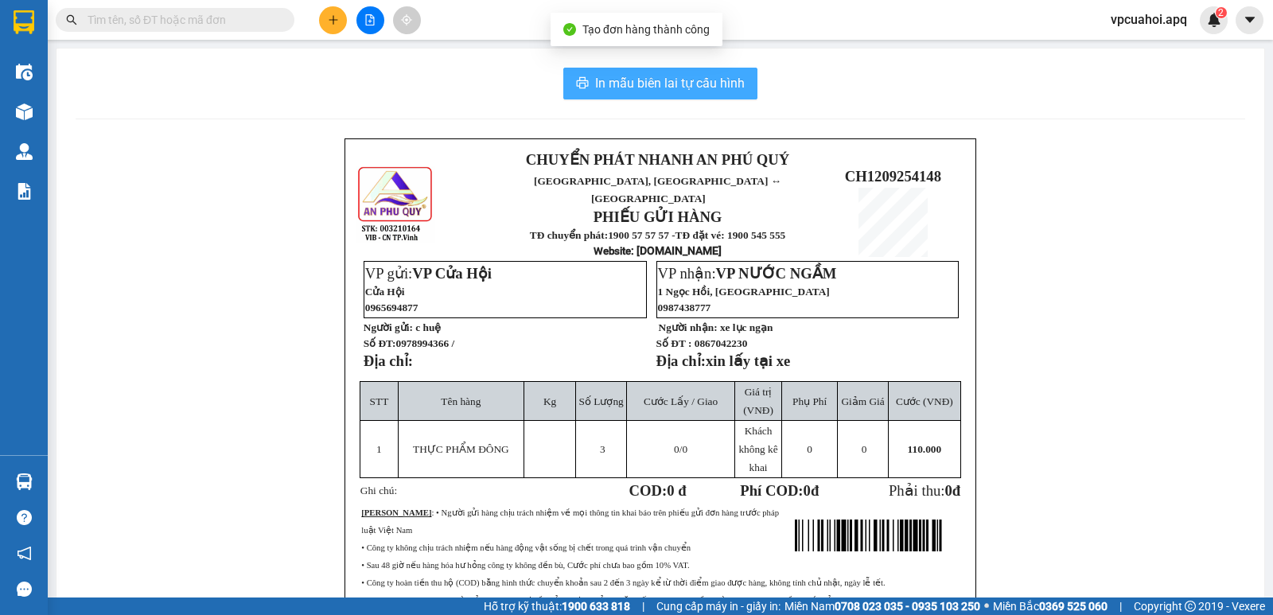
click at [657, 84] on span "In mẫu biên lai tự cấu hình" at bounding box center [670, 83] width 150 height 20
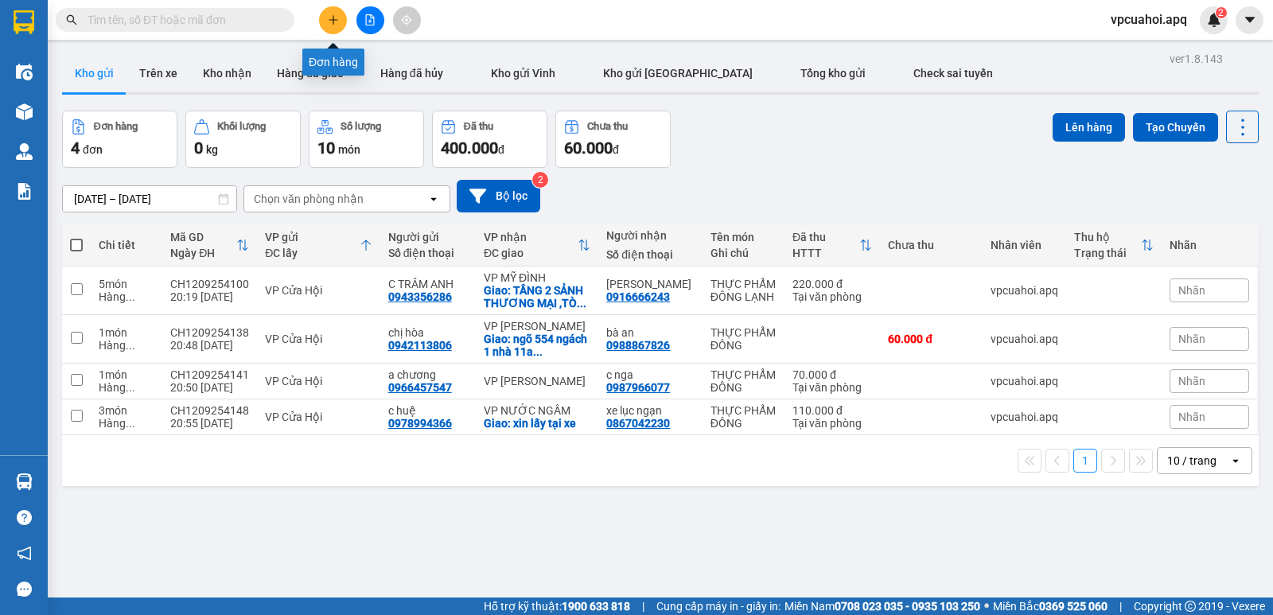
click at [332, 17] on icon "plus" at bounding box center [333, 19] width 11 height 11
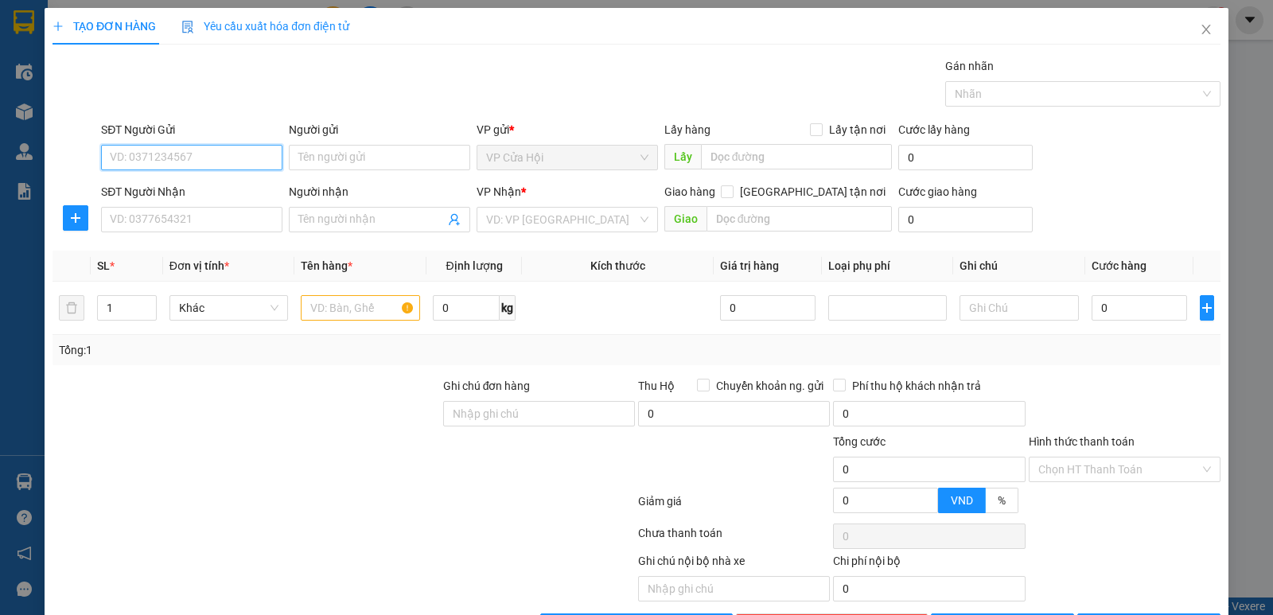
click at [122, 157] on input "SĐT Người Gửi" at bounding box center [191, 157] width 181 height 25
click at [189, 155] on input "0961335991" at bounding box center [191, 157] width 181 height 25
click at [193, 157] on input "096135991" at bounding box center [191, 157] width 181 height 25
type input "0961535991"
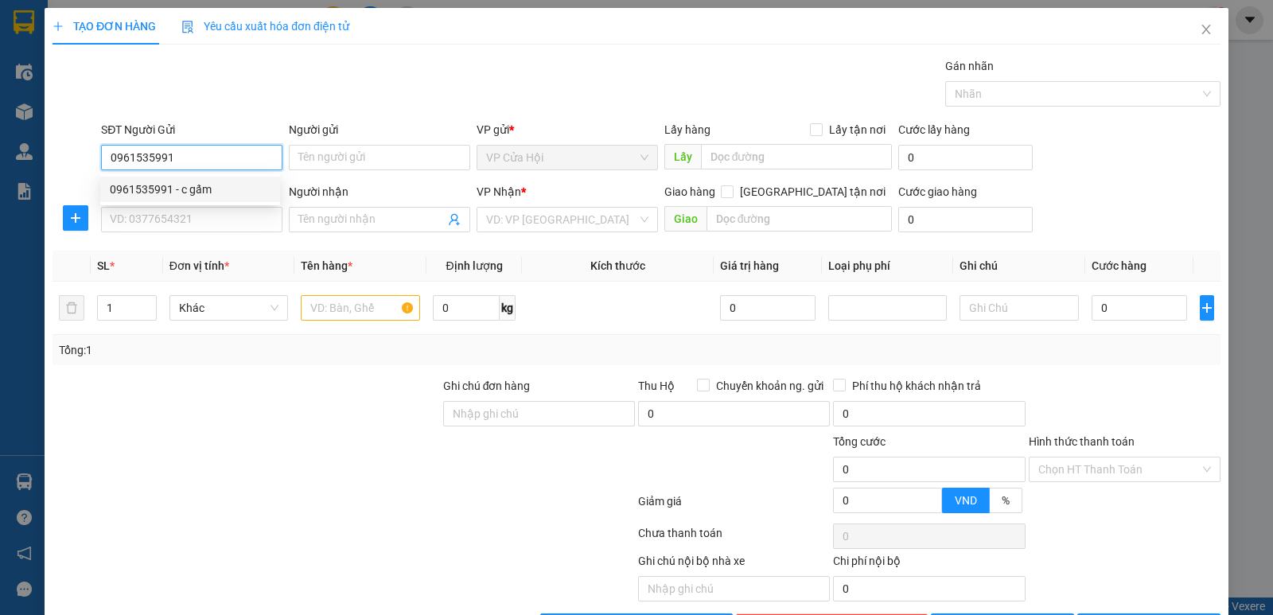
click at [212, 188] on div "0961535991 - c gấm" at bounding box center [190, 189] width 161 height 17
type input "c gấm"
type input "0961535991"
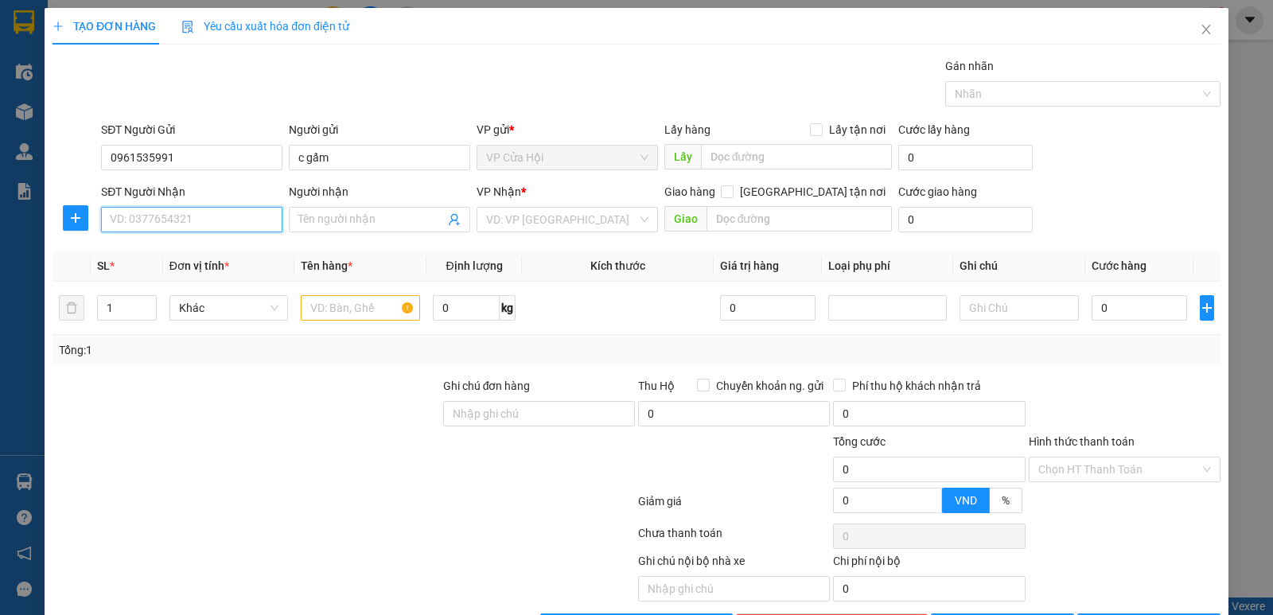
click at [207, 220] on input "SĐT Người Nhận" at bounding box center [191, 219] width 181 height 25
click at [185, 253] on div "0346088112 - khương" at bounding box center [190, 251] width 161 height 17
type input "0346088112"
type input "khương"
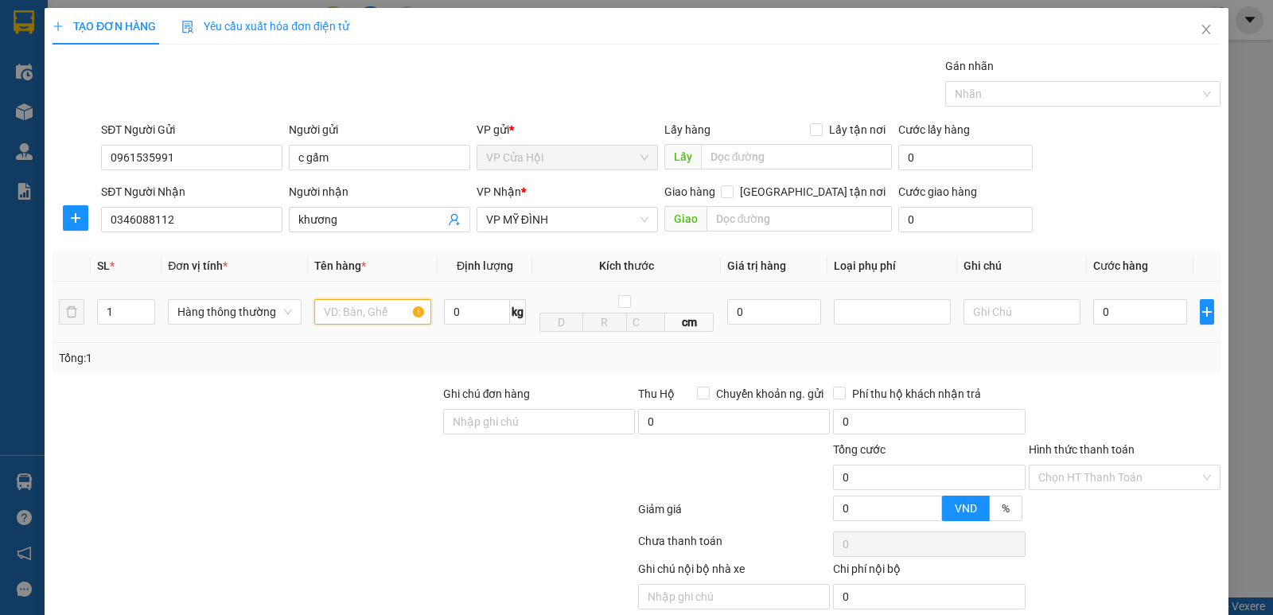
drag, startPoint x: 328, startPoint y: 310, endPoint x: 328, endPoint y: 321, distance: 10.3
click at [328, 321] on input "text" at bounding box center [372, 311] width 117 height 25
type input "THỰC PHẨM ĐÔNG LẠNH"
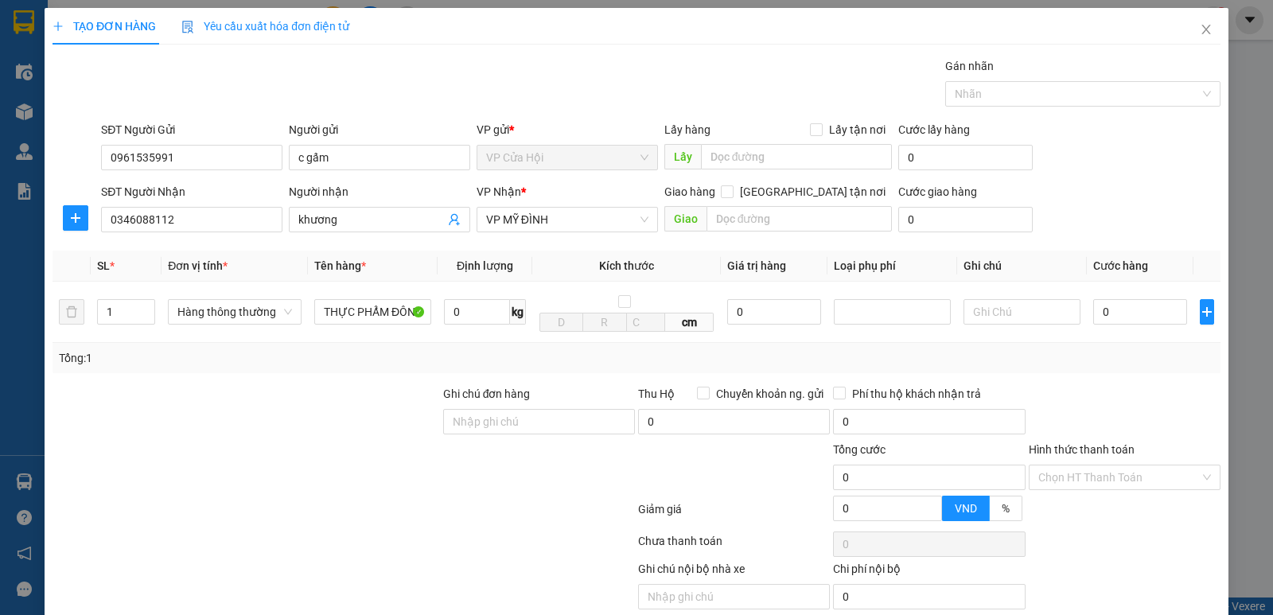
click at [379, 93] on div "Gói vận chuyển * Tiêu chuẩn Gán nhãn Nhãn" at bounding box center [660, 85] width 1125 height 56
click at [1125, 312] on input "0" at bounding box center [1140, 311] width 94 height 25
type input "9"
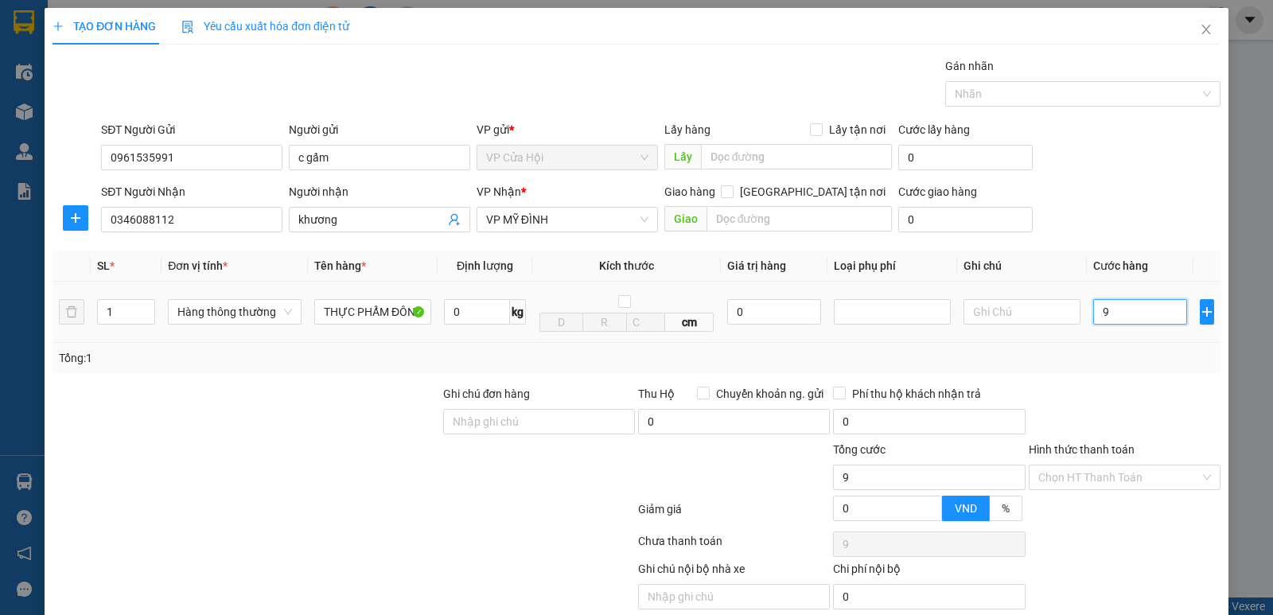
type input "90"
type input "90.000"
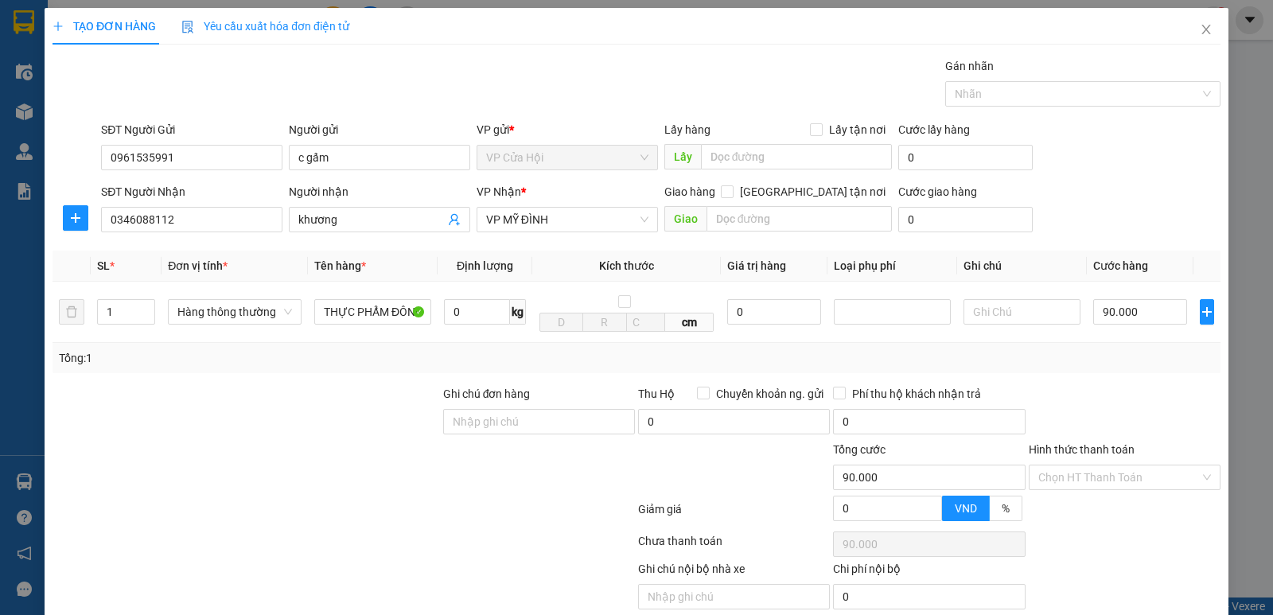
click at [1090, 361] on div "Tổng: 1" at bounding box center [636, 357] width 1155 height 17
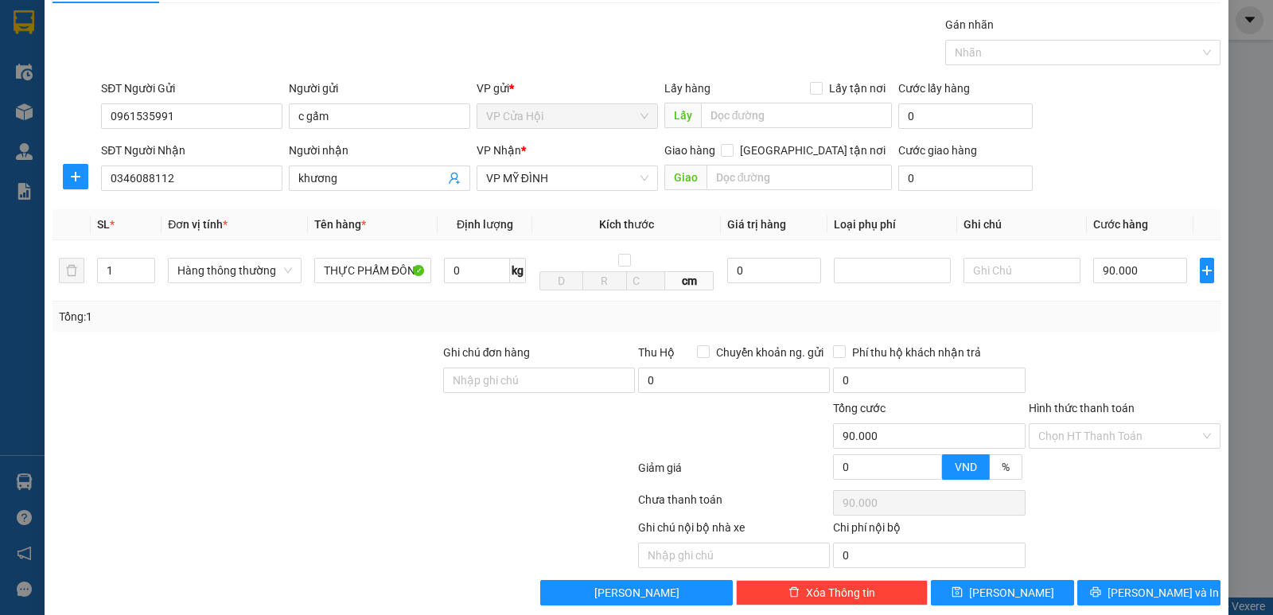
scroll to position [64, 0]
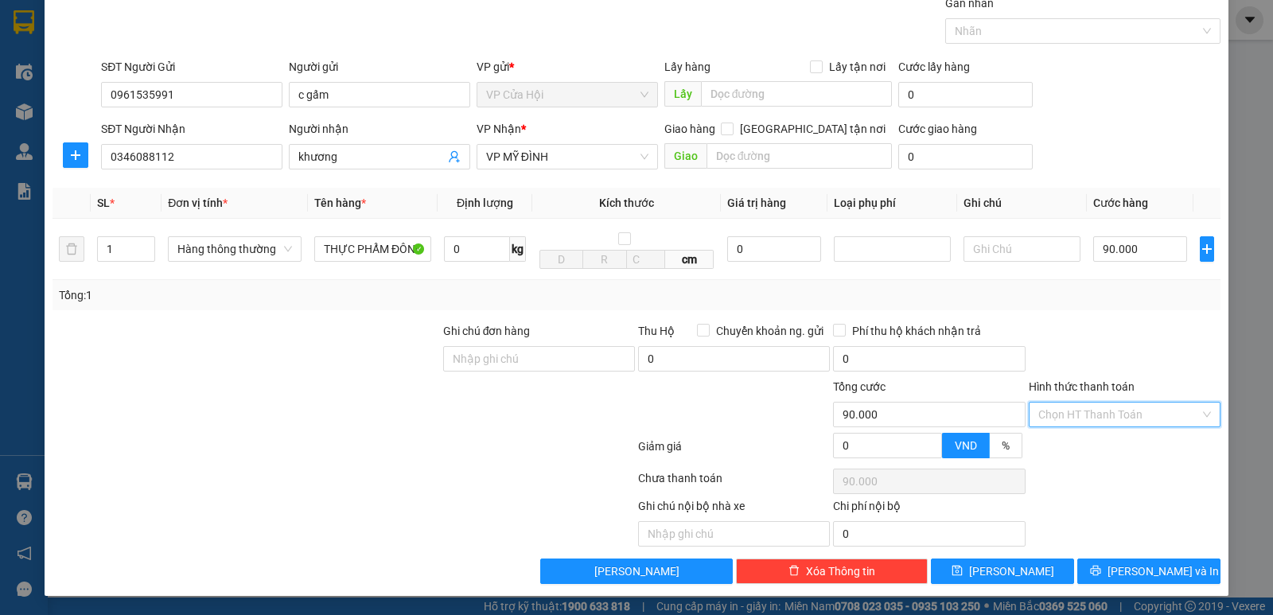
click at [1125, 411] on input "Hình thức thanh toán" at bounding box center [1118, 414] width 161 height 24
click at [1101, 452] on div "Tại văn phòng" at bounding box center [1113, 446] width 171 height 17
type input "0"
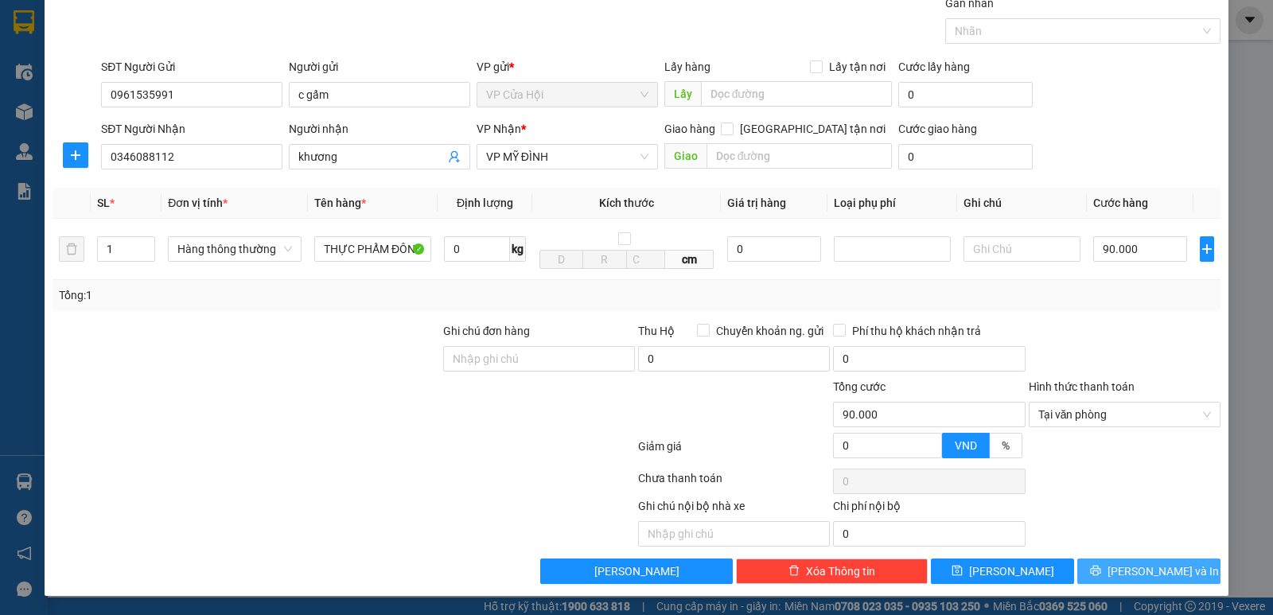
click at [1121, 569] on button "[PERSON_NAME] và In" at bounding box center [1148, 570] width 143 height 25
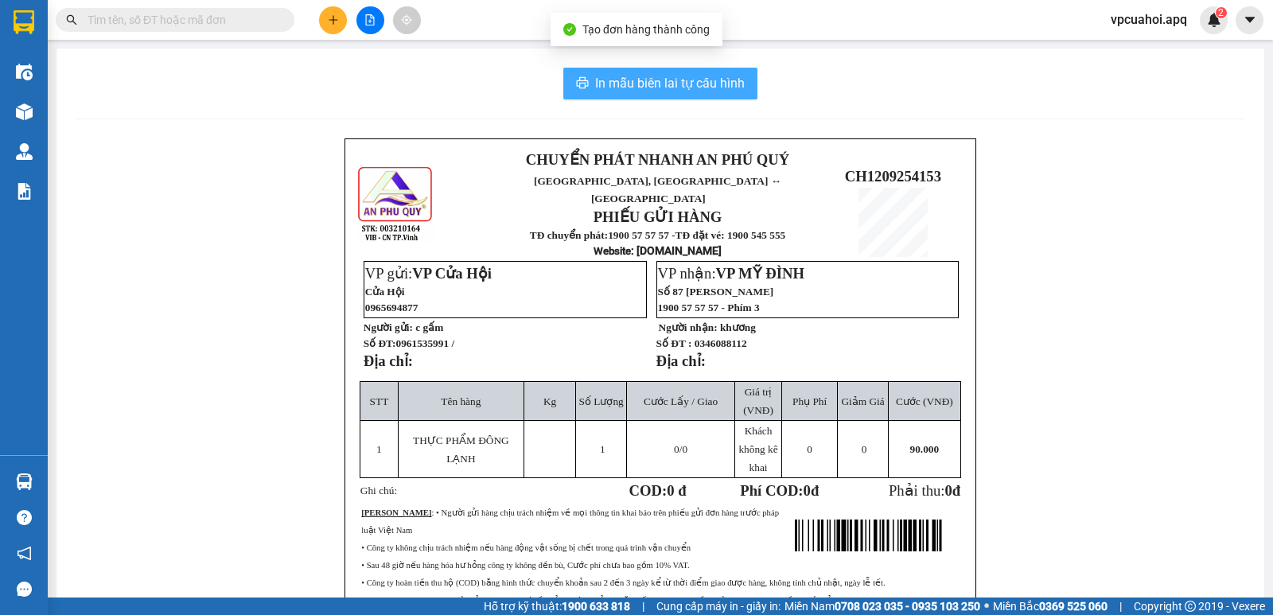
click at [702, 81] on span "In mẫu biên lai tự cấu hình" at bounding box center [670, 83] width 150 height 20
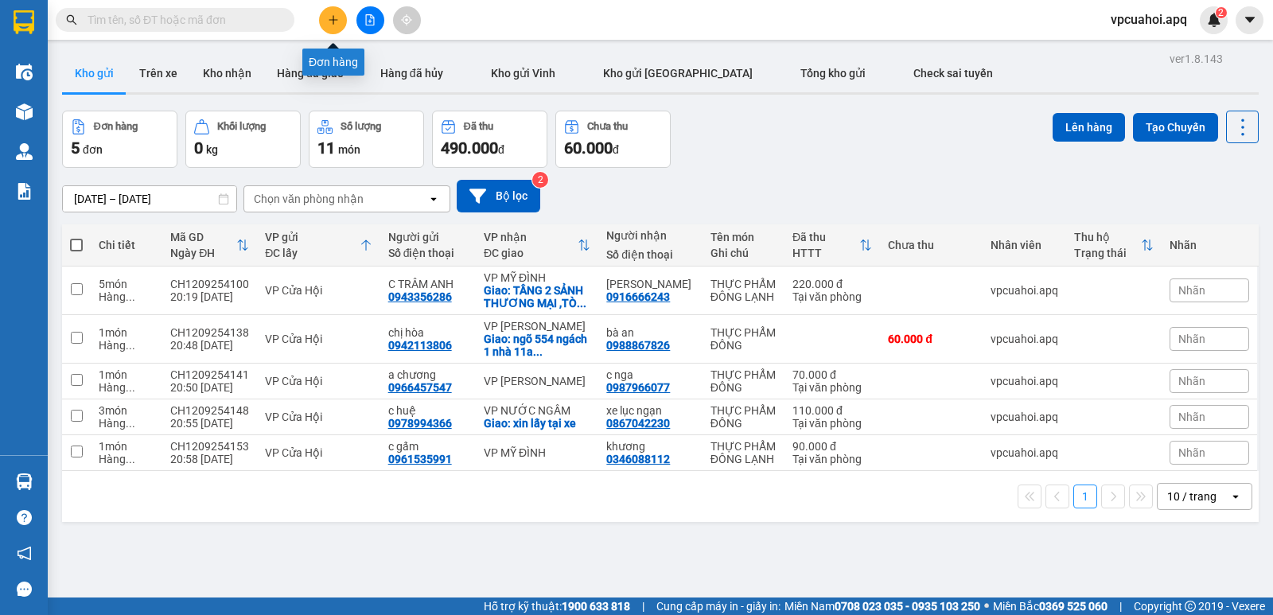
click at [332, 21] on icon "plus" at bounding box center [333, 19] width 11 height 11
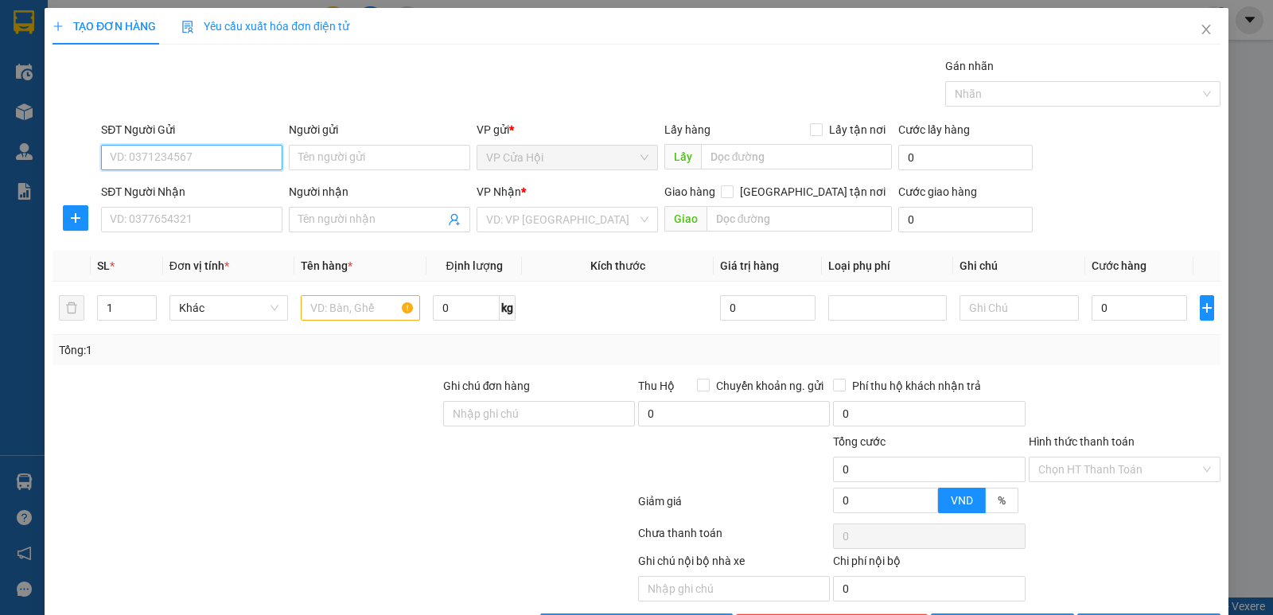
click at [137, 154] on input "SĐT Người Gửi" at bounding box center [191, 157] width 181 height 25
click at [157, 194] on div "0973278781 - c hoài" at bounding box center [190, 189] width 161 height 17
type input "0973278781"
type input "[PERSON_NAME]"
type input "0973278781"
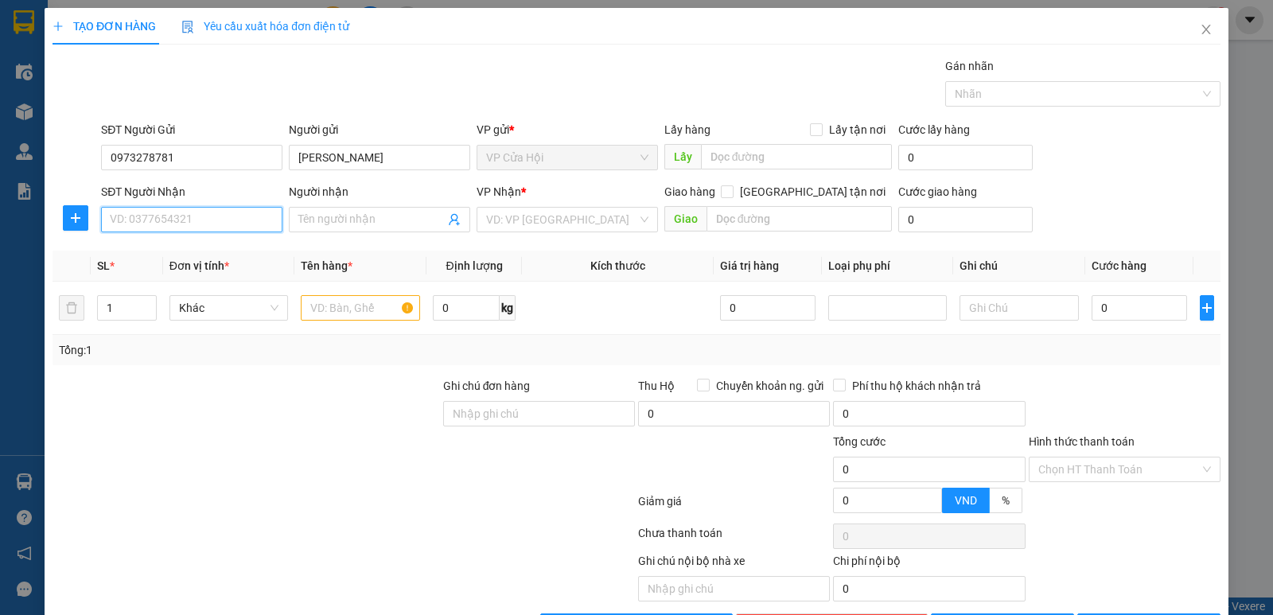
click at [168, 220] on input "SĐT Người Nhận" at bounding box center [191, 219] width 181 height 25
click at [153, 253] on div "0367714574 - [PERSON_NAME]" at bounding box center [190, 251] width 161 height 17
type input "0367714574"
type input "[PERSON_NAME]"
checkbox input "true"
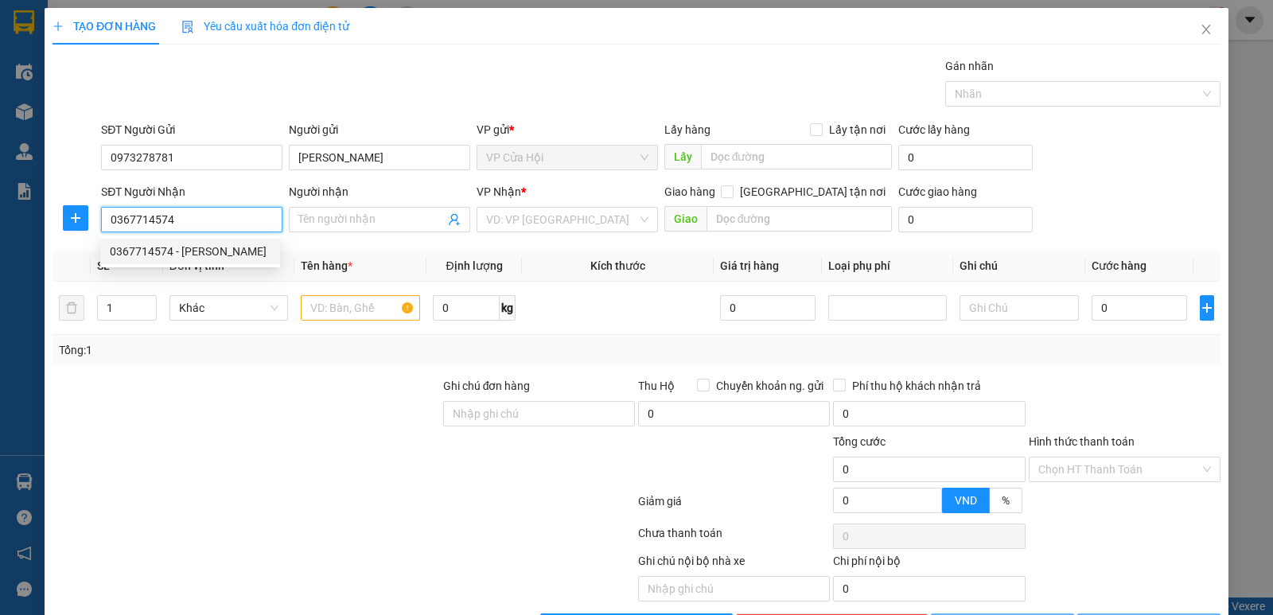
type input "[PERSON_NAME],[PERSON_NAME] ,[GEOGRAPHIC_DATA] ,[GEOGRAPHIC_DATA]"
type input "40.000"
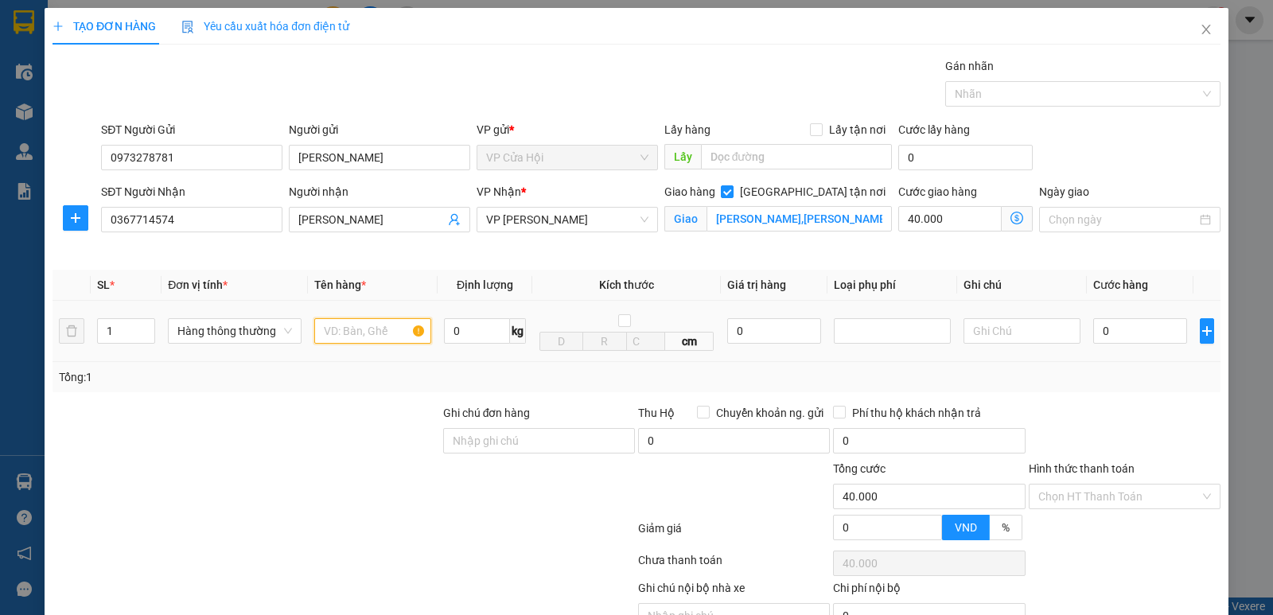
click at [338, 332] on input "text" at bounding box center [372, 330] width 117 height 25
type input "THỰC PHẨM ĐÔNG"
drag, startPoint x: 406, startPoint y: 240, endPoint x: 426, endPoint y: 241, distance: 19.1
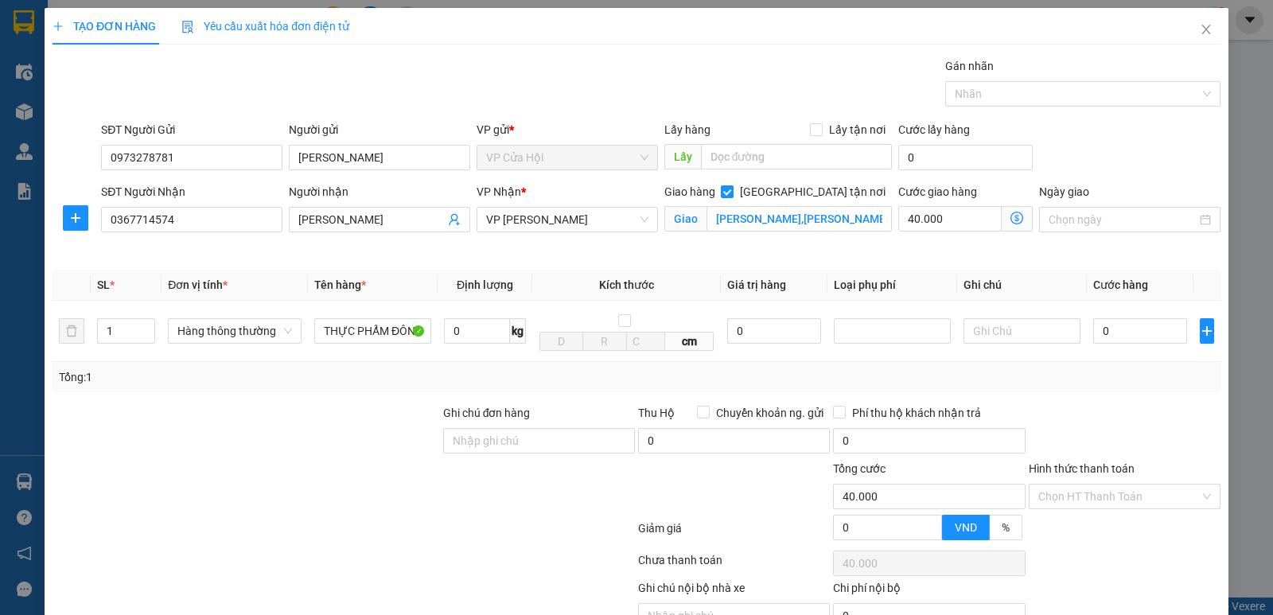
click at [406, 239] on div "Người nhận hiếu lam" at bounding box center [380, 220] width 188 height 75
click at [1010, 215] on icon "dollar-circle" at bounding box center [1016, 218] width 13 height 13
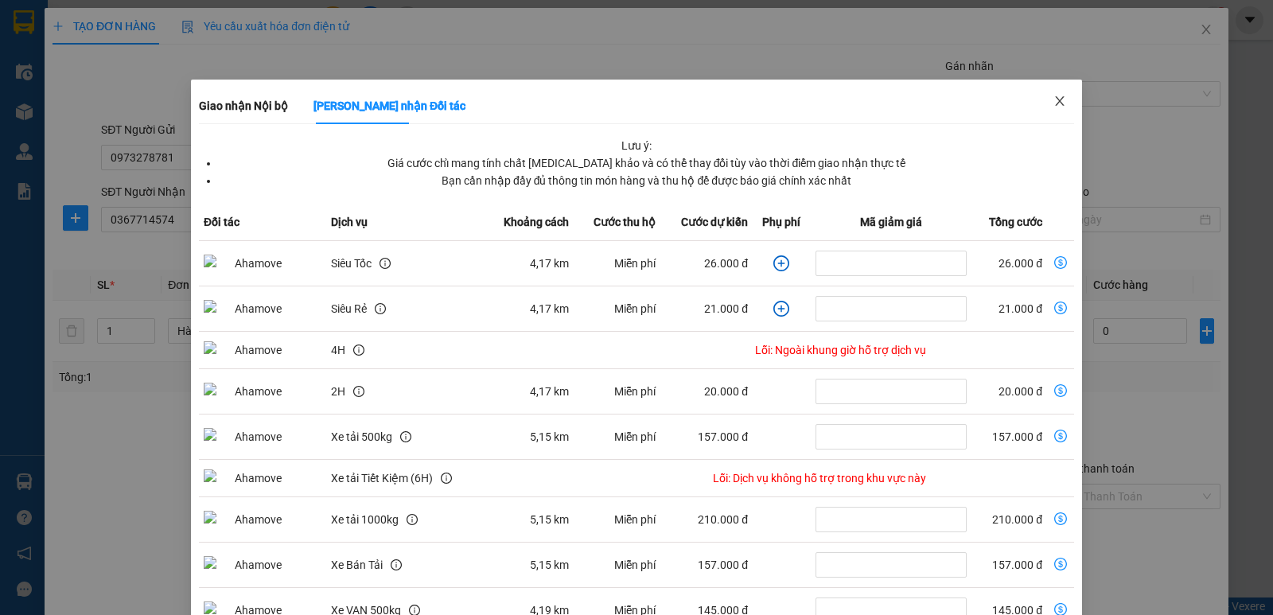
click at [1054, 102] on icon "close" at bounding box center [1059, 101] width 13 height 13
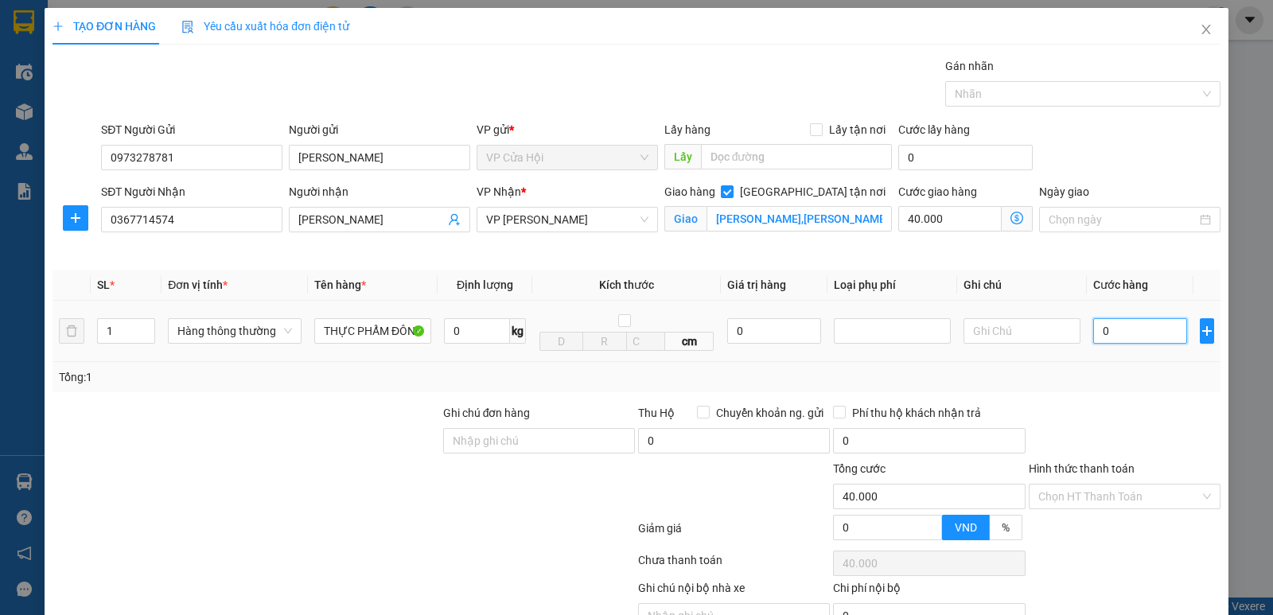
click at [1116, 325] on input "0" at bounding box center [1140, 330] width 94 height 25
type input "4"
type input "40.004"
type input "40"
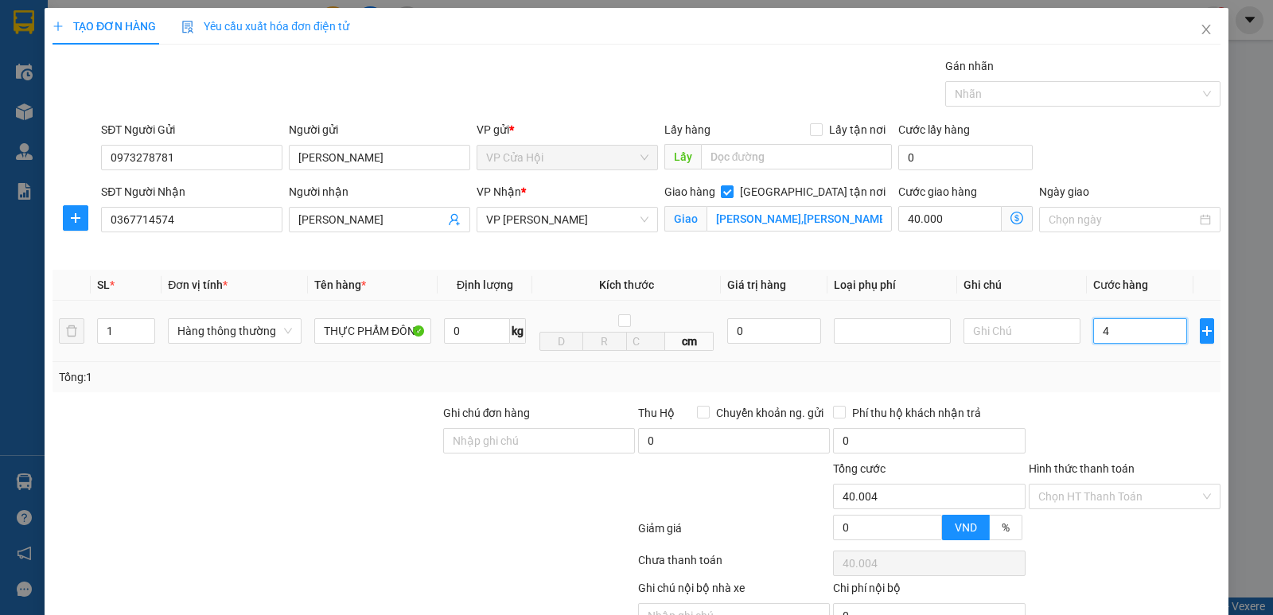
type input "40.040"
type input "40.000"
type input "80.000"
click at [1097, 356] on td "40.000" at bounding box center [1139, 331] width 107 height 61
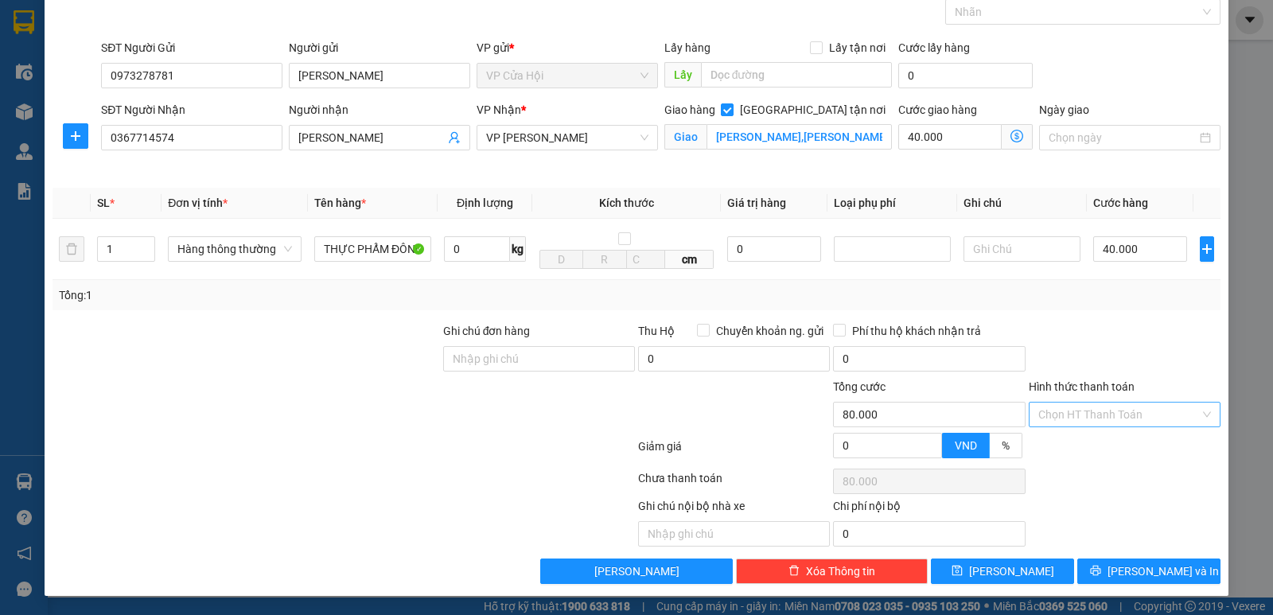
scroll to position [83, 0]
click at [1079, 416] on input "Hình thức thanh toán" at bounding box center [1118, 414] width 161 height 24
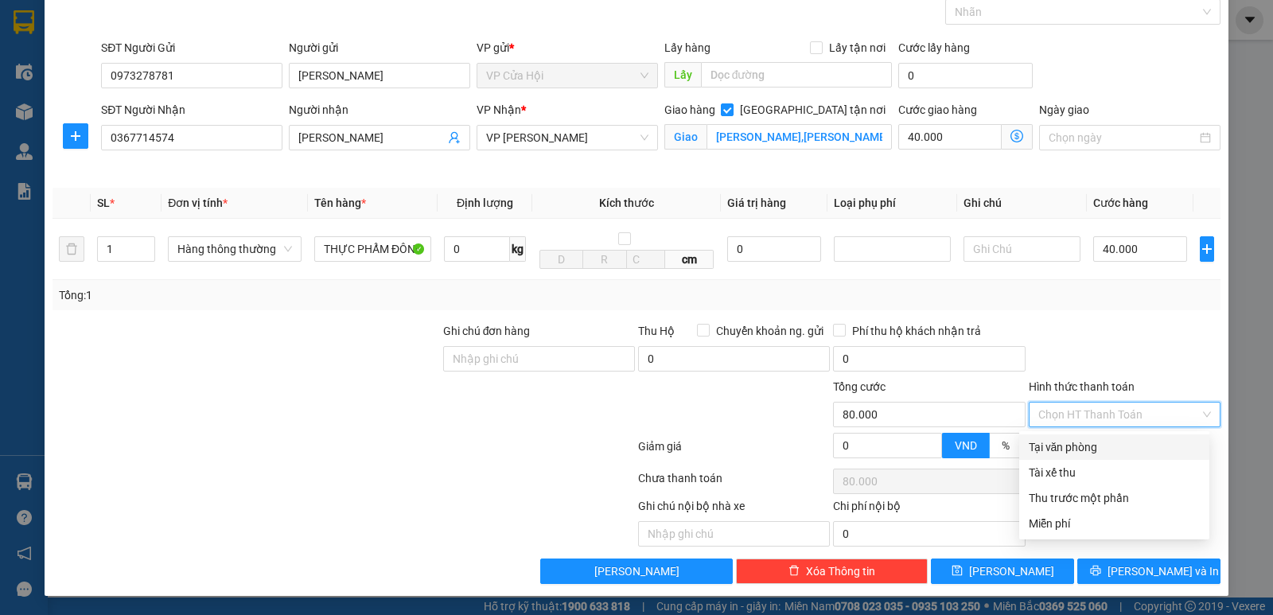
drag, startPoint x: 1070, startPoint y: 449, endPoint x: 1078, endPoint y: 465, distance: 18.5
click at [1070, 448] on div "Tại văn phòng" at bounding box center [1113, 446] width 171 height 17
type input "0"
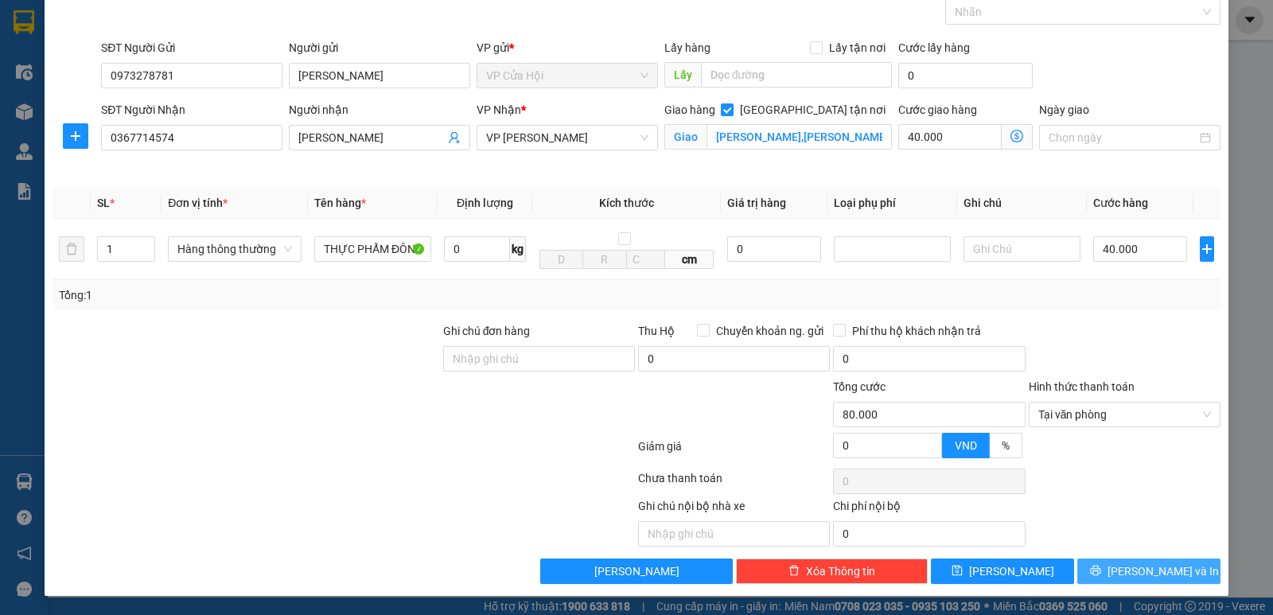
click at [1100, 571] on icon "printer" at bounding box center [1095, 571] width 10 height 10
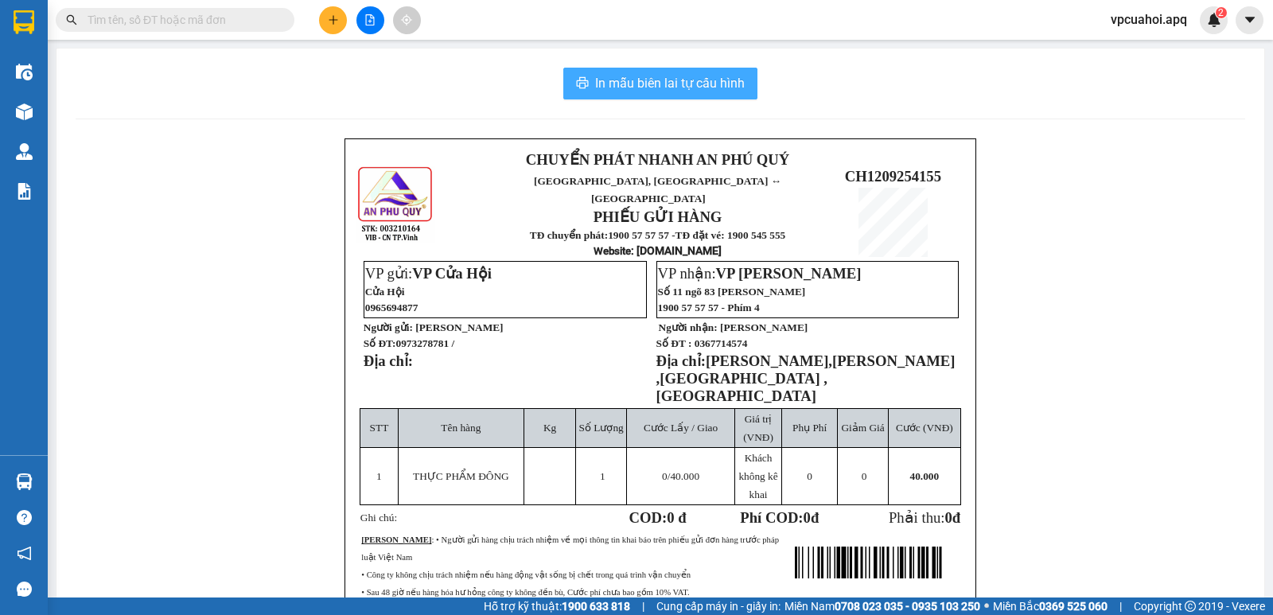
click at [701, 87] on span "In mẫu biên lai tự cấu hình" at bounding box center [670, 83] width 150 height 20
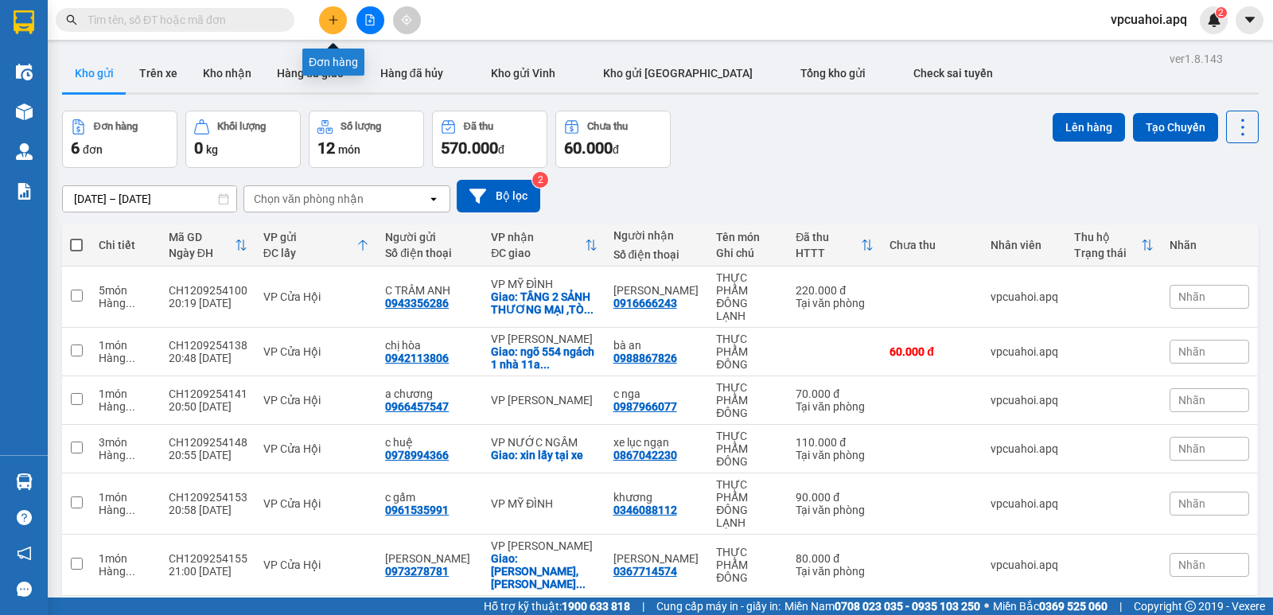
click at [330, 13] on button at bounding box center [333, 20] width 28 height 28
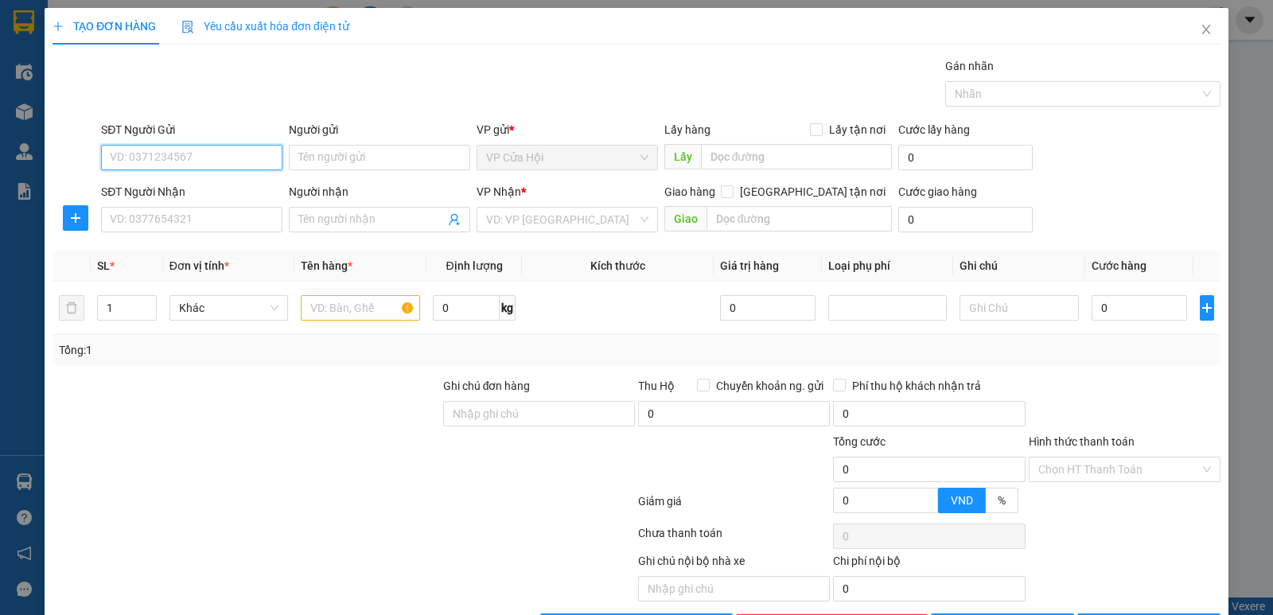
click at [112, 158] on input "SĐT Người Gửi" at bounding box center [191, 157] width 181 height 25
click at [134, 191] on div "0387274228 - [PERSON_NAME]" at bounding box center [190, 189] width 161 height 17
type input "0387274228"
type input "đậu thu hằng"
type input "0387274228"
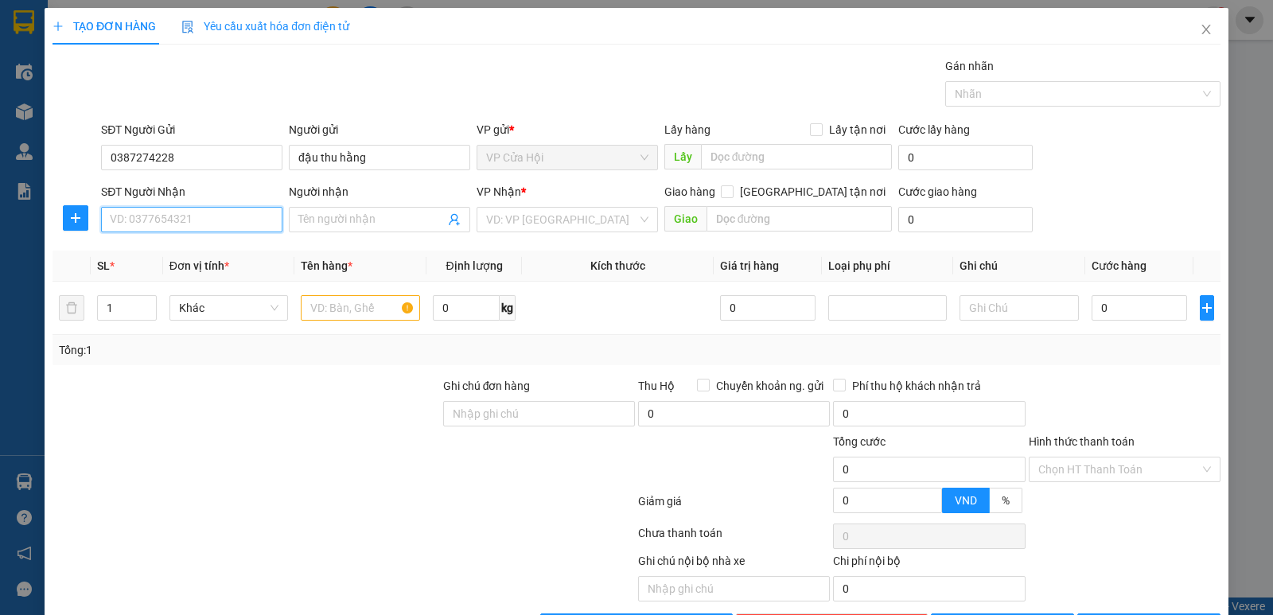
click at [154, 218] on input "SĐT Người Nhận" at bounding box center [191, 219] width 181 height 25
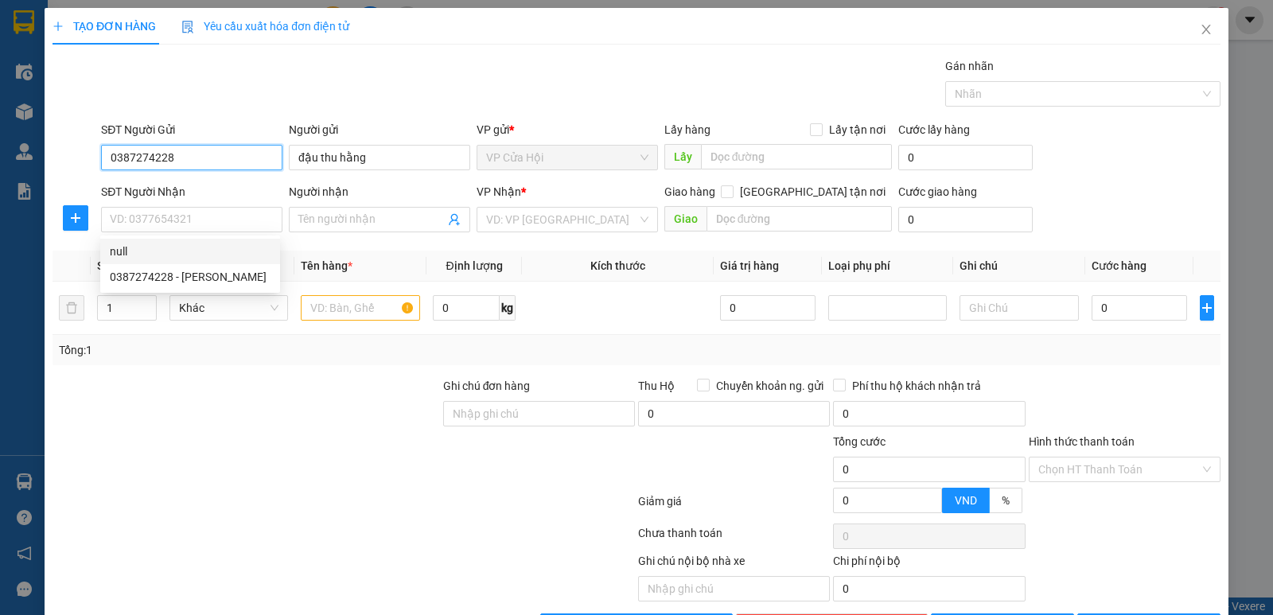
click at [185, 157] on input "0387274228" at bounding box center [191, 157] width 181 height 25
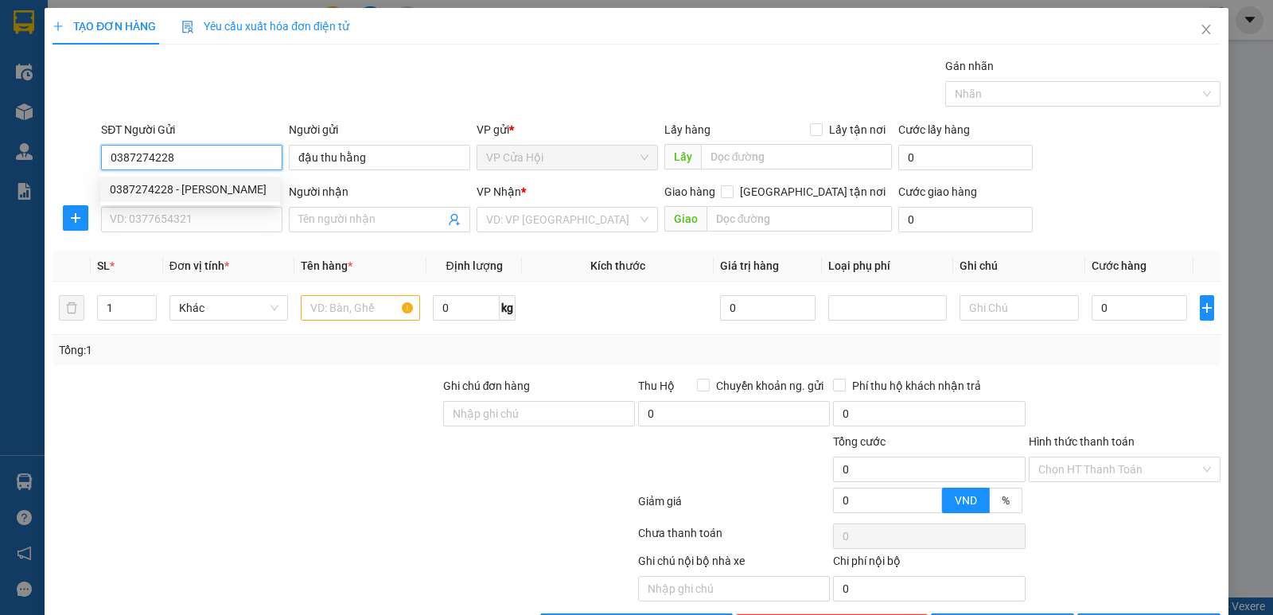
click at [168, 190] on div "0387274228 - [PERSON_NAME]" at bounding box center [190, 189] width 161 height 17
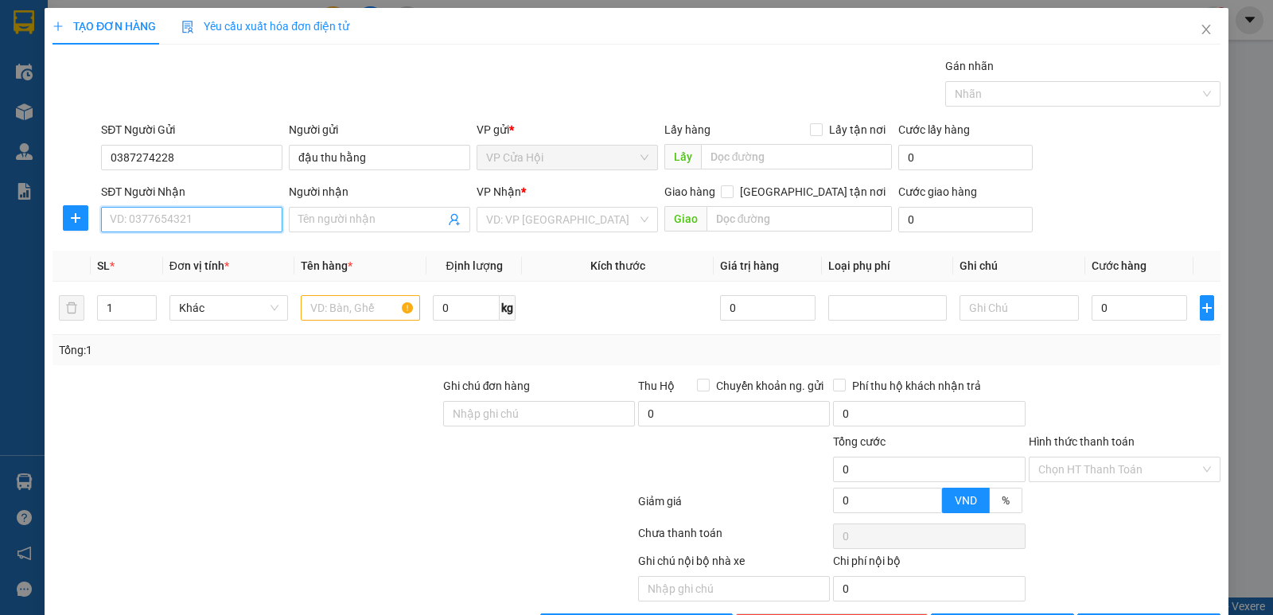
click at [180, 212] on input "SĐT Người Nhận" at bounding box center [191, 219] width 181 height 25
click at [146, 281] on div "0387274228 - [PERSON_NAME]" at bounding box center [190, 276] width 161 height 17
type input "0387274228"
type input "đậu thu hằng"
checkbox input "true"
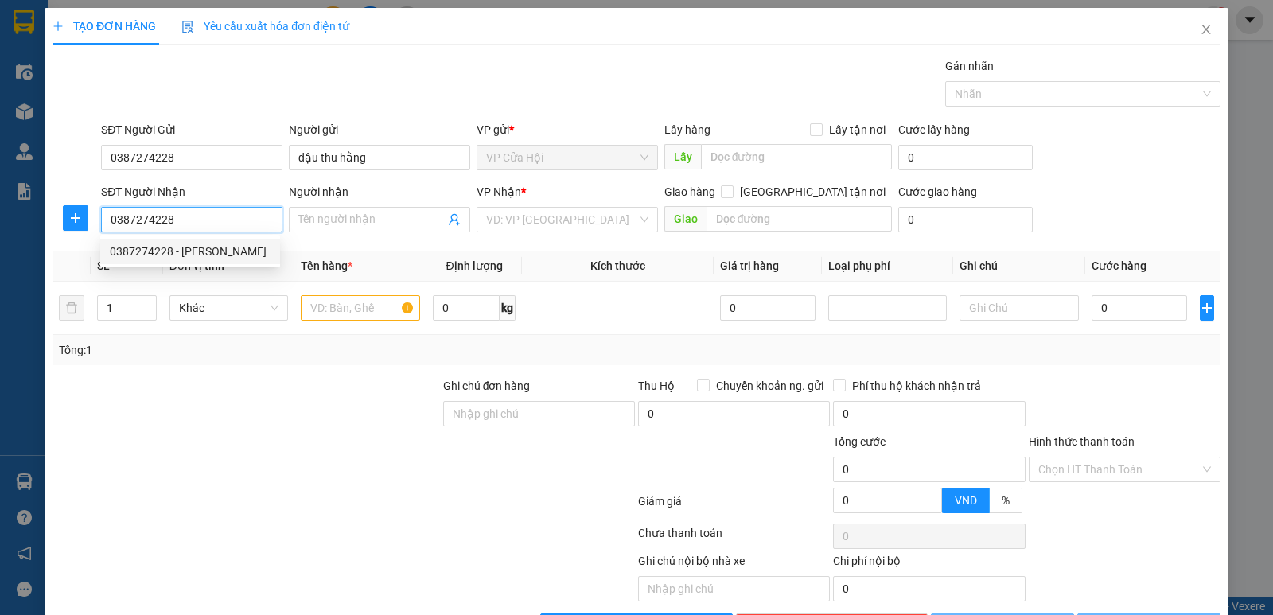
type input "số 4,ngõ 48 [PERSON_NAME], [GEOGRAPHIC_DATA] ,[GEOGRAPHIC_DATA]"
type input "40.000"
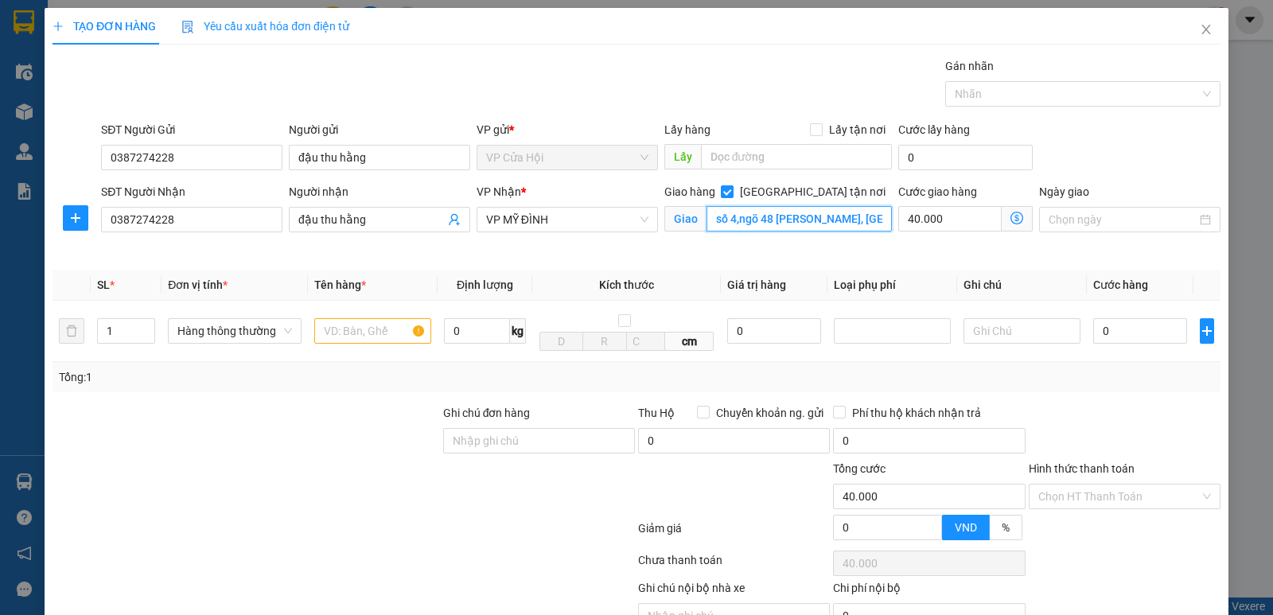
click at [880, 218] on input "số 4,ngõ 48 [PERSON_NAME], [GEOGRAPHIC_DATA] ,[GEOGRAPHIC_DATA]" at bounding box center [799, 218] width 186 height 25
type input "4 A,NGÕ 99 TRUNG KÍNH TRUNG HÒA ,[GEOGRAPHIC_DATA]"
drag, startPoint x: 786, startPoint y: 261, endPoint x: 964, endPoint y: 252, distance: 178.4
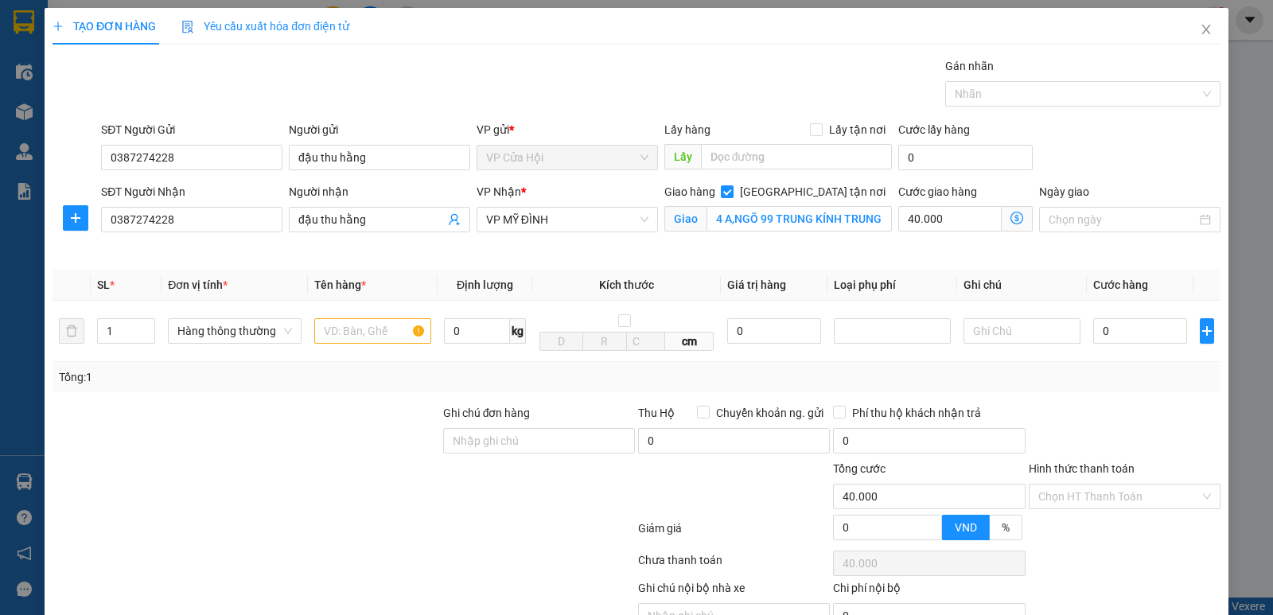
click at [787, 260] on div "Transit Pickup Surcharge Ids Transit Deliver Surcharge Ids Transit Deliver Surc…" at bounding box center [636, 361] width 1168 height 608
click at [1010, 217] on icon "dollar-circle" at bounding box center [1016, 218] width 13 height 13
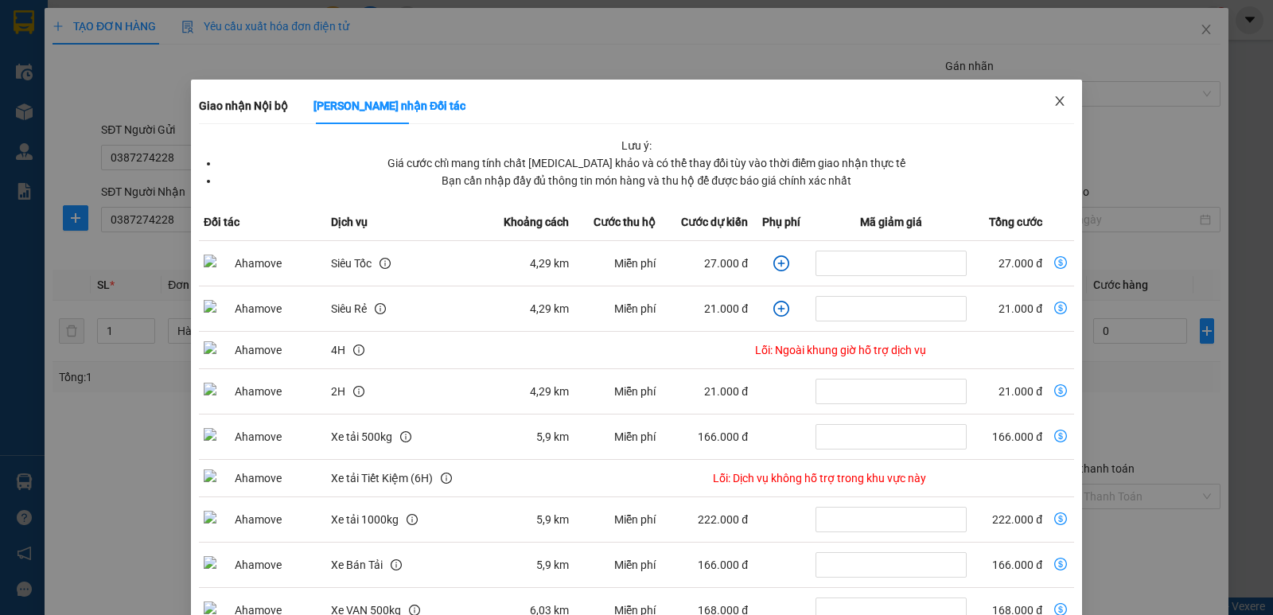
click at [1055, 100] on icon "close" at bounding box center [1059, 101] width 9 height 10
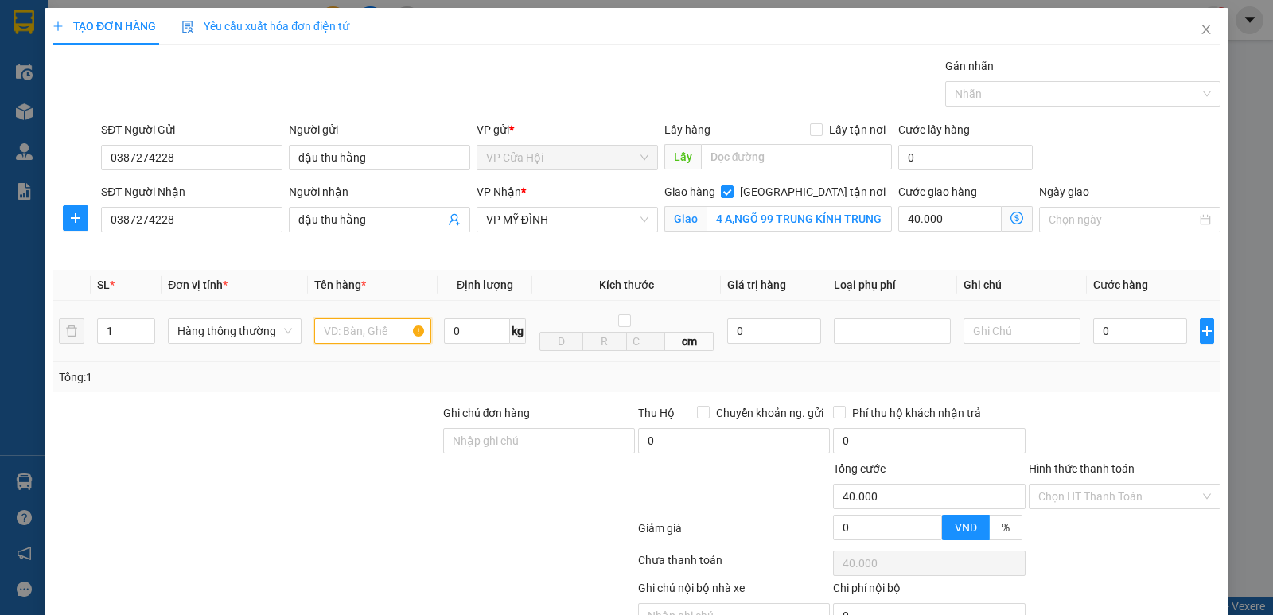
click at [332, 328] on input "text" at bounding box center [372, 330] width 117 height 25
type input "THỰC PHẨM ĐÔNG"
click at [1111, 388] on div "Tổng: 1" at bounding box center [636, 377] width 1168 height 30
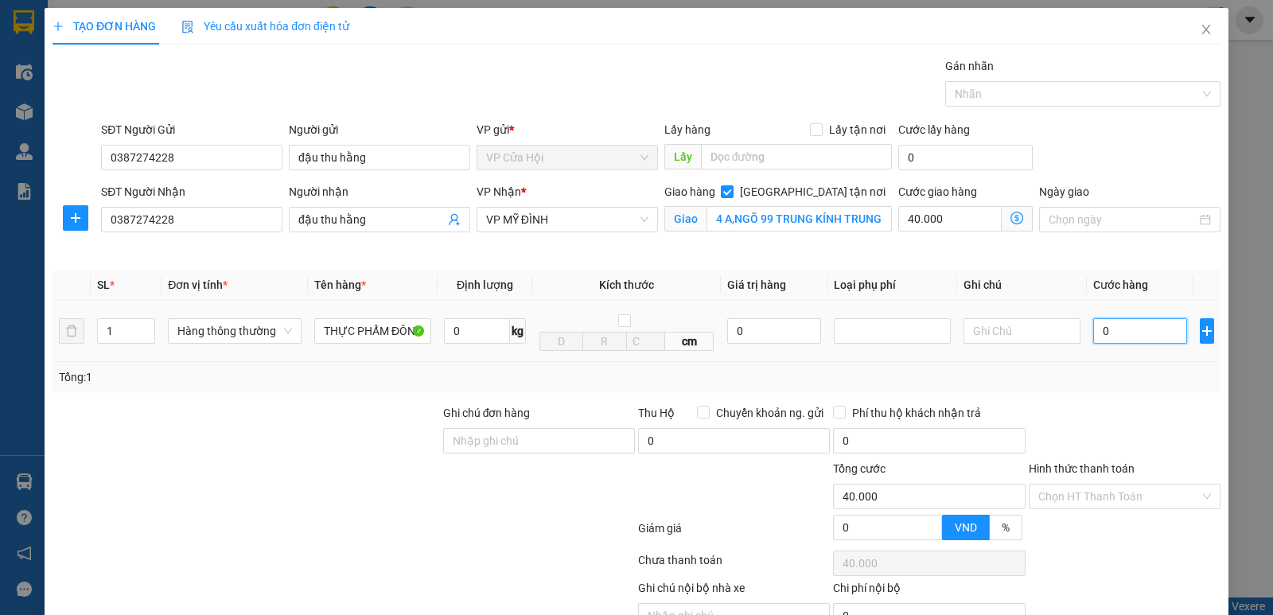
click at [1123, 329] on input "0" at bounding box center [1140, 330] width 94 height 25
type input "4"
type input "40.004"
type input "40"
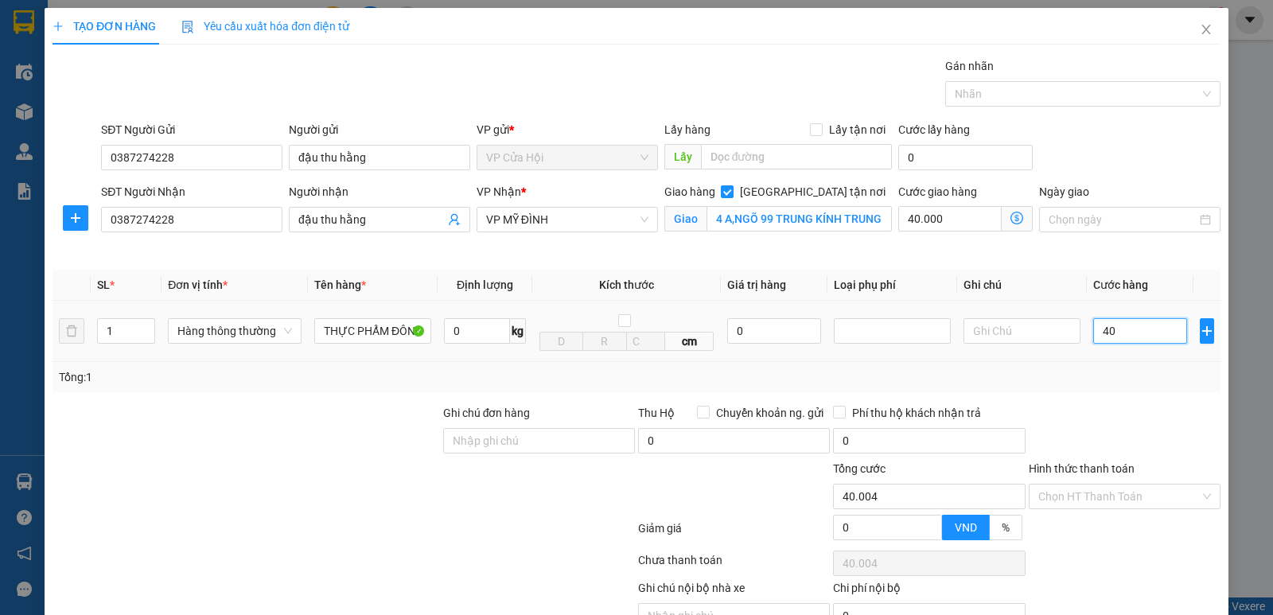
type input "40.040"
type input "40.000"
type input "80.000"
click at [1125, 360] on td "40.000" at bounding box center [1139, 331] width 107 height 61
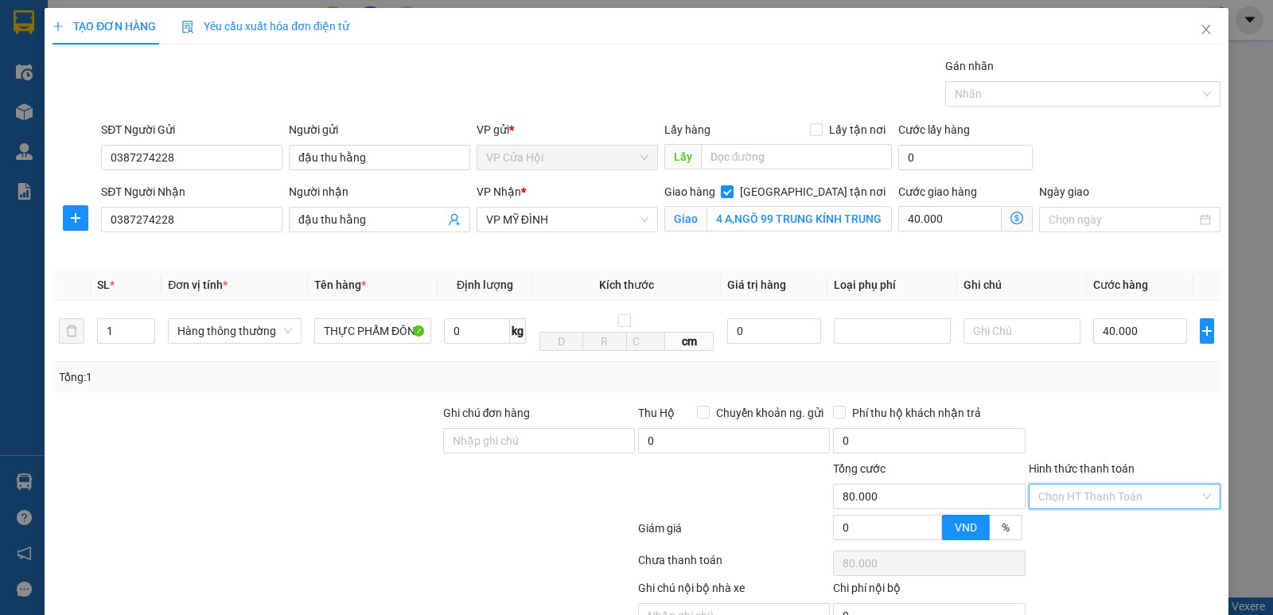
click at [1110, 492] on input "Hình thức thanh toán" at bounding box center [1118, 496] width 161 height 24
click at [1077, 386] on div "Tại văn phòng" at bounding box center [1113, 388] width 171 height 17
type input "0"
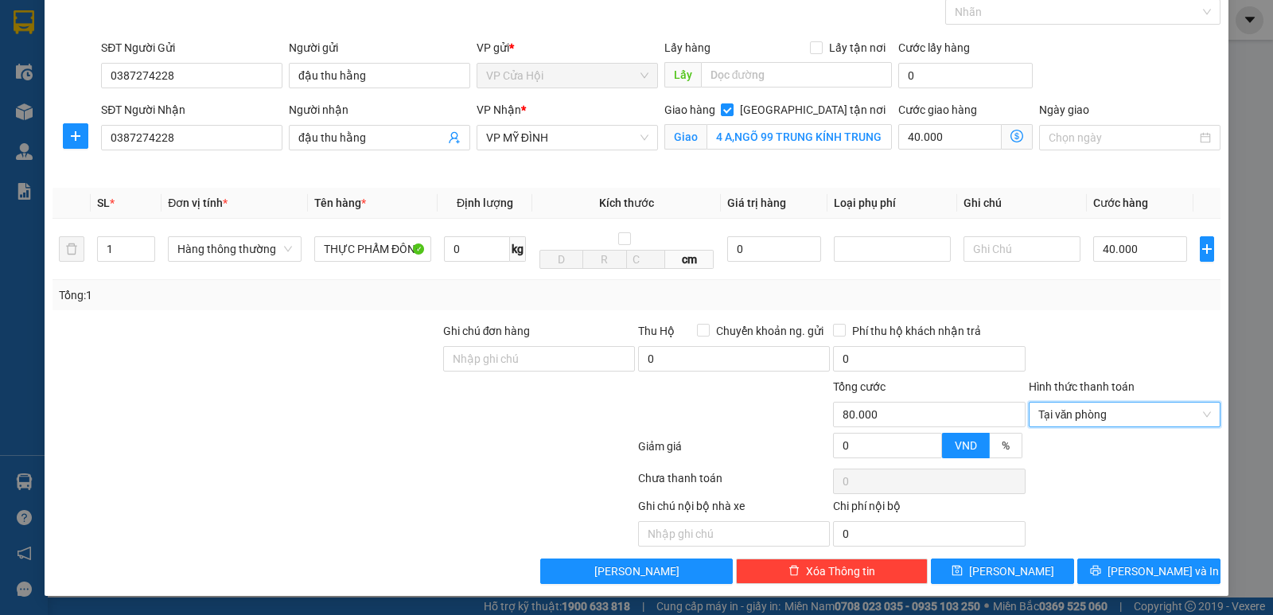
scroll to position [83, 0]
click at [187, 73] on input "0387274228" at bounding box center [191, 75] width 181 height 25
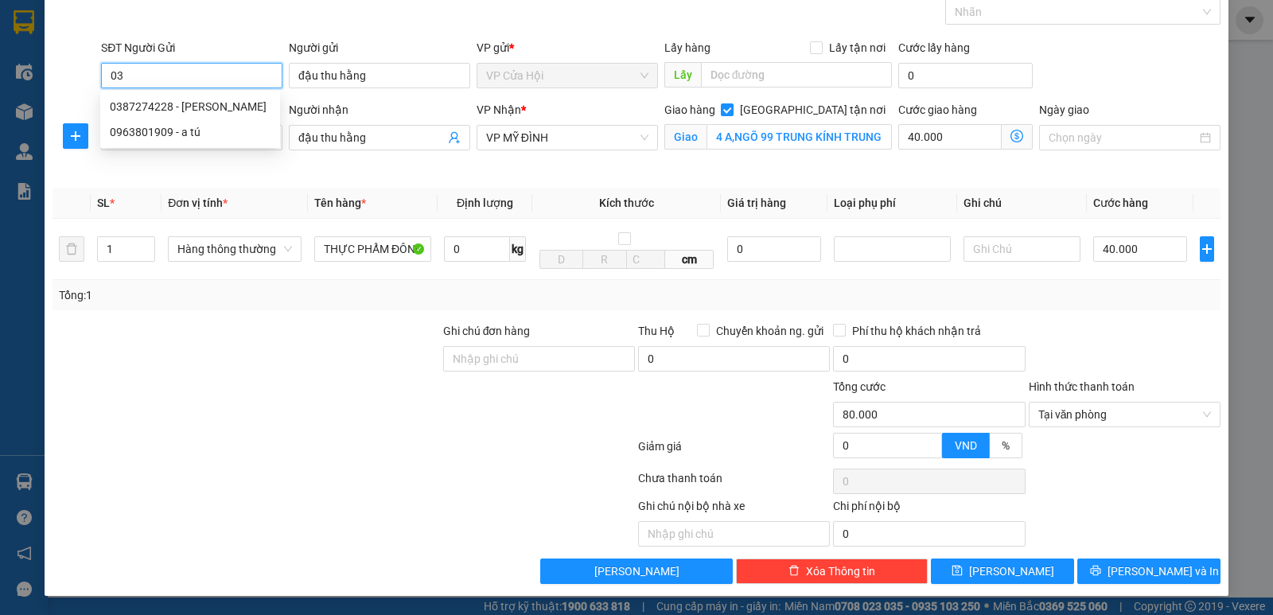
type input "0"
click at [152, 129] on div "0963801909 - a tú" at bounding box center [190, 131] width 161 height 17
type input "0963801909"
type input "a tú"
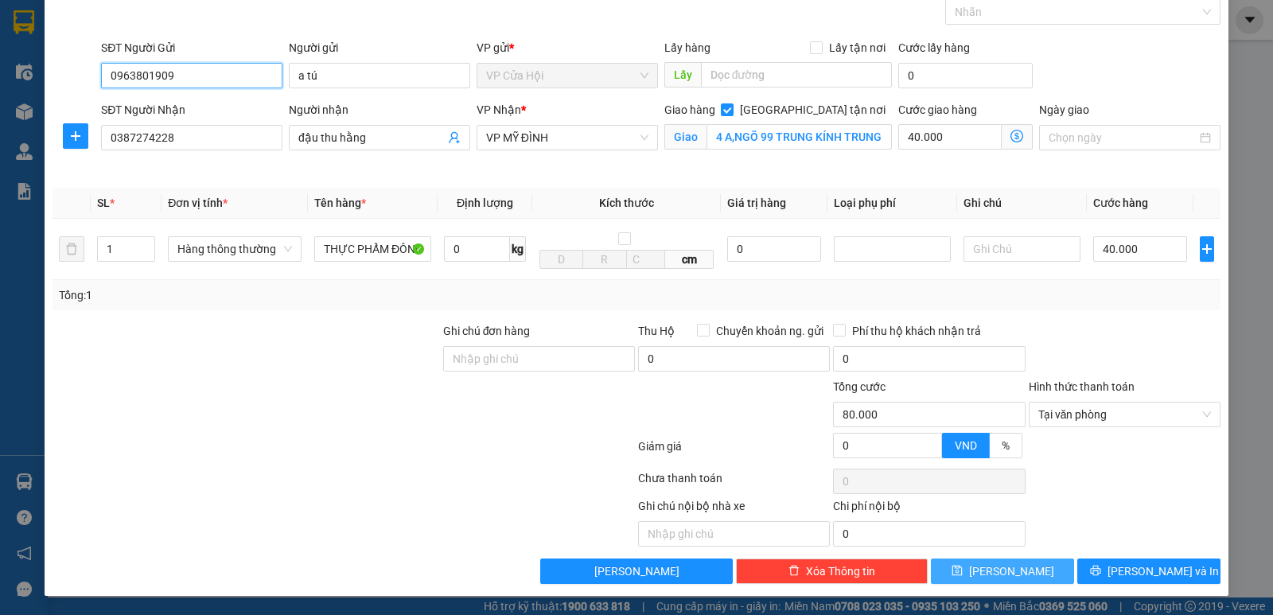
type input "0963801909"
click at [974, 564] on button "[PERSON_NAME]" at bounding box center [1002, 570] width 143 height 25
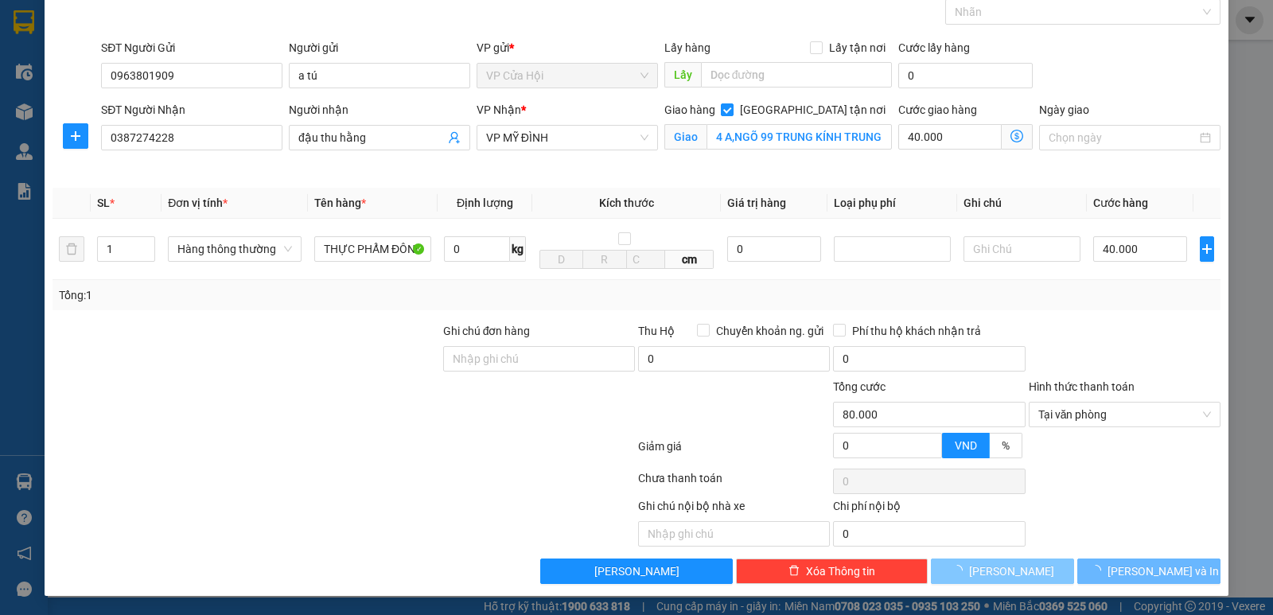
checkbox input "false"
type input "0"
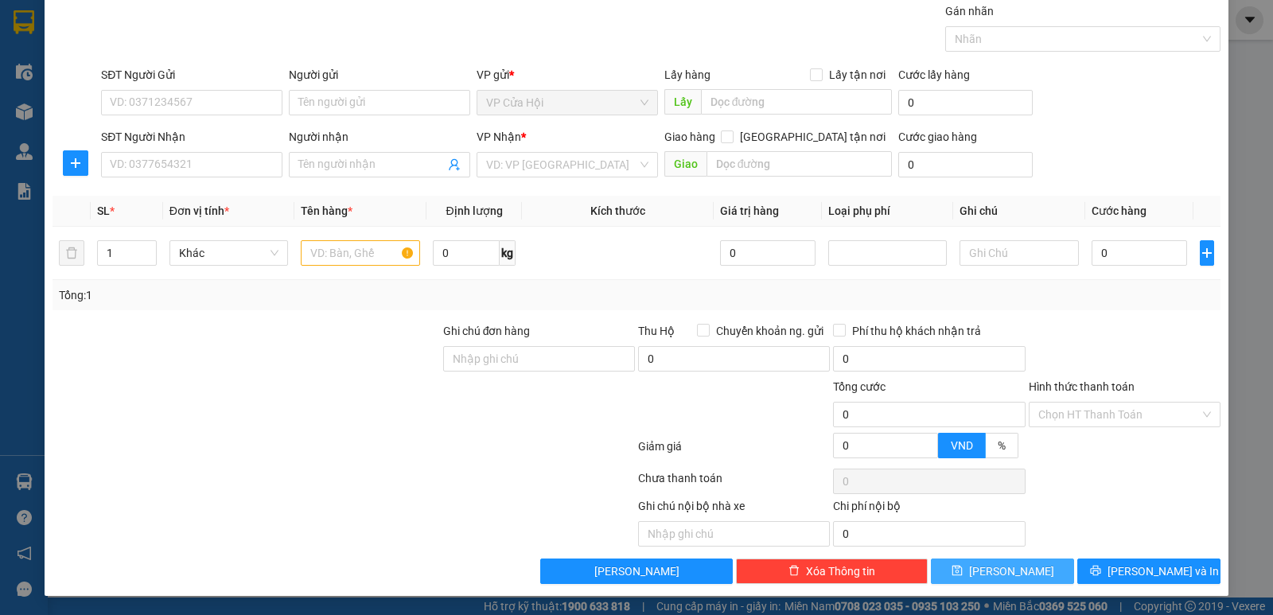
scroll to position [55, 0]
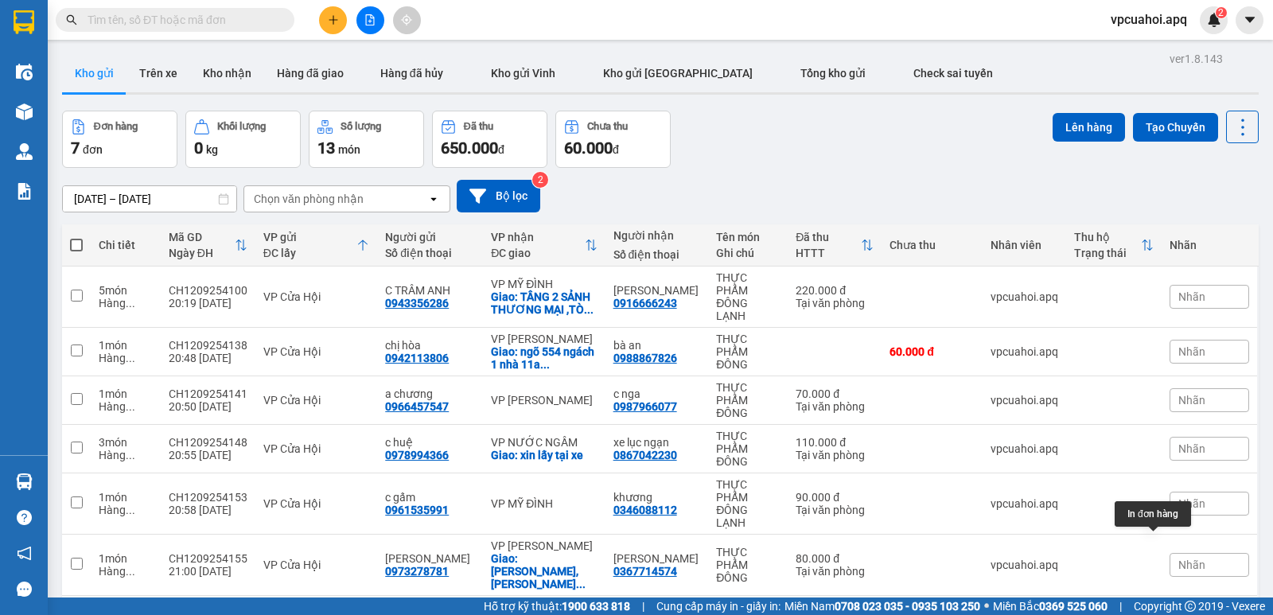
click at [1159, 614] on icon at bounding box center [1164, 619] width 11 height 11
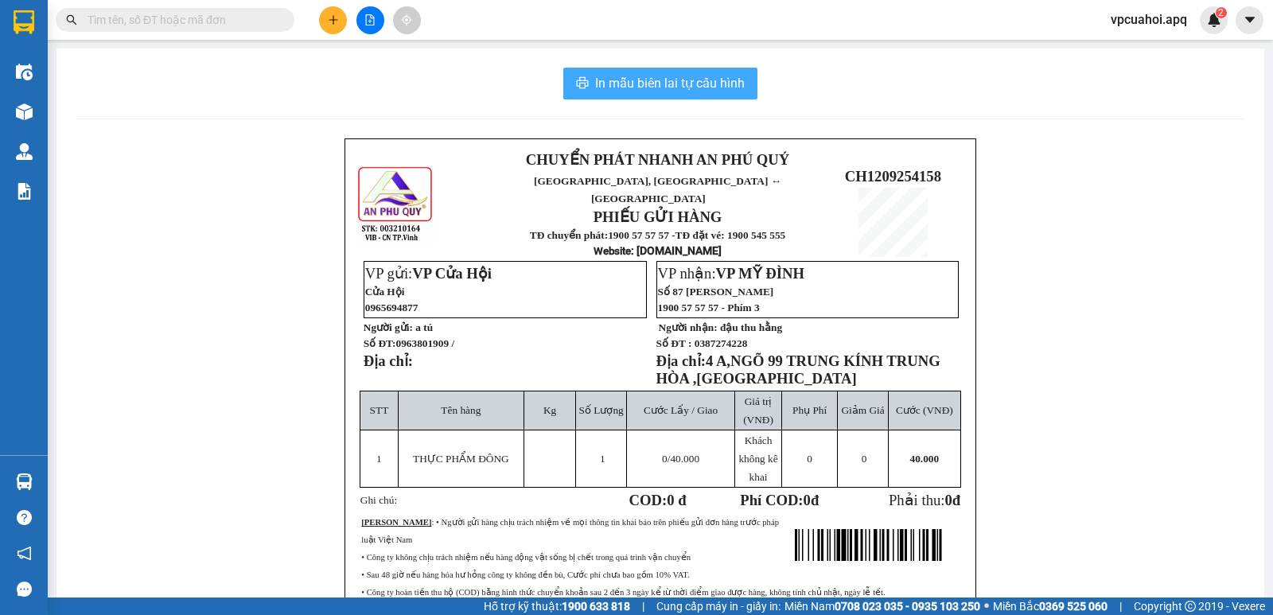
click at [682, 86] on span "In mẫu biên lai tự cấu hình" at bounding box center [670, 83] width 150 height 20
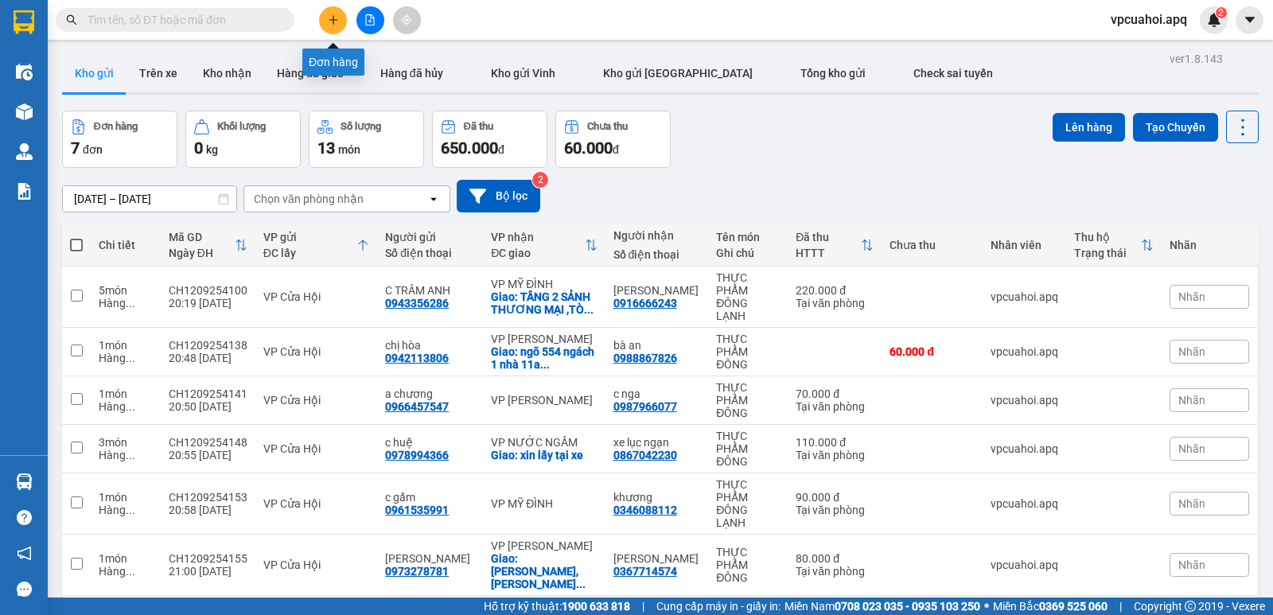
click at [331, 18] on icon "plus" at bounding box center [333, 19] width 11 height 11
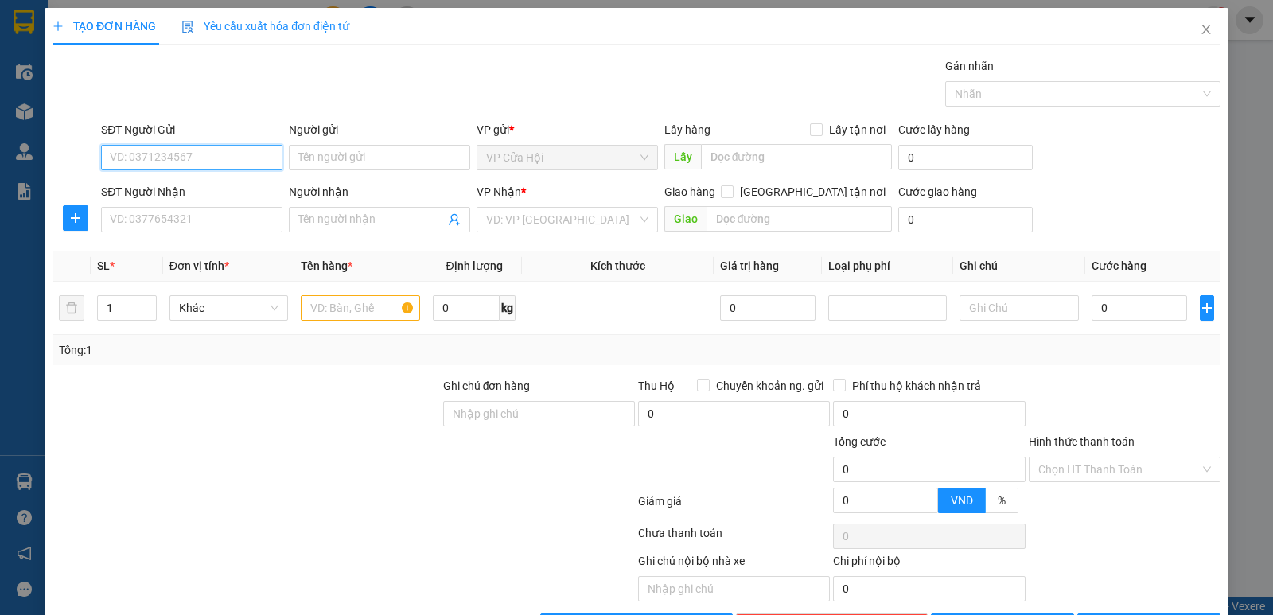
click at [124, 155] on input "SĐT Người Gửi" at bounding box center [191, 157] width 181 height 25
click at [185, 158] on input "09749081334" at bounding box center [191, 157] width 181 height 25
type input "0974908134"
click at [166, 194] on div "0974908134 - [PERSON_NAME]" at bounding box center [190, 189] width 161 height 17
type input "c chung"
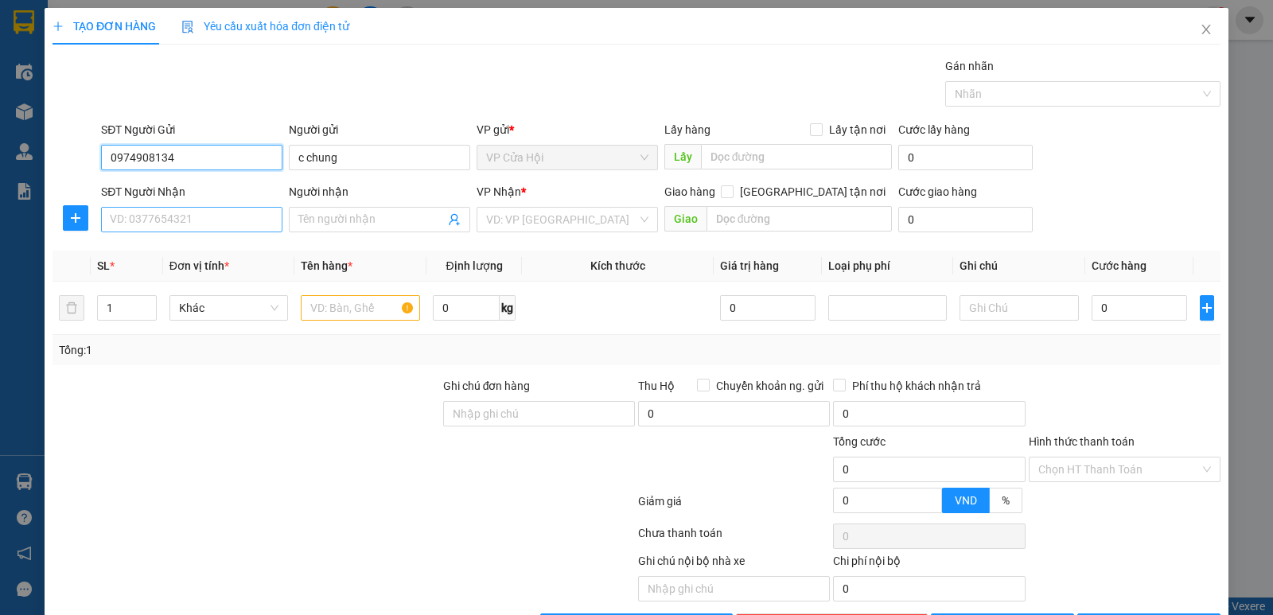
type input "0974908134"
click at [181, 223] on input "SĐT Người Nhận" at bounding box center [191, 219] width 181 height 25
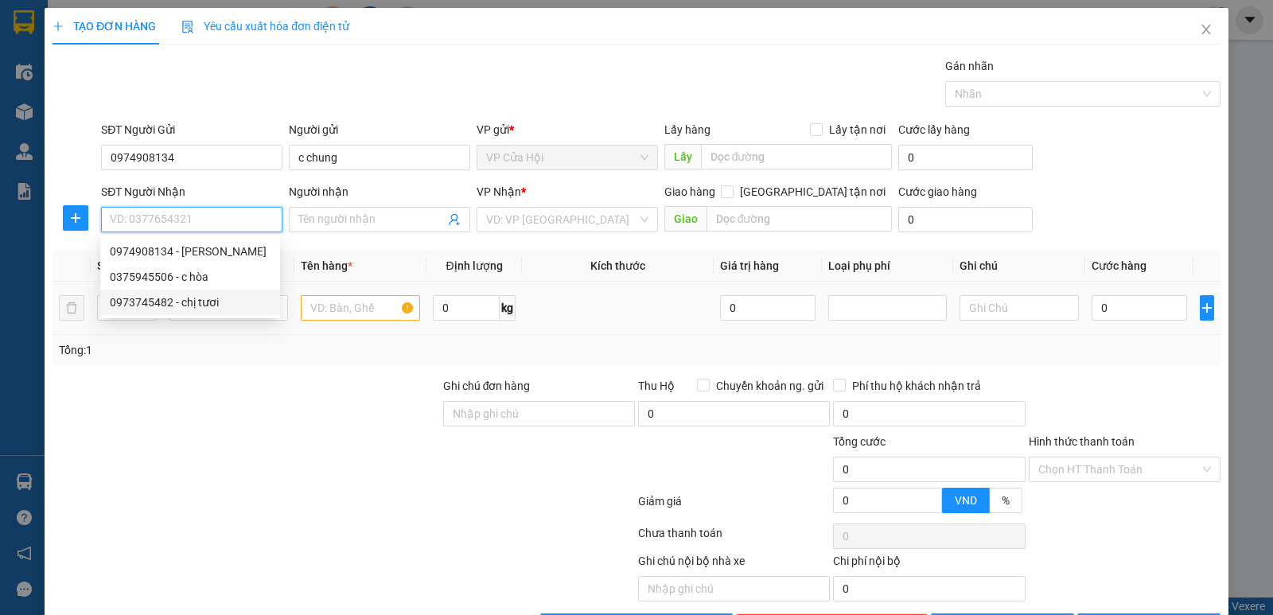
click at [166, 305] on div "0973745482 - chị tươi" at bounding box center [190, 301] width 161 height 17
type input "0973745482"
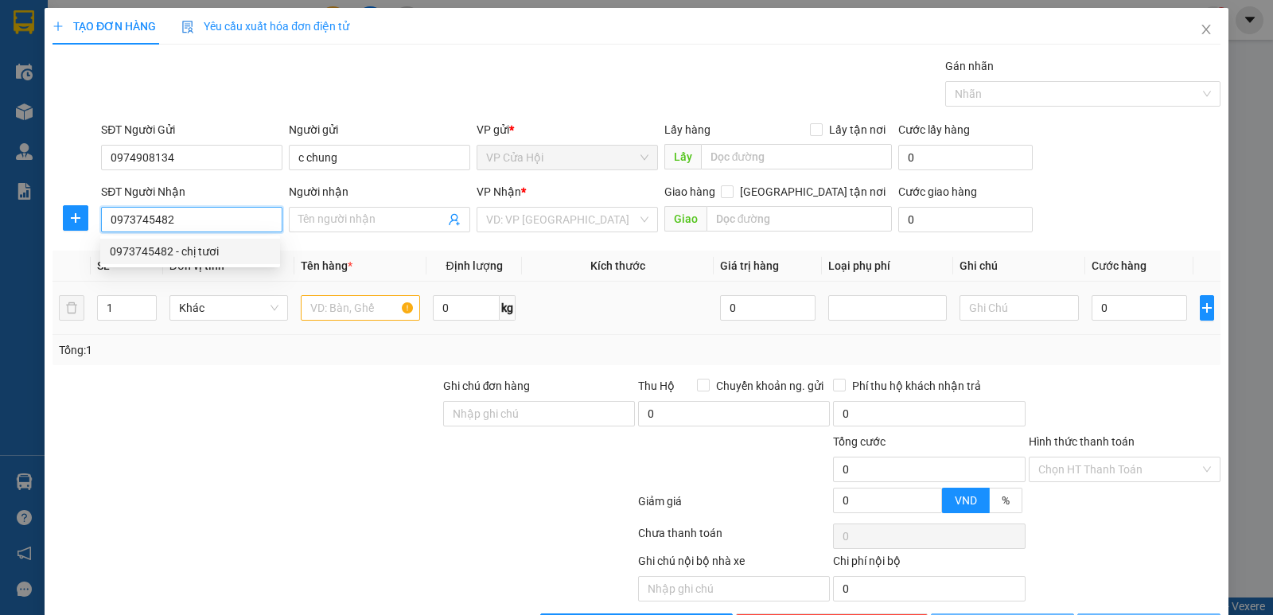
type input "chị tươi"
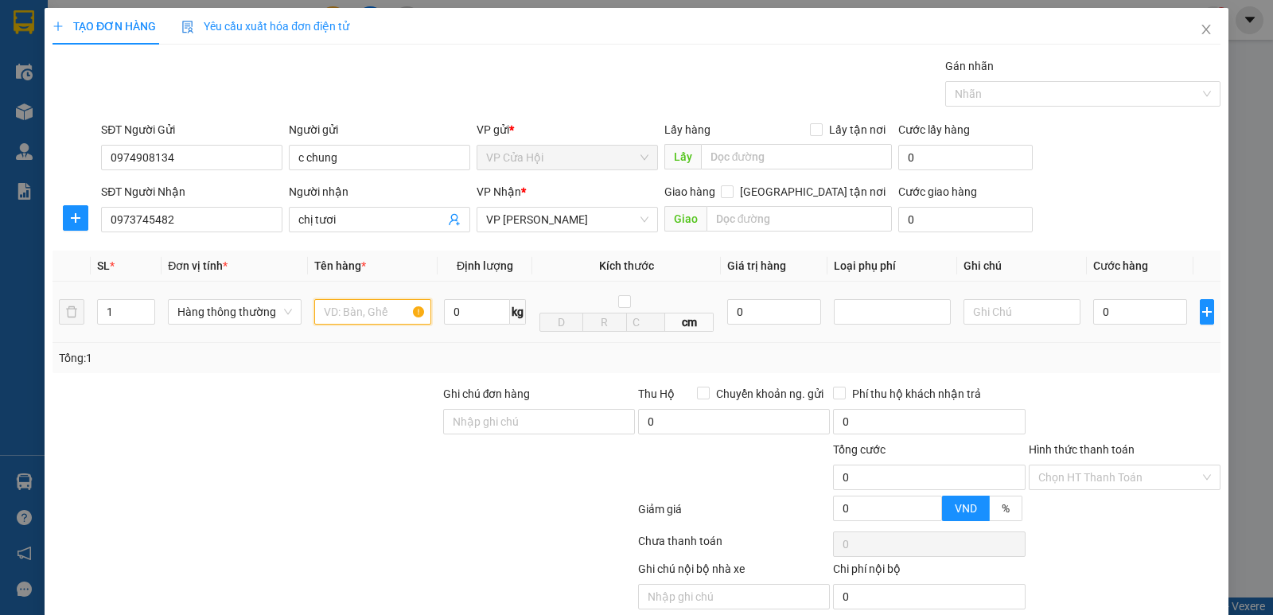
click at [324, 313] on input "text" at bounding box center [372, 311] width 117 height 25
type input "THƯC PHẨM ĐÔNG"
type input "5"
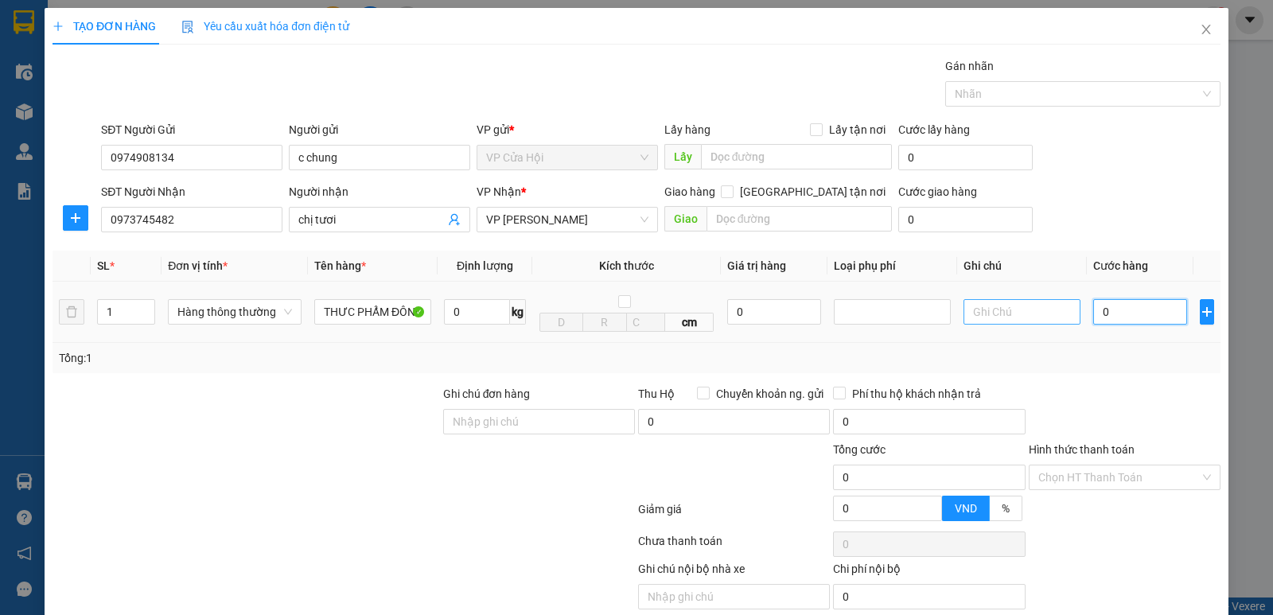
type input "5"
type input "50"
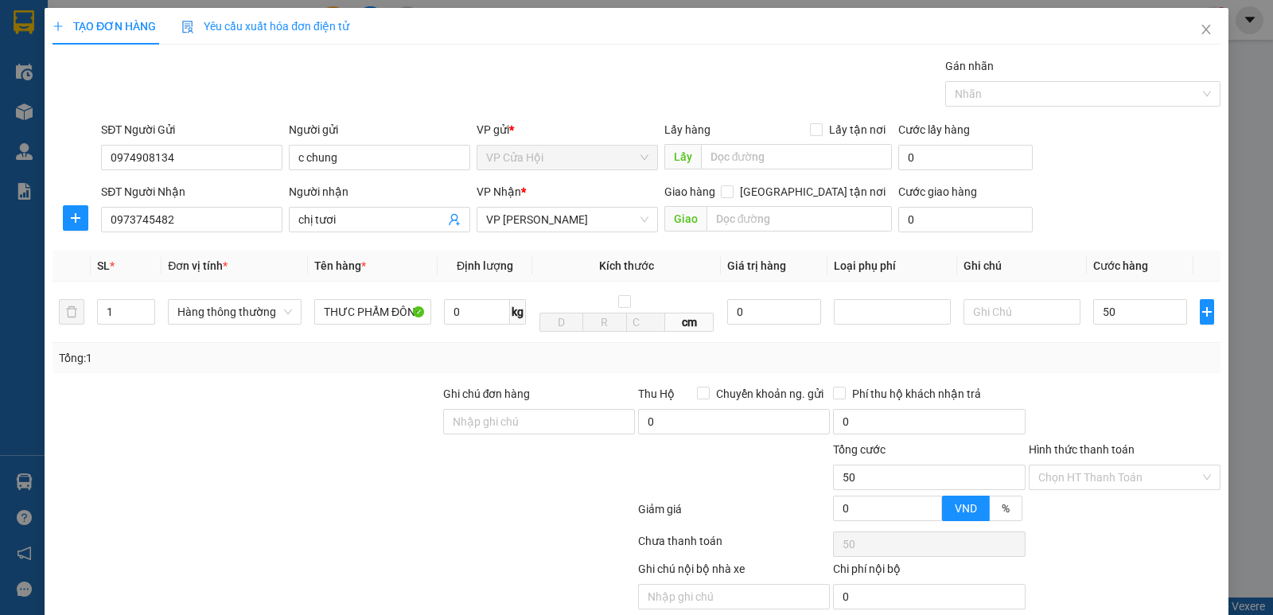
type input "50.000"
click at [1039, 348] on div "Tổng: 1" at bounding box center [636, 358] width 1168 height 30
click at [1107, 482] on input "Hình thức thanh toán" at bounding box center [1118, 477] width 161 height 24
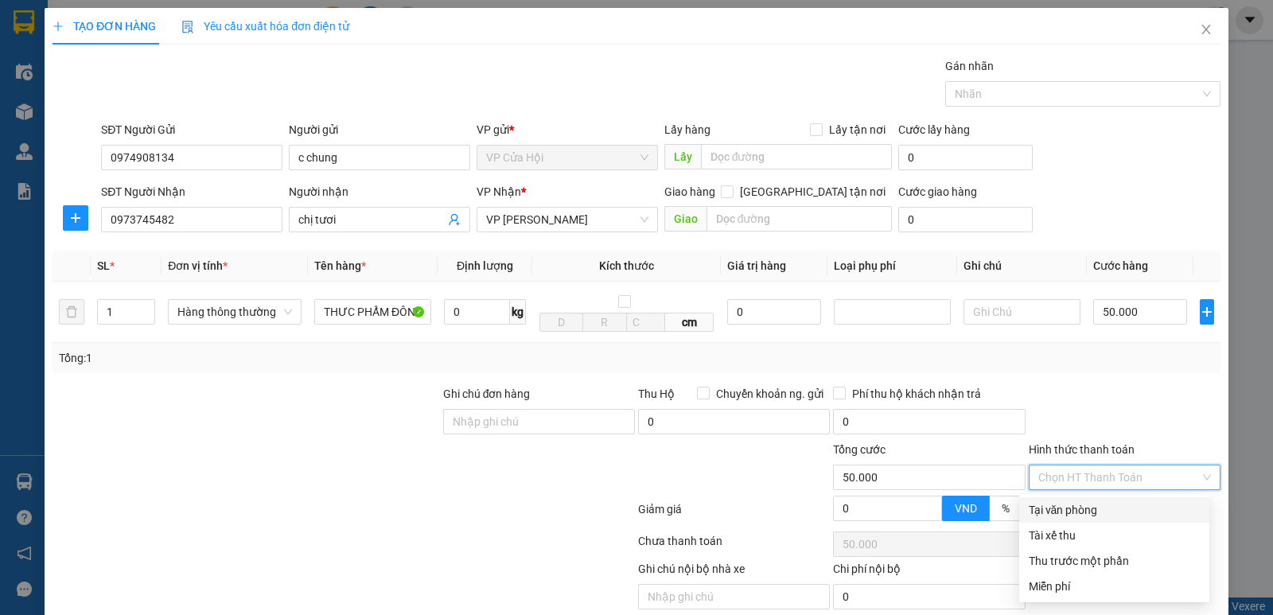
click at [1080, 511] on div "Tại văn phòng" at bounding box center [1113, 509] width 171 height 17
type input "0"
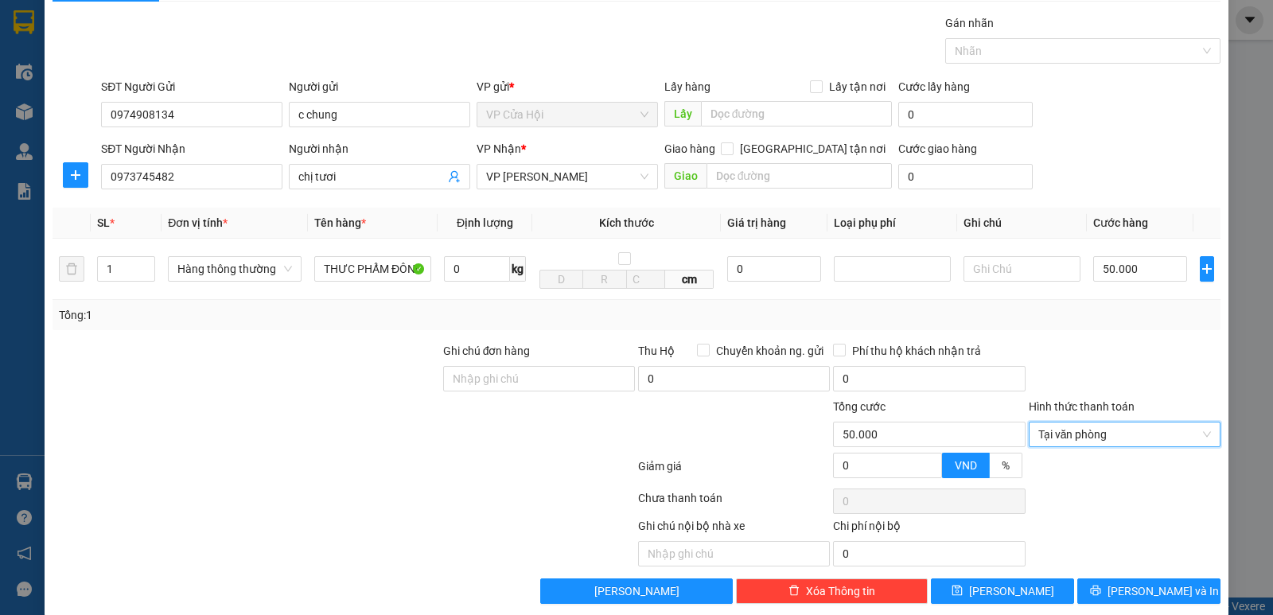
scroll to position [64, 0]
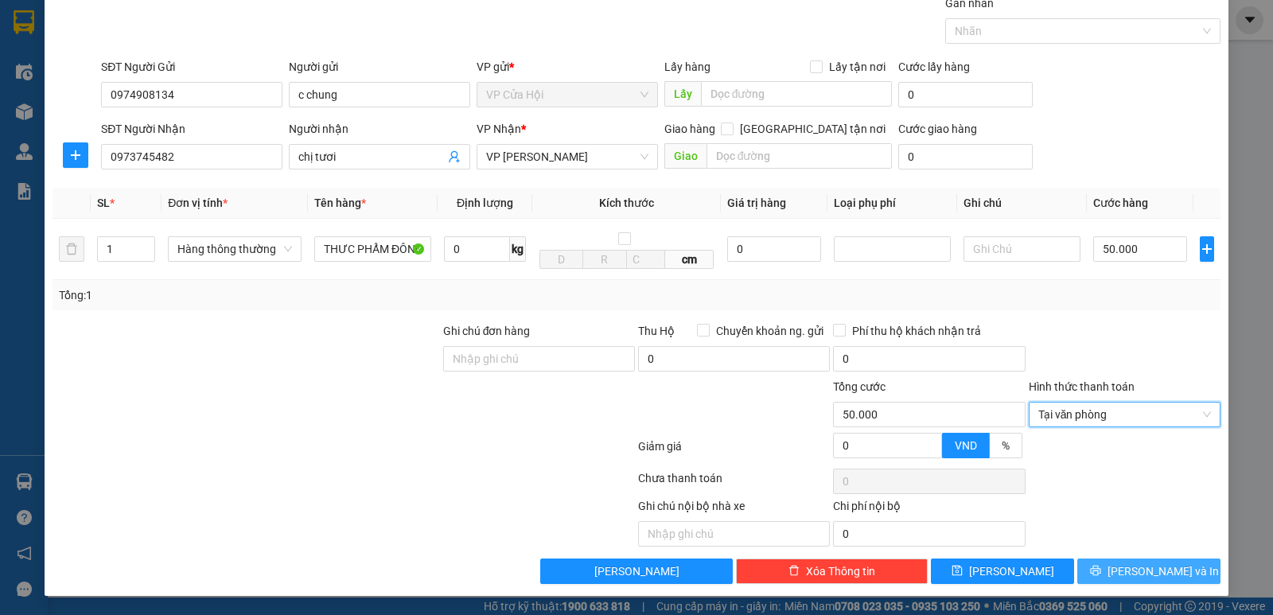
click at [1100, 570] on button "[PERSON_NAME] và In" at bounding box center [1148, 570] width 143 height 25
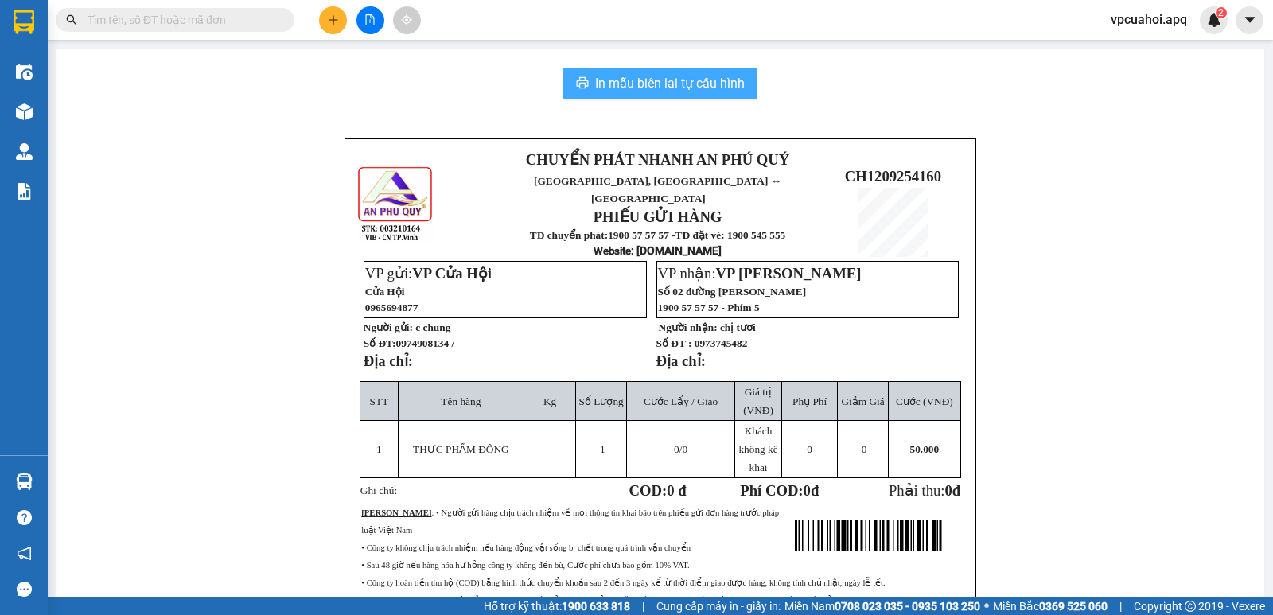
click at [704, 80] on span "In mẫu biên lai tự cấu hình" at bounding box center [670, 83] width 150 height 20
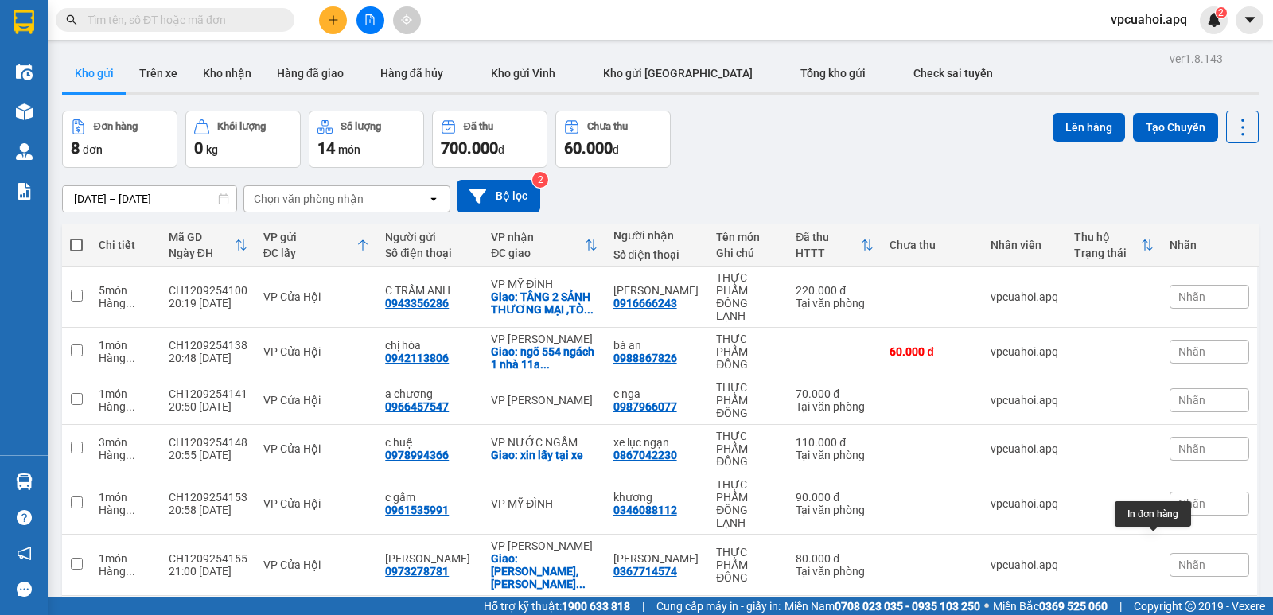
click at [1159, 614] on icon at bounding box center [1164, 619] width 11 height 11
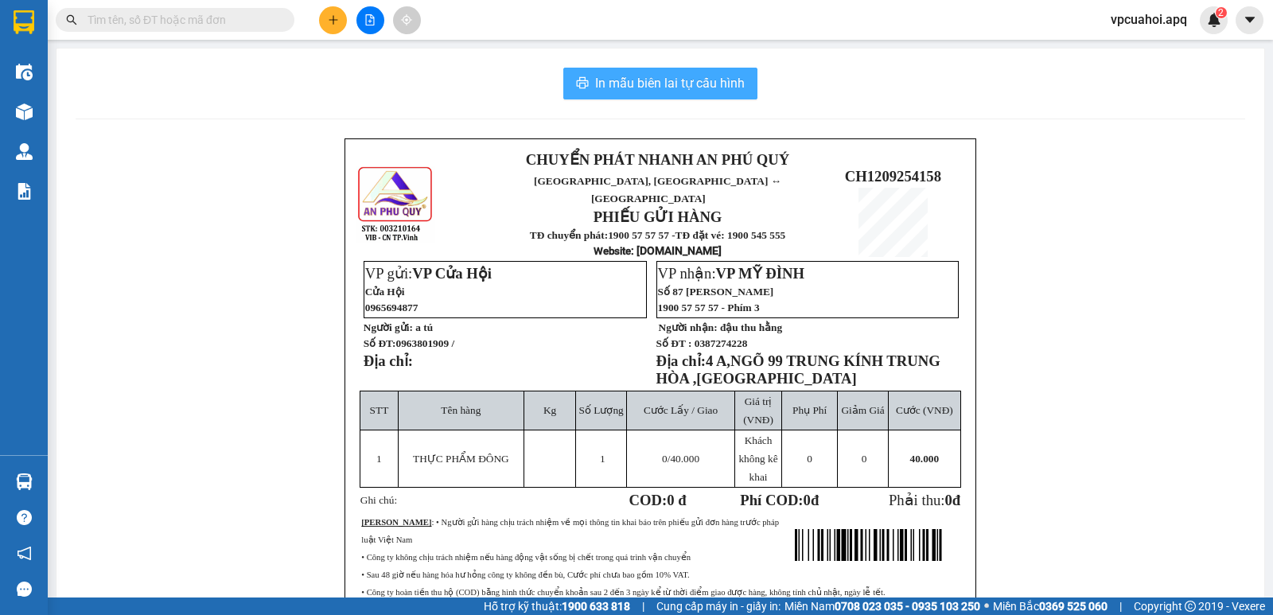
click at [651, 80] on span "In mẫu biên lai tự cấu hình" at bounding box center [670, 83] width 150 height 20
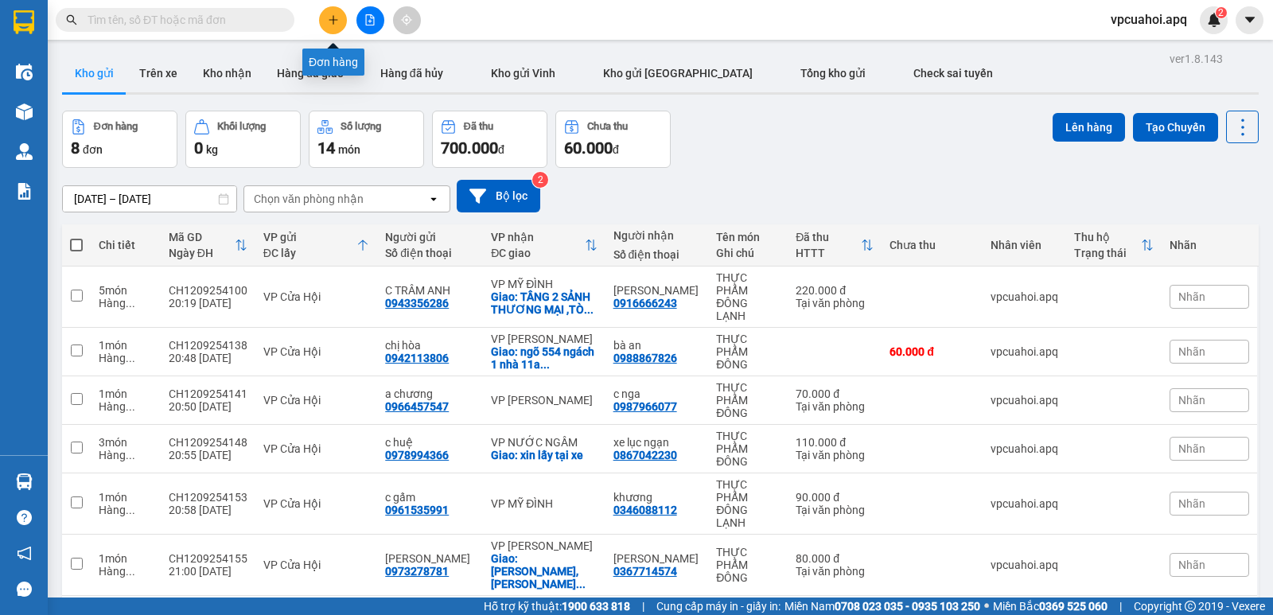
click at [334, 21] on icon "plus" at bounding box center [333, 19] width 11 height 11
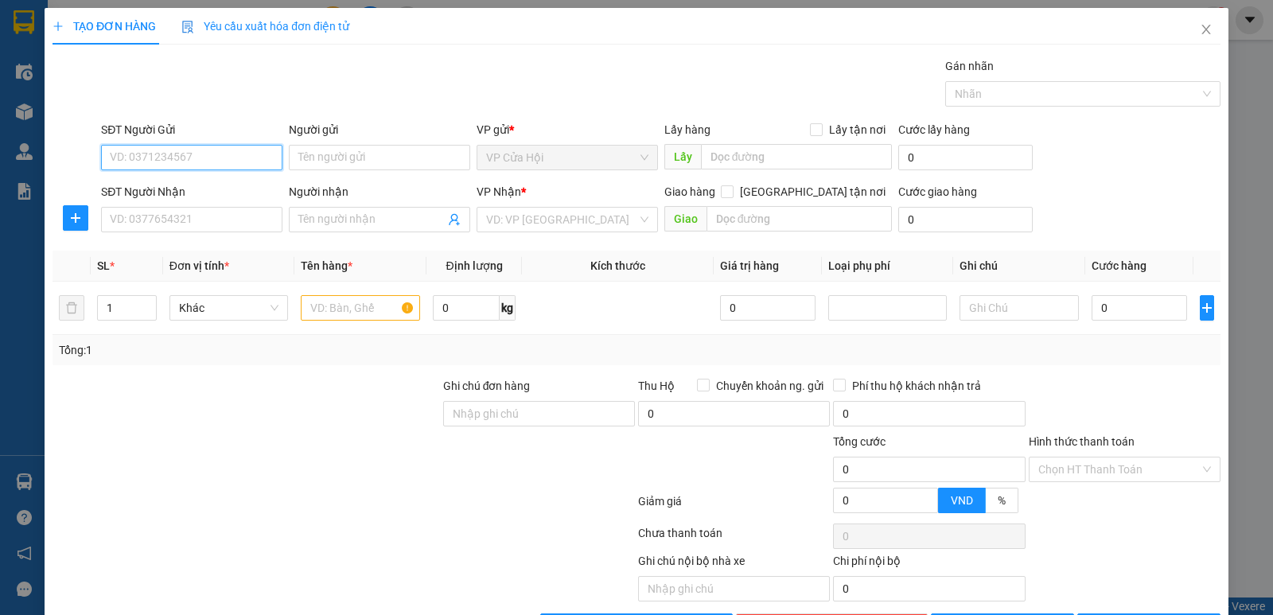
click at [121, 150] on input "SĐT Người Gửi" at bounding box center [191, 157] width 181 height 25
click at [165, 193] on div "0394263195 - a tuấn" at bounding box center [190, 189] width 161 height 17
type input "0394263195"
type input "a tuấn"
type input "0394263195"
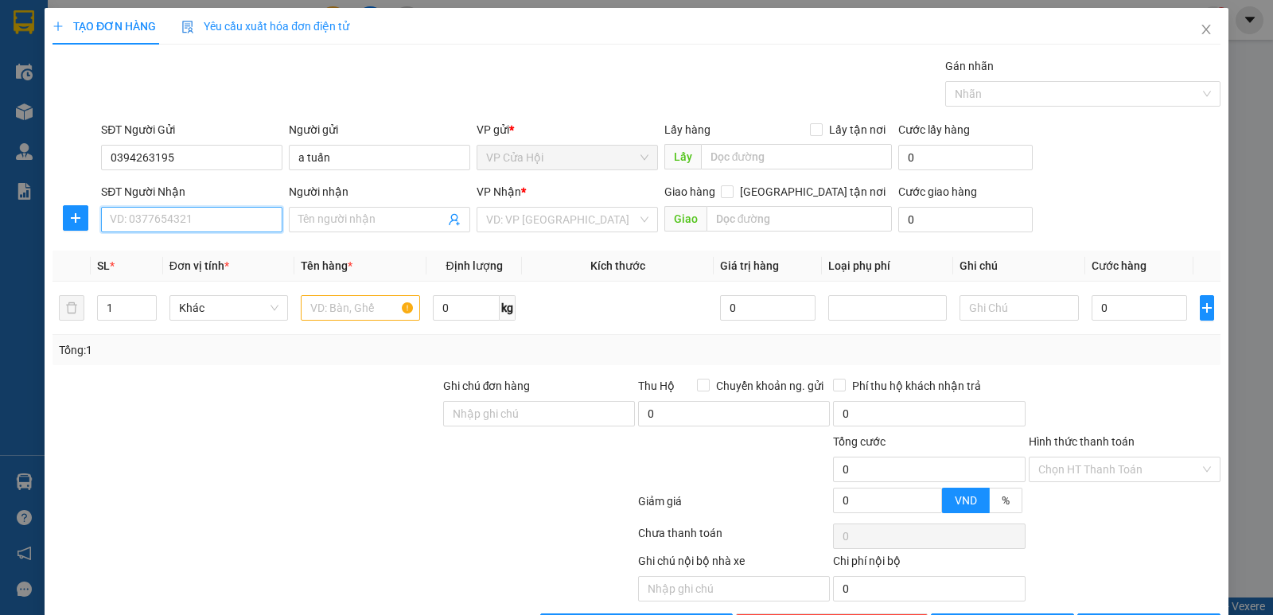
click at [174, 216] on input "SĐT Người Nhận" at bounding box center [191, 219] width 181 height 25
click at [163, 254] on div "0374355379 - c thư" at bounding box center [190, 251] width 161 height 17
type input "0374355379"
type input "c thư"
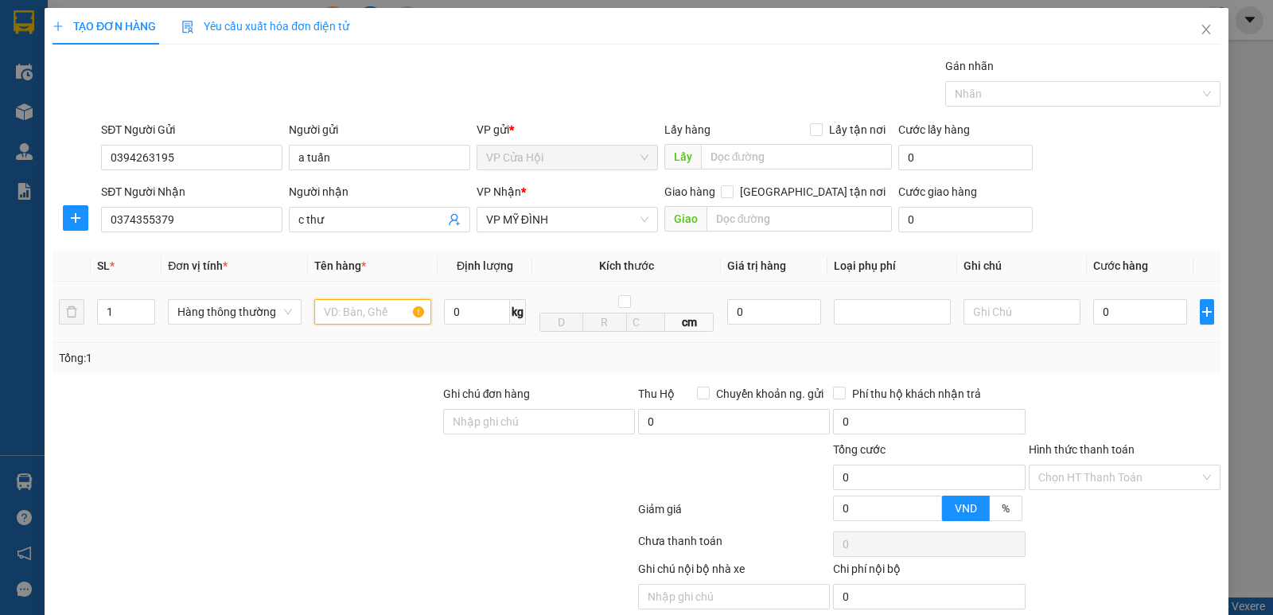
click at [332, 312] on input "text" at bounding box center [372, 311] width 117 height 25
type input "THỰC PHẨM ĐÔNG"
click at [481, 75] on div "Gói vận chuyển * Tiêu chuẩn Gán nhãn Nhãn" at bounding box center [660, 85] width 1125 height 56
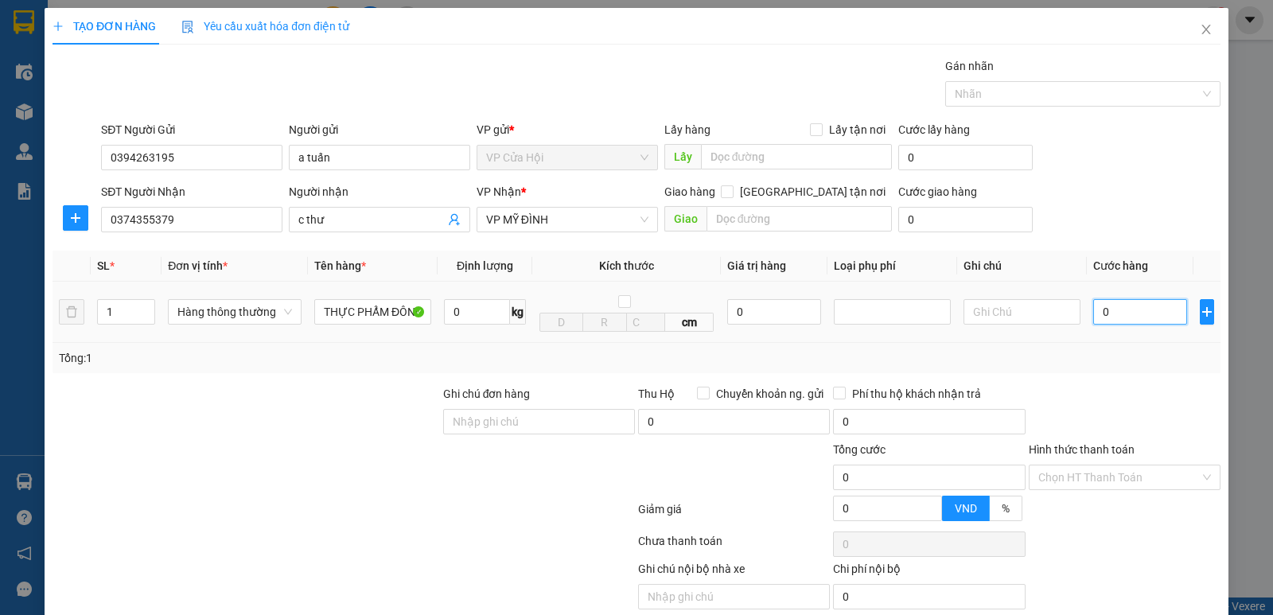
click at [1104, 313] on input "0" at bounding box center [1140, 311] width 94 height 25
type input "4"
type input "40"
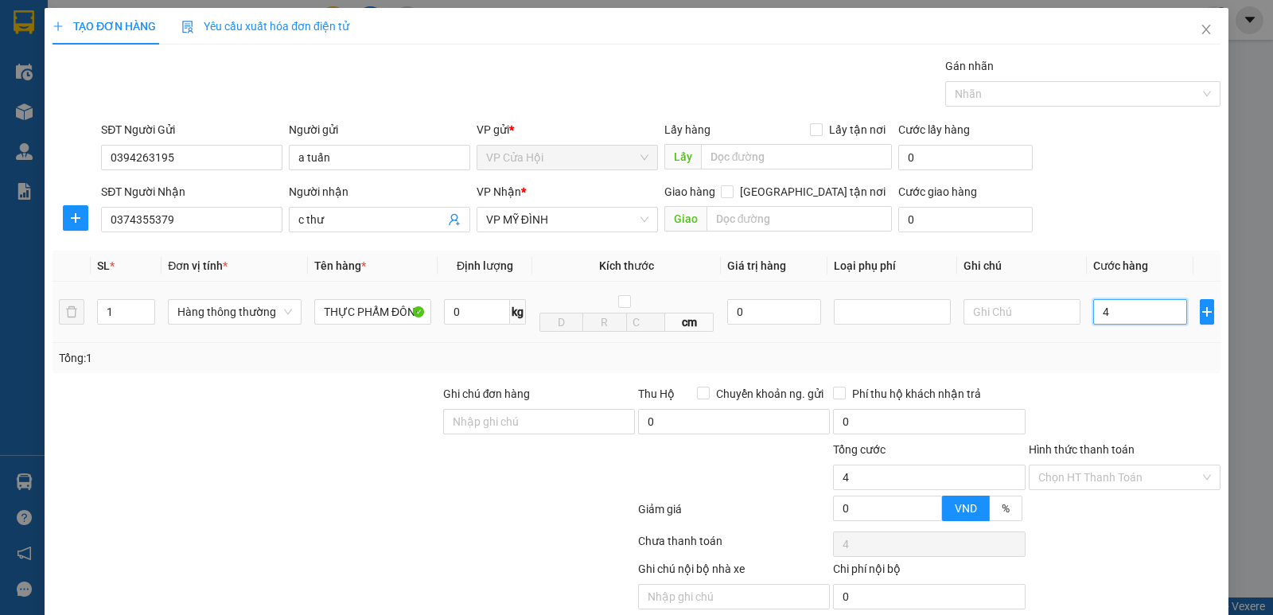
type input "40"
type input "40.000"
click at [1118, 372] on div "Tổng: 1" at bounding box center [636, 358] width 1168 height 30
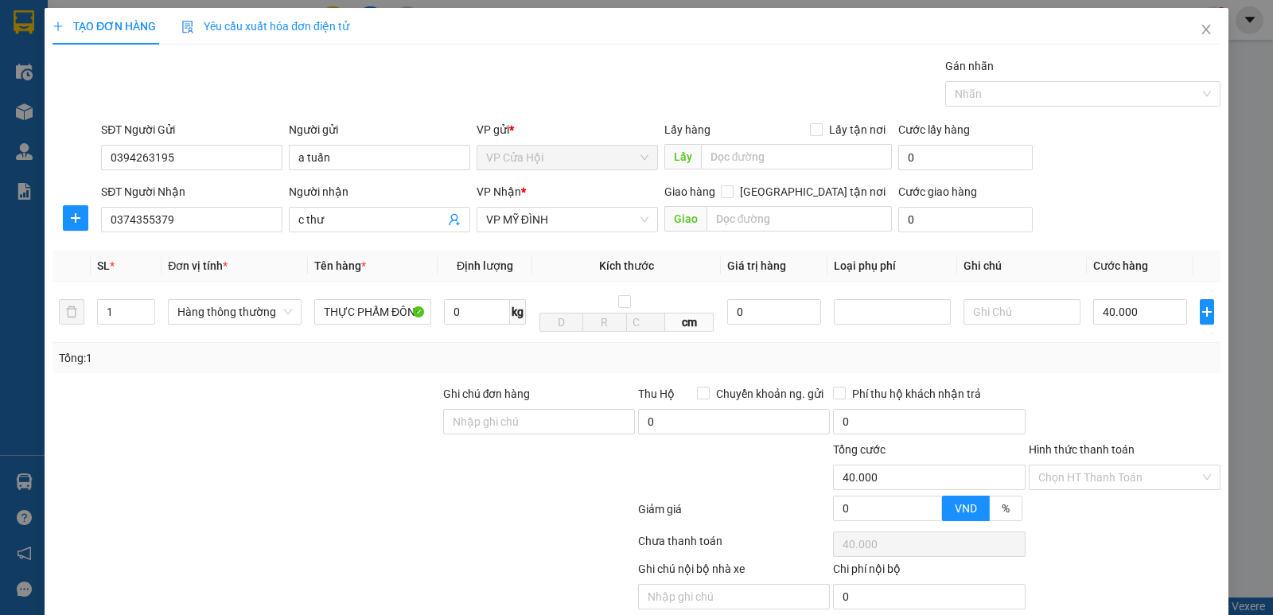
scroll to position [64, 0]
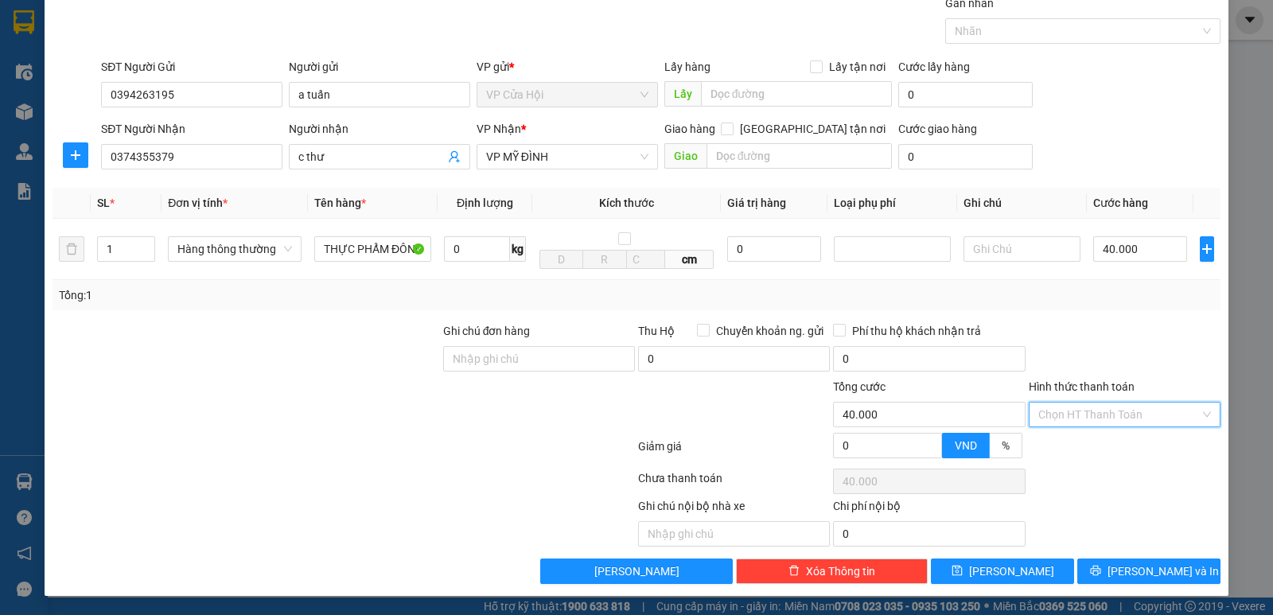
click at [1089, 418] on input "Hình thức thanh toán" at bounding box center [1118, 414] width 161 height 24
click at [1079, 449] on div "Tại văn phòng" at bounding box center [1113, 446] width 171 height 17
type input "0"
click at [1164, 577] on span "[PERSON_NAME] và In" at bounding box center [1162, 570] width 111 height 17
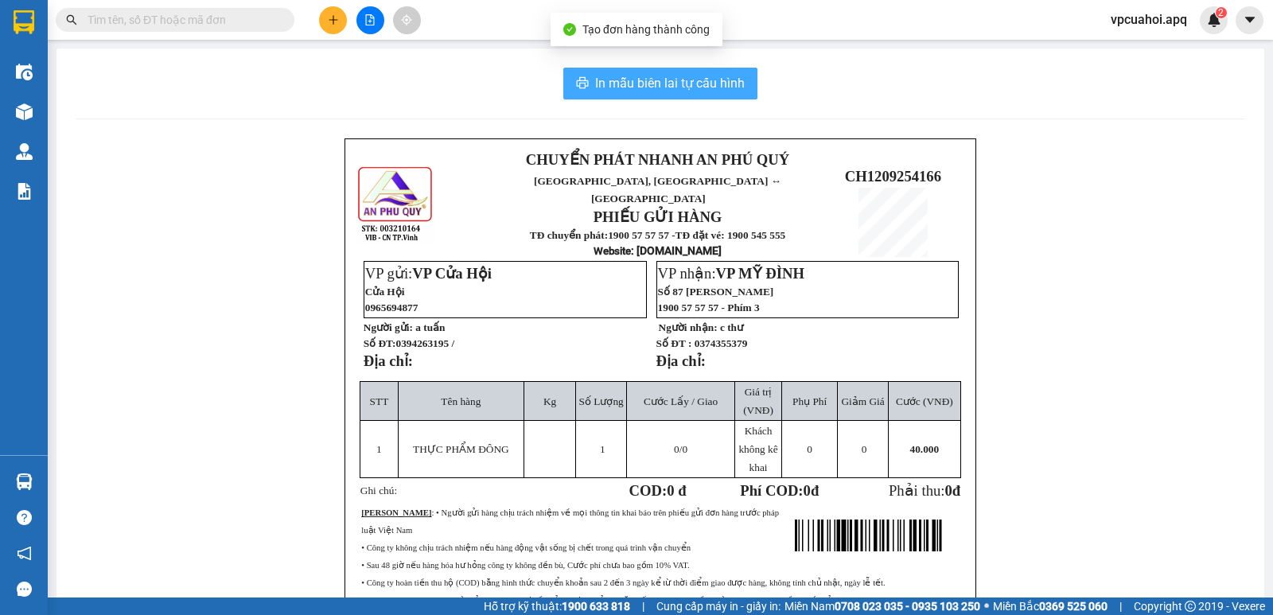
click at [660, 78] on span "In mẫu biên lai tự cấu hình" at bounding box center [670, 83] width 150 height 20
